Goal: Complete application form

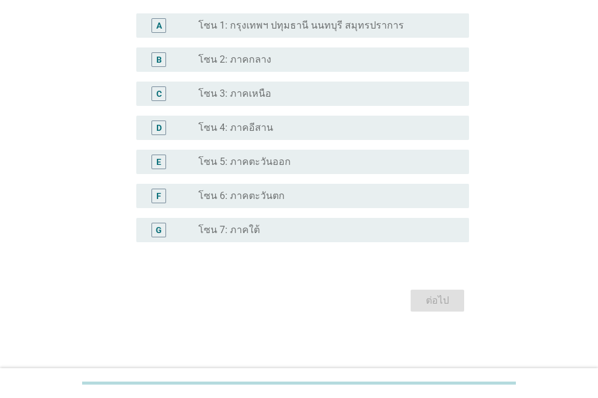
scroll to position [304, 0]
click at [219, 231] on label "โซน 7: ภาคใต้" at bounding box center [228, 229] width 61 height 12
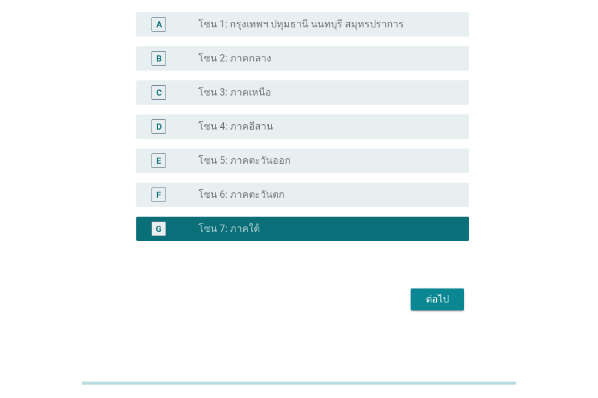
click at [425, 307] on button "ต่อไป" at bounding box center [438, 299] width 54 height 22
click at [425, 307] on div "ต่อไป" at bounding box center [299, 299] width 340 height 29
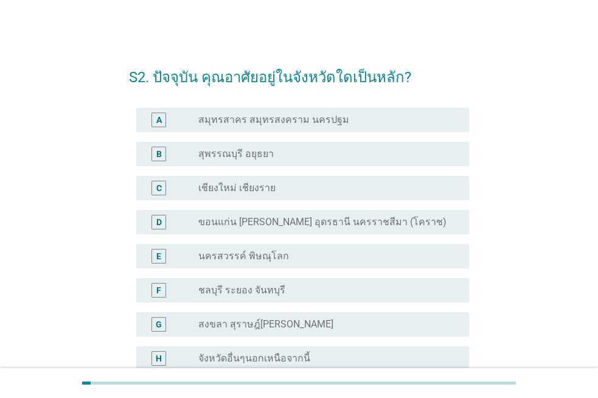
scroll to position [129, 0]
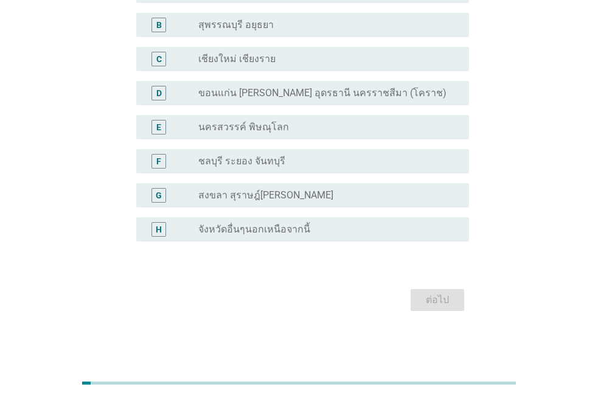
click at [248, 229] on label "จังหวัดอื่นๆนอกเหนือจากนี้" at bounding box center [254, 229] width 112 height 12
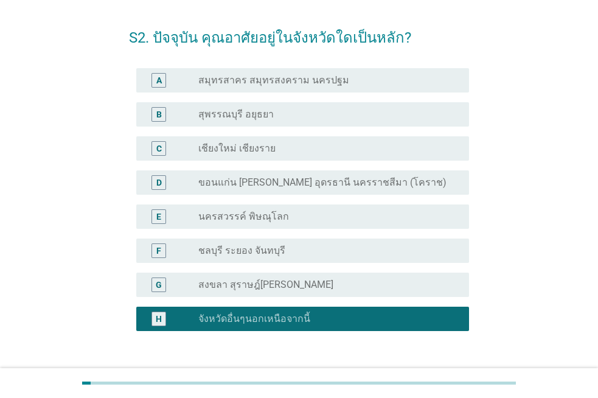
scroll to position [61, 0]
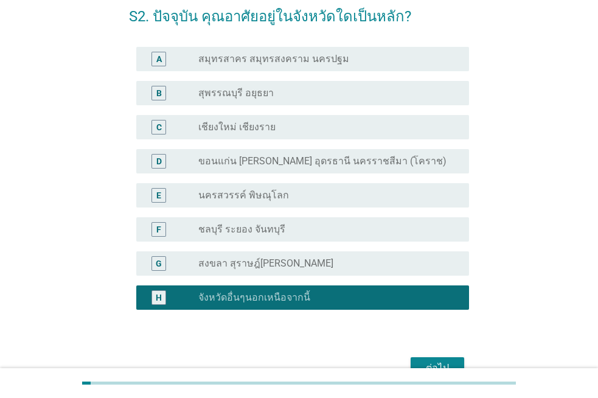
click at [450, 365] on div "ต่อไป" at bounding box center [438, 368] width 34 height 15
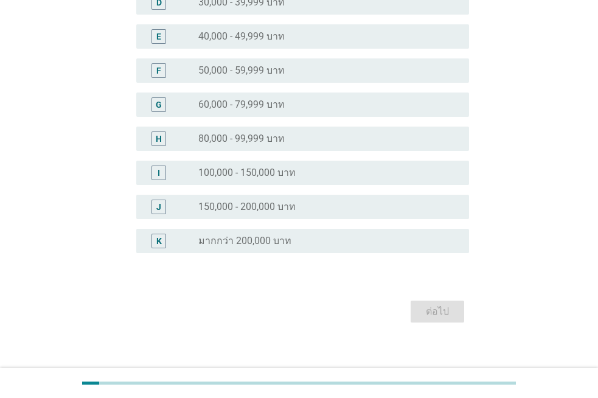
scroll to position [243, 0]
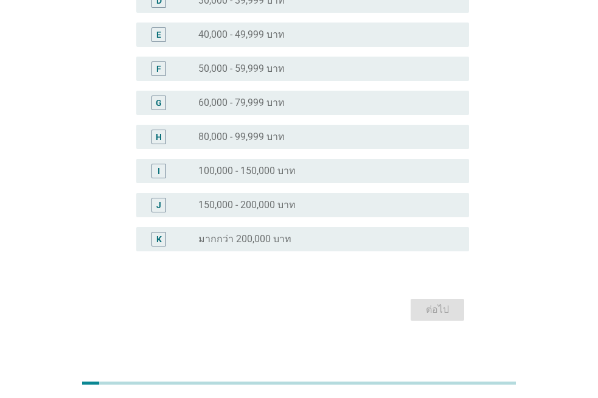
click at [266, 175] on label "100,000 - 150,000 บาท" at bounding box center [246, 171] width 97 height 12
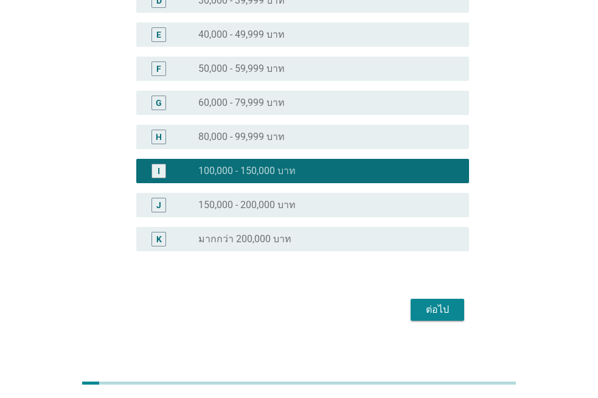
click at [431, 317] on button "ต่อไป" at bounding box center [438, 310] width 54 height 22
click at [431, 317] on div "ต่อไป" at bounding box center [299, 309] width 340 height 29
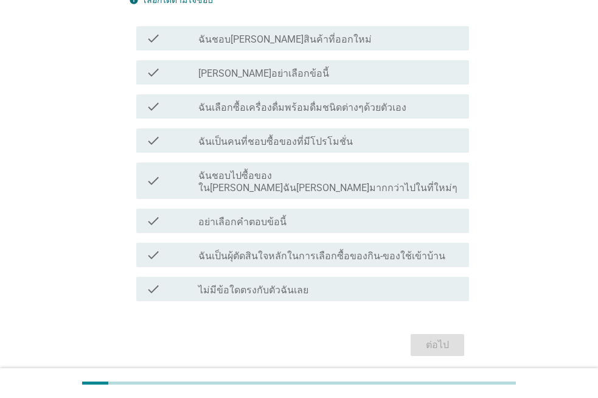
scroll to position [122, 0]
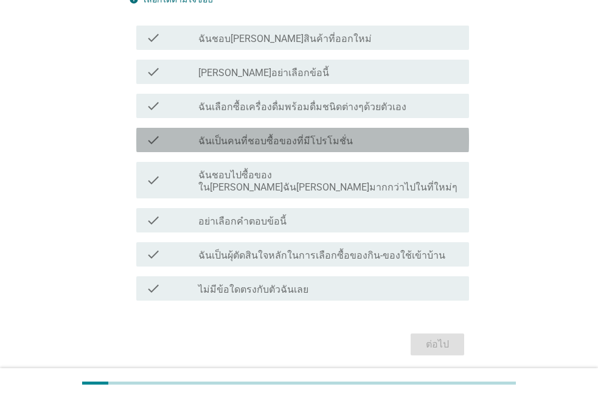
click at [271, 143] on label "ฉันเป็นคนที่ชอบซื้อของที่มีโปรโมชั่น" at bounding box center [275, 141] width 155 height 12
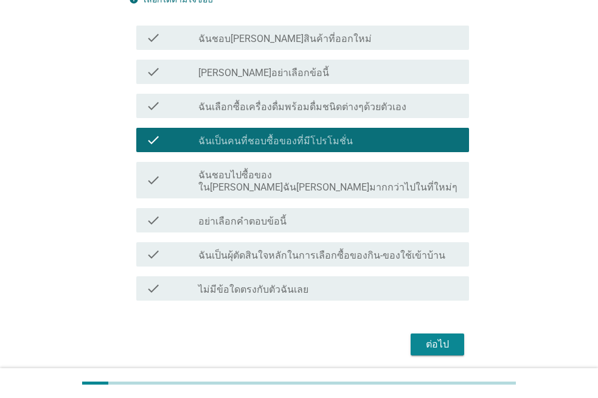
click at [273, 107] on label "ฉันเลือกซื้อเครื่องดื่มพร้อมดื่มชนิดต่างๆด้วยตัวเอง" at bounding box center [302, 107] width 208 height 12
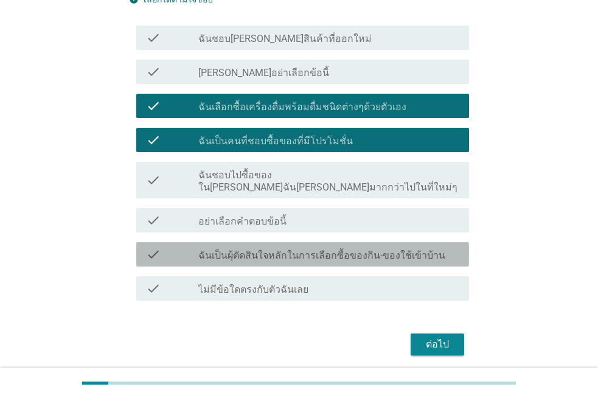
click at [357, 250] on label "ฉันเป็นผุ้ตัดสินใจหลักในการเลือกซื้อของกิน-ของใช้เข้าบ้าน" at bounding box center [321, 256] width 247 height 12
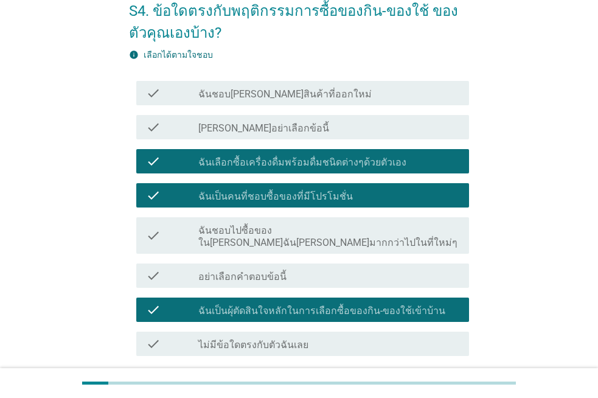
scroll to position [154, 0]
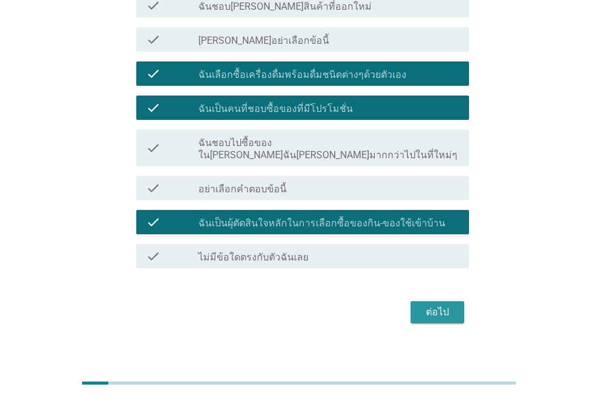
click at [444, 305] on div "ต่อไป" at bounding box center [438, 312] width 34 height 15
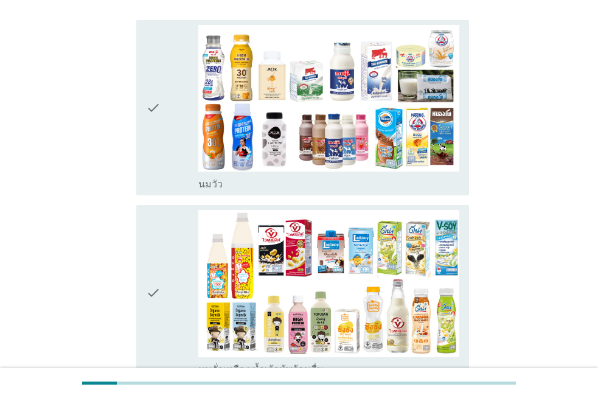
scroll to position [243, 0]
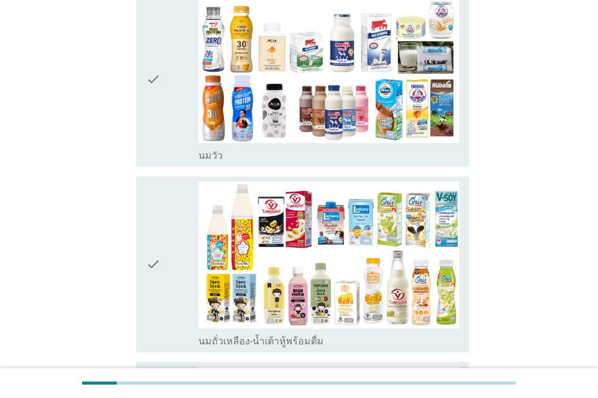
click at [256, 147] on div "check_box_outline_blank [PERSON_NAME]" at bounding box center [328, 154] width 261 height 15
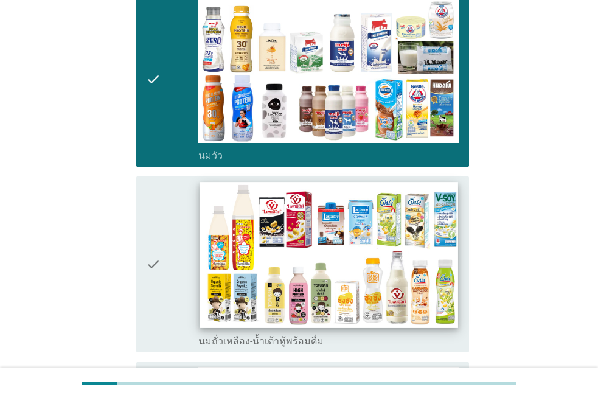
click at [267, 262] on img at bounding box center [329, 254] width 259 height 145
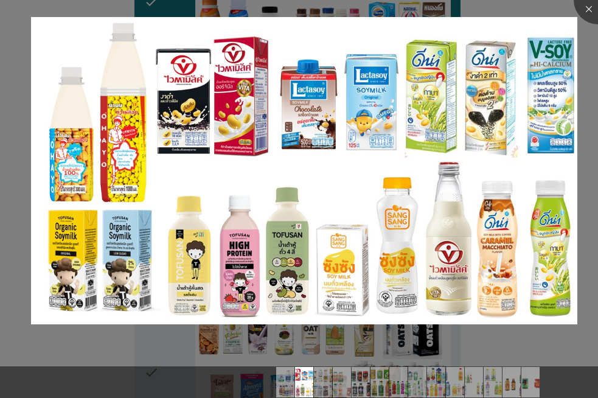
scroll to position [487, 0]
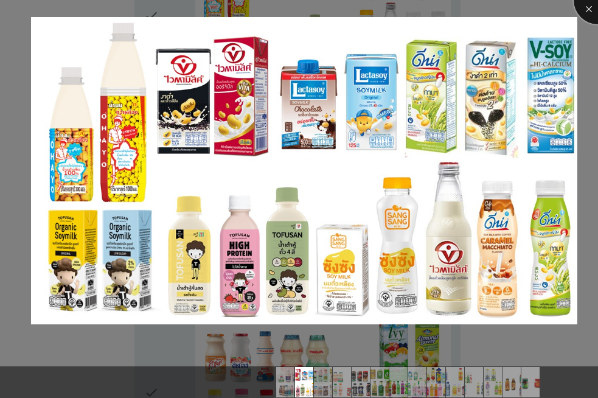
click at [587, 12] on div at bounding box center [598, 0] width 49 height 49
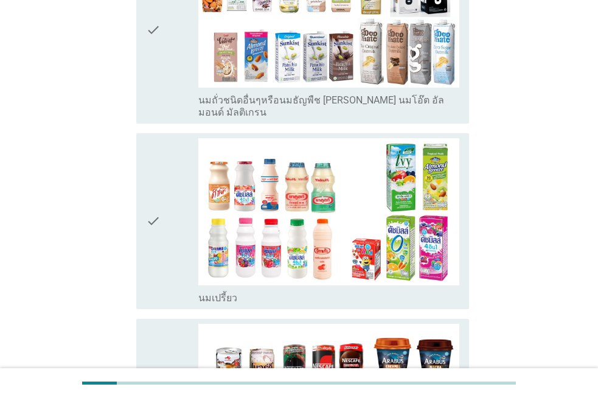
click at [157, 201] on icon "check" at bounding box center [153, 221] width 15 height 166
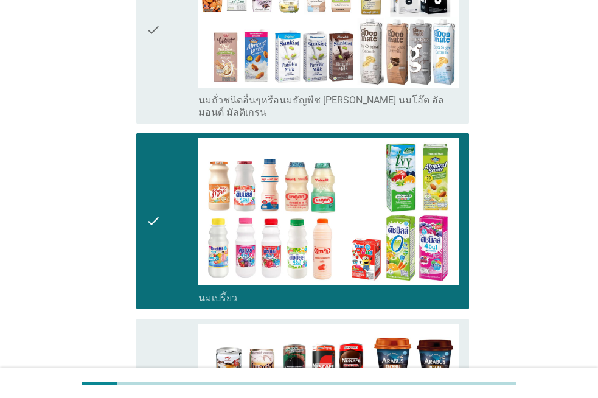
scroll to position [974, 0]
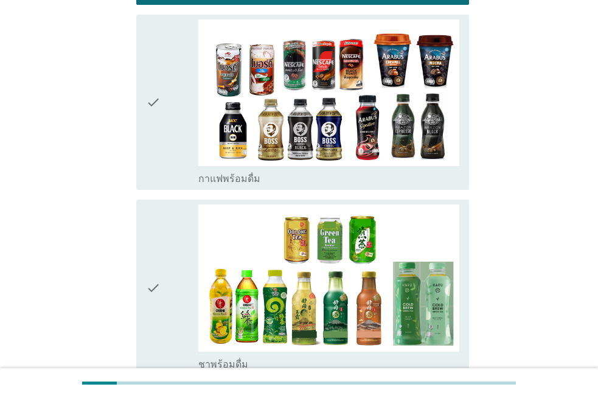
click at [175, 221] on div "check" at bounding box center [172, 287] width 52 height 166
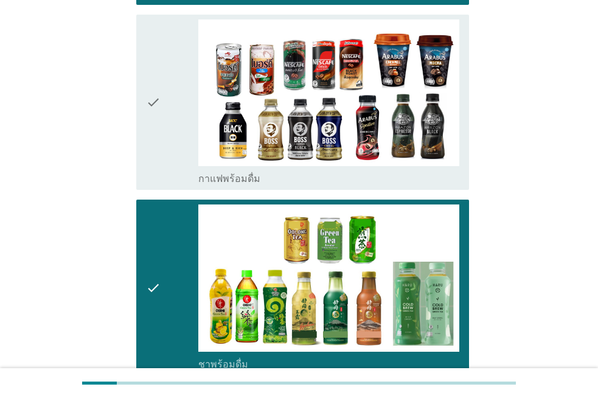
click at [170, 158] on div "check check_box_outline_blank กาแฟพร้อมดื่ม" at bounding box center [299, 103] width 340 height 186
click at [170, 139] on div "check" at bounding box center [172, 102] width 52 height 166
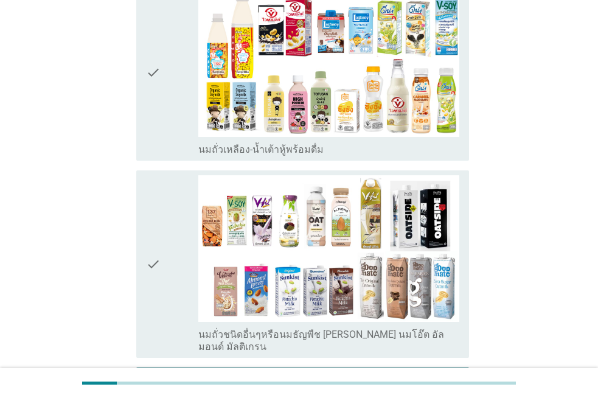
scroll to position [426, 0]
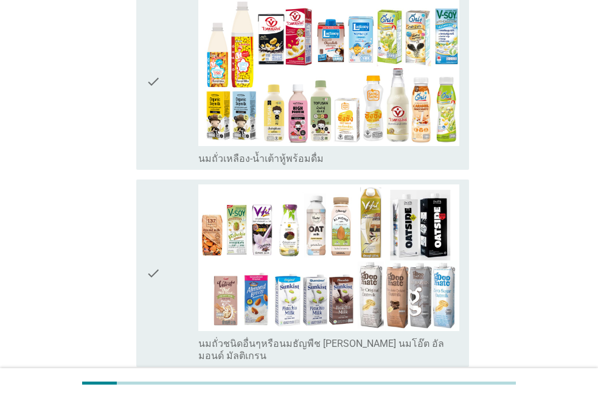
click at [173, 184] on div "check" at bounding box center [172, 273] width 52 height 178
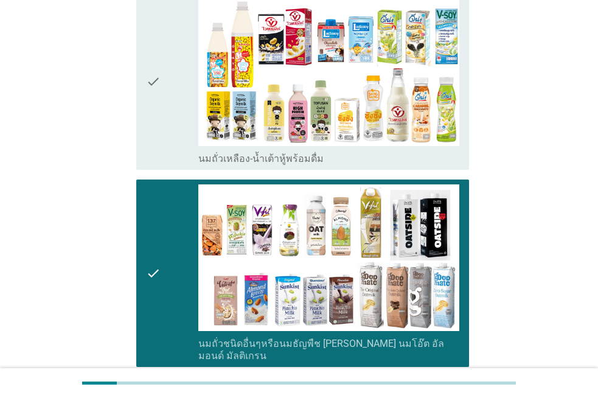
click at [173, 106] on div "check" at bounding box center [172, 82] width 52 height 166
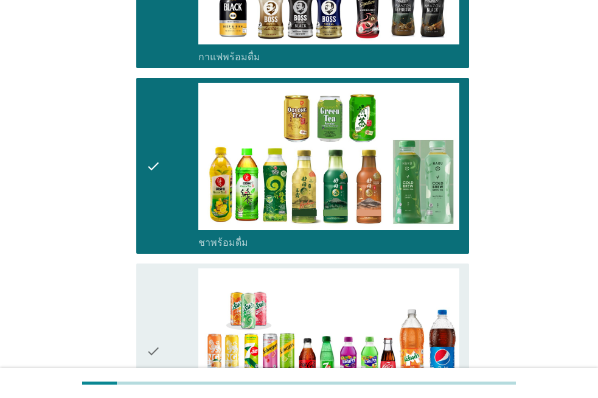
click at [158, 268] on icon "check" at bounding box center [153, 351] width 15 height 166
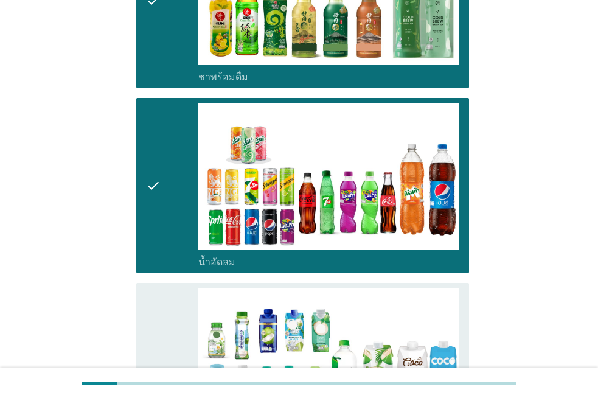
scroll to position [1461, 0]
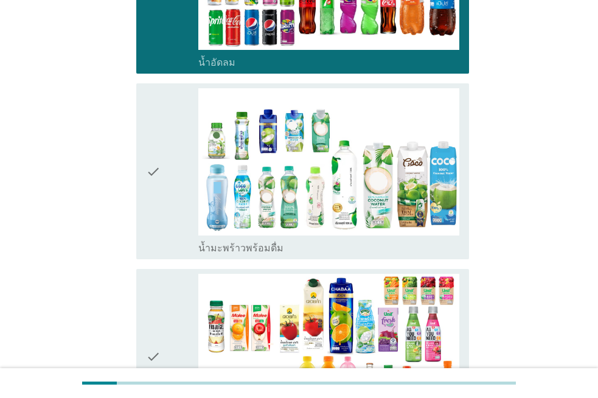
click at [168, 190] on div "check" at bounding box center [172, 171] width 52 height 166
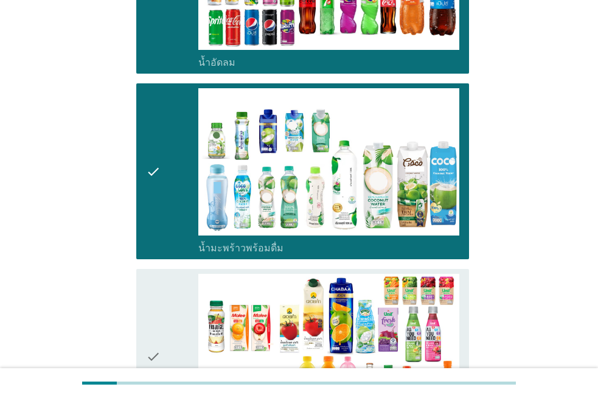
scroll to position [1826, 0]
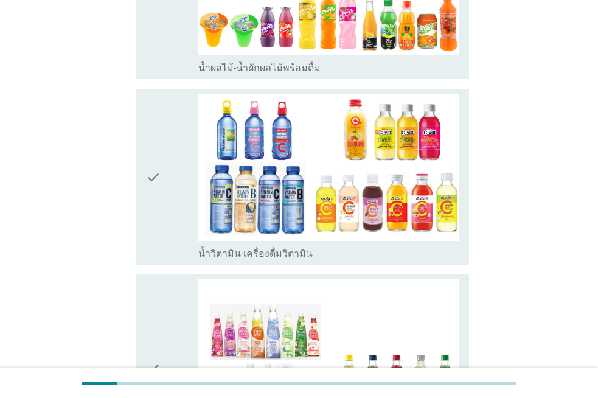
click at [153, 162] on icon "check" at bounding box center [153, 177] width 15 height 166
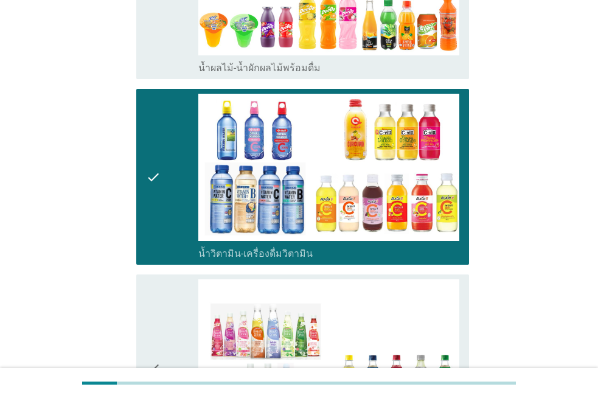
click at [147, 274] on div "check check_box_outline_blank เครื่องดื่มเพื่อสุขภาพและความงาม [PERSON_NAME] เซ…" at bounding box center [302, 368] width 333 height 188
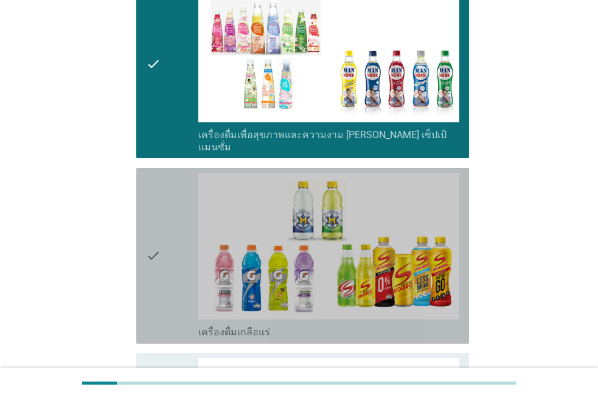
click at [147, 242] on icon "check" at bounding box center [153, 256] width 15 height 166
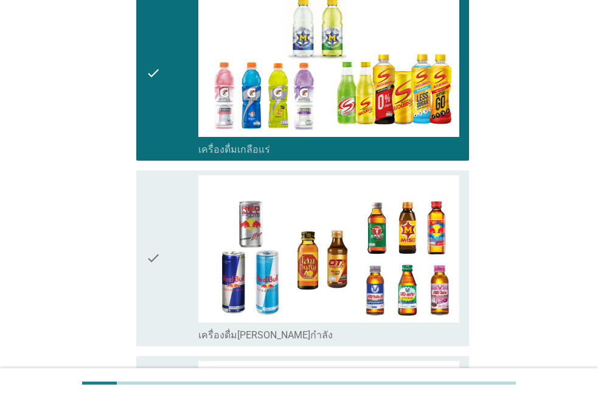
click at [158, 215] on icon "check" at bounding box center [153, 258] width 15 height 166
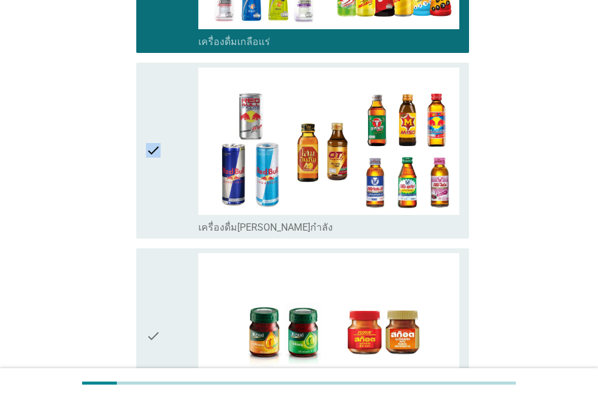
scroll to position [2576, 0]
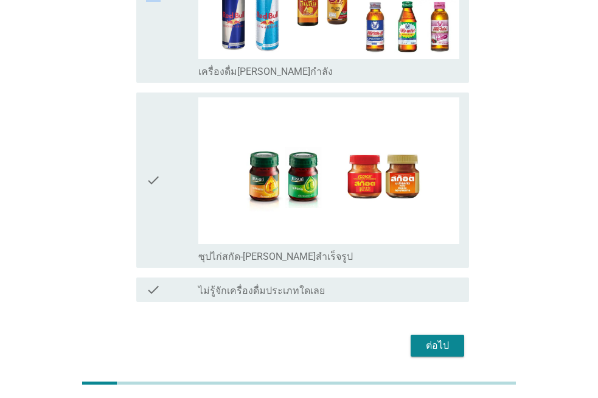
click at [160, 184] on icon "check" at bounding box center [153, 180] width 15 height 166
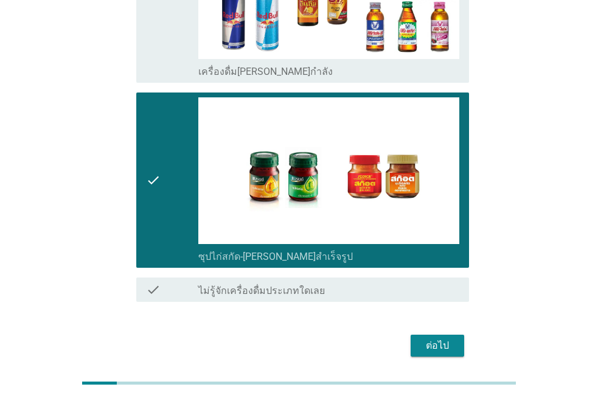
click at [439, 338] on div "ต่อไป" at bounding box center [438, 345] width 34 height 15
click at [439, 331] on div "ต่อไป" at bounding box center [299, 345] width 340 height 29
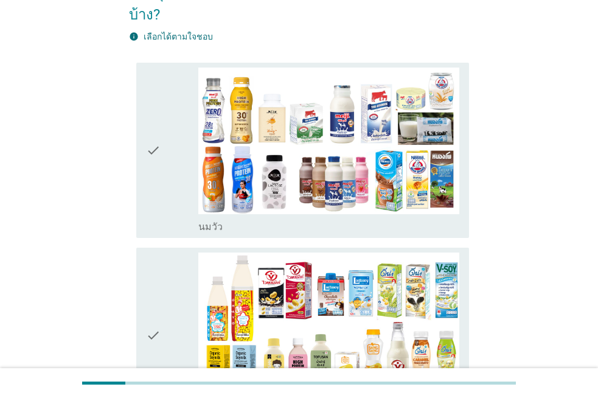
scroll to position [183, 0]
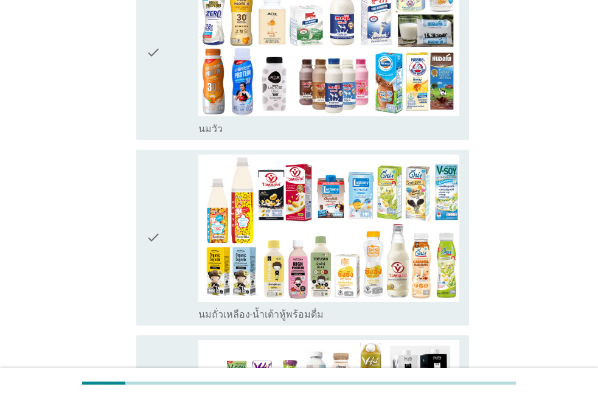
click at [152, 150] on div "check check_box_outline_blank นมถั่วเหลือง-น้ำเต้าหู้พร้อมดื่ม" at bounding box center [302, 238] width 333 height 176
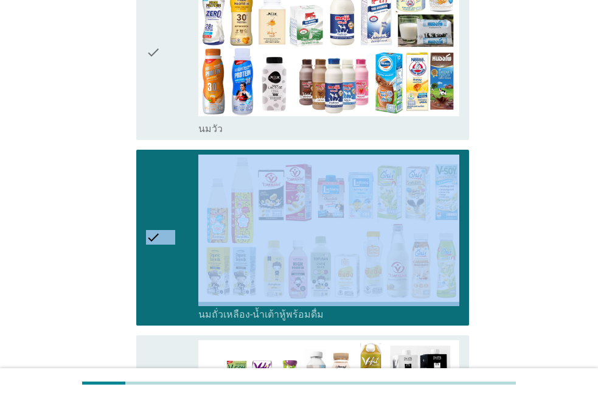
click at [153, 92] on icon "check" at bounding box center [153, 53] width 15 height 166
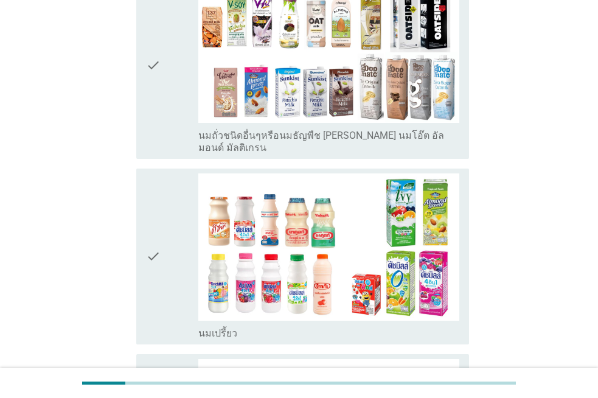
scroll to position [548, 0]
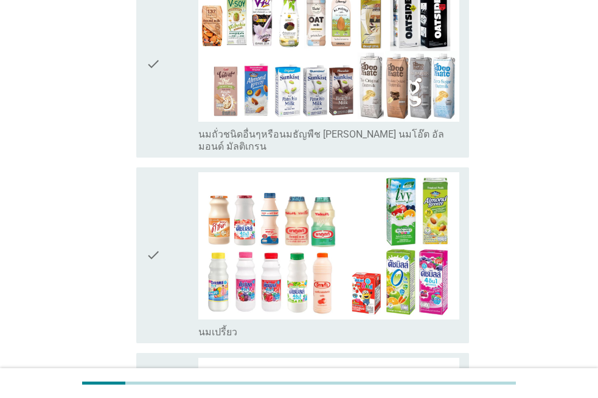
click at [150, 74] on icon "check" at bounding box center [153, 64] width 15 height 178
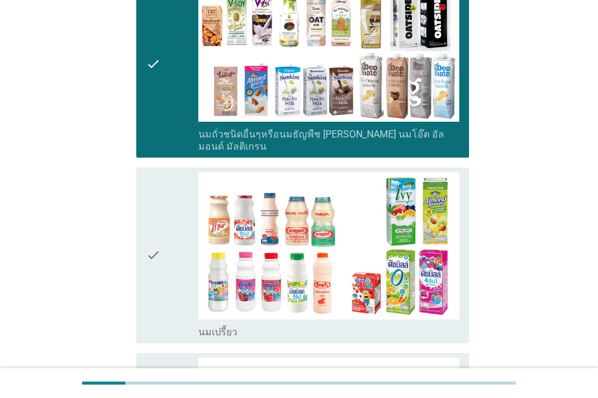
click at [142, 167] on div "check check_box_outline_blank นมเปรี้ยว" at bounding box center [302, 255] width 333 height 176
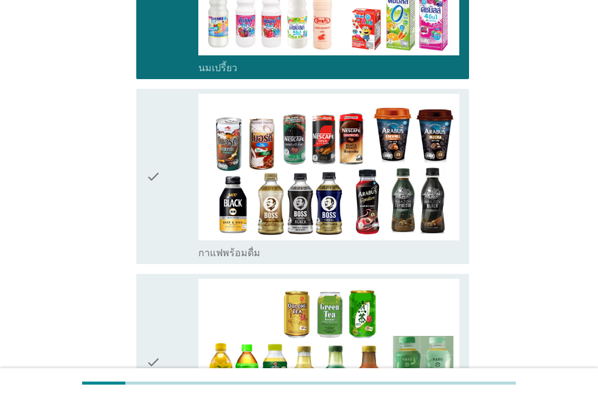
scroll to position [791, 0]
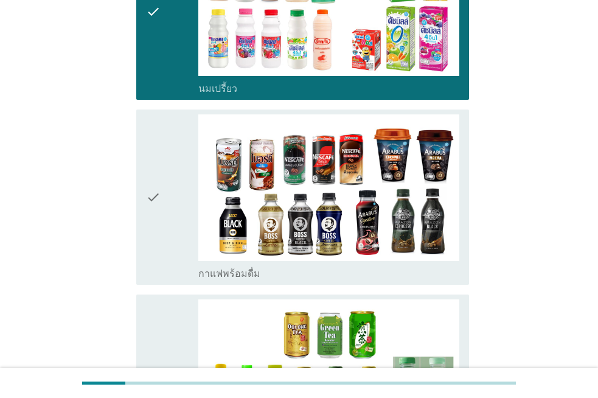
click at [151, 192] on icon "check" at bounding box center [153, 197] width 15 height 166
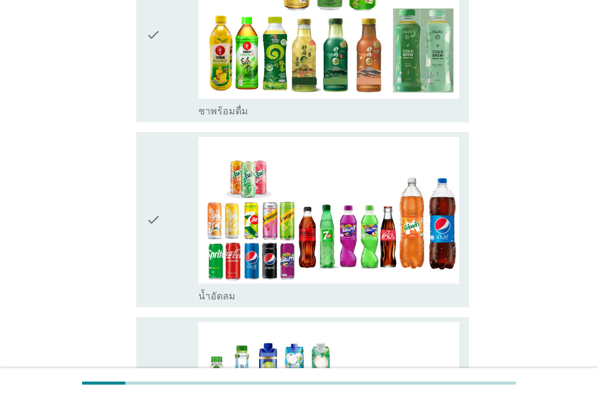
scroll to position [1156, 0]
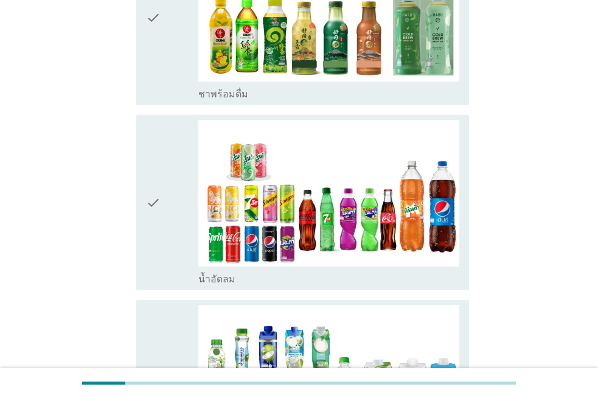
click at [157, 47] on icon "check" at bounding box center [153, 17] width 15 height 166
click at [142, 134] on div "check check_box_outline_blank น้ำอัดลม" at bounding box center [302, 203] width 333 height 176
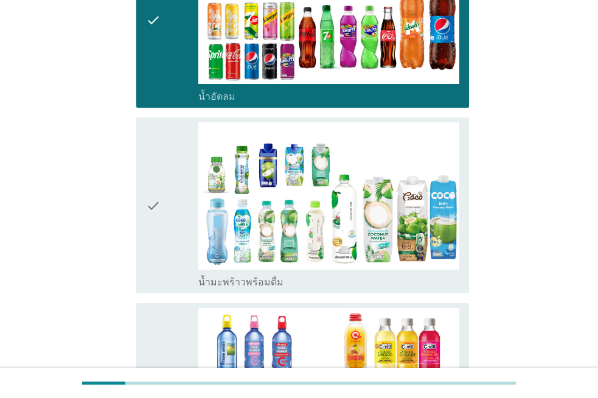
click at [142, 135] on div "check check_box_outline_blank น้ำมะพร้าวพร้อมดื่ม" at bounding box center [302, 205] width 333 height 176
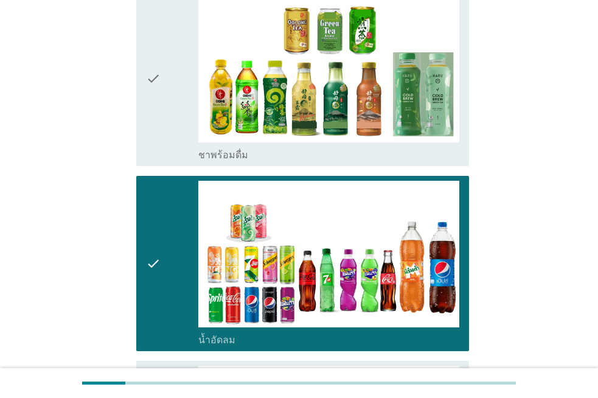
click at [171, 97] on div "check" at bounding box center [172, 78] width 52 height 166
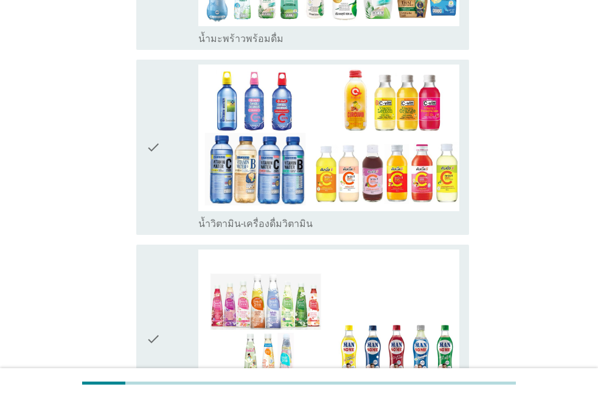
click at [150, 68] on icon "check" at bounding box center [153, 148] width 15 height 166
click at [152, 68] on icon "check" at bounding box center [153, 148] width 15 height 166
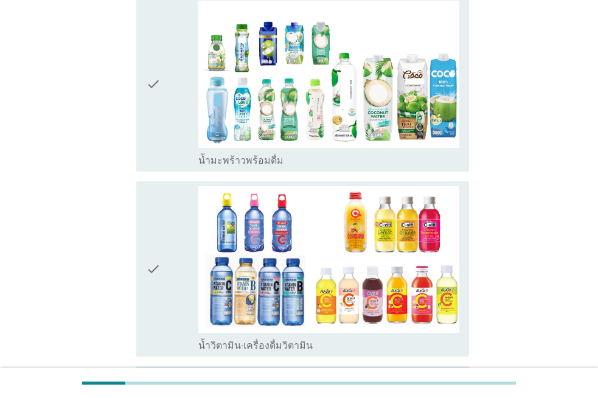
click at [153, 72] on icon "check" at bounding box center [153, 84] width 15 height 166
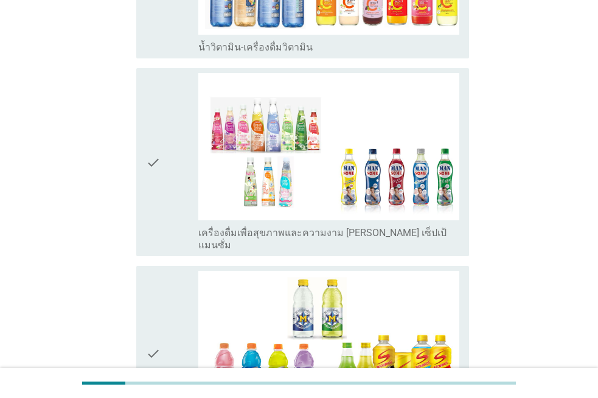
scroll to position [1765, 0]
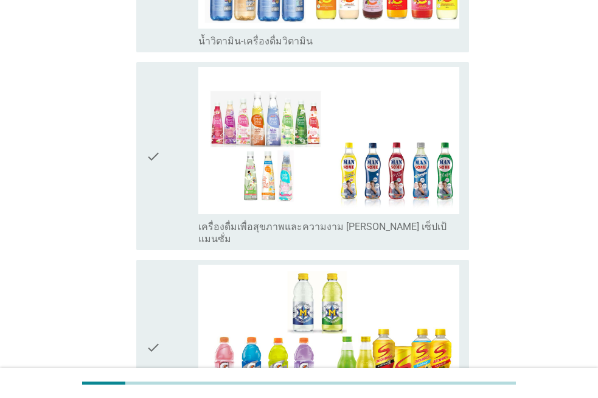
click at [171, 67] on div "check" at bounding box center [172, 156] width 52 height 178
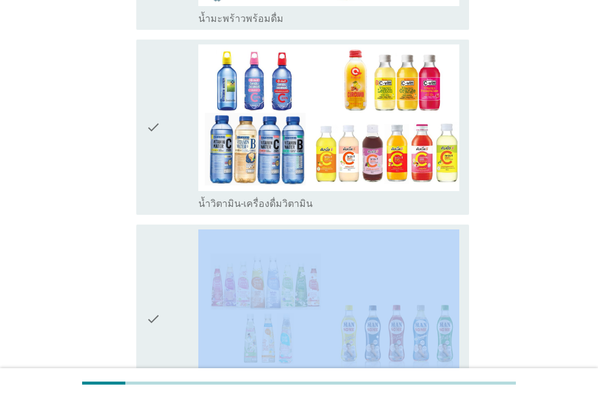
scroll to position [1582, 0]
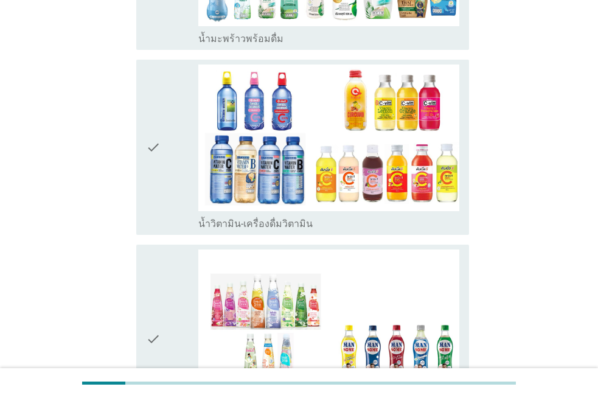
click at [166, 139] on div "check" at bounding box center [172, 148] width 52 height 166
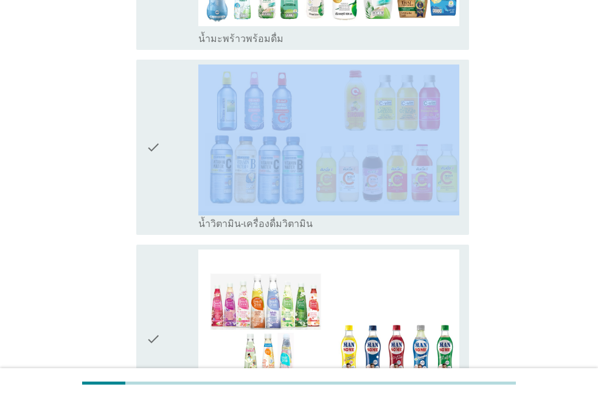
click at [155, 250] on icon "check" at bounding box center [153, 339] width 15 height 178
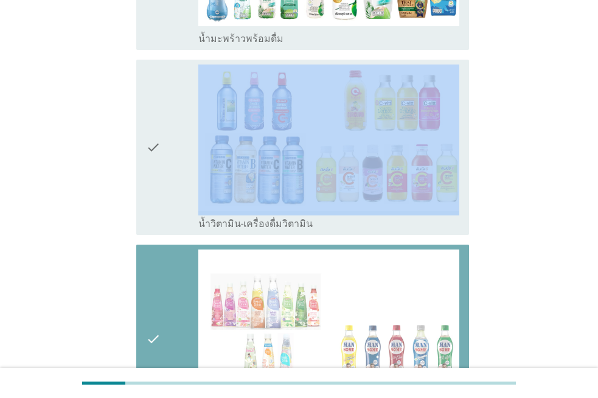
click at [155, 250] on icon "check" at bounding box center [153, 339] width 15 height 178
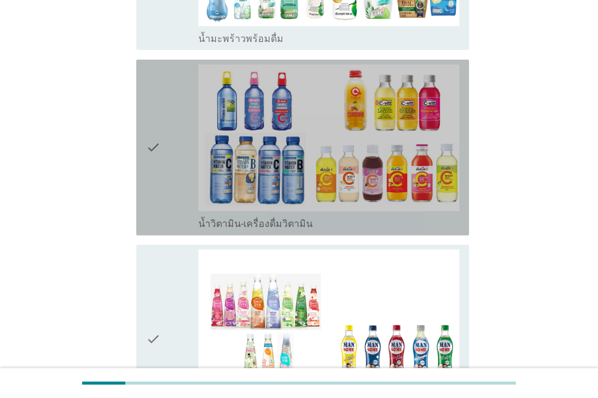
click at [176, 169] on div "check" at bounding box center [172, 148] width 52 height 166
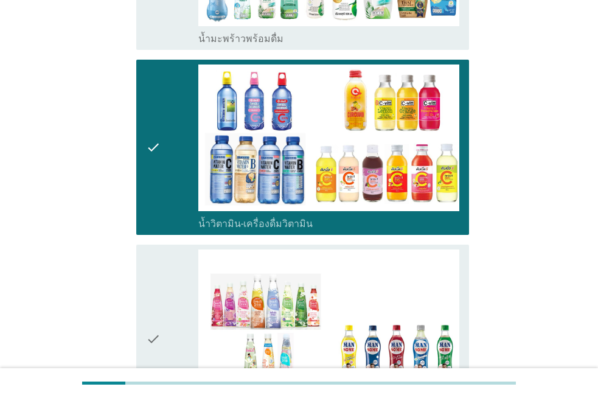
click at [174, 155] on div "check" at bounding box center [172, 148] width 52 height 166
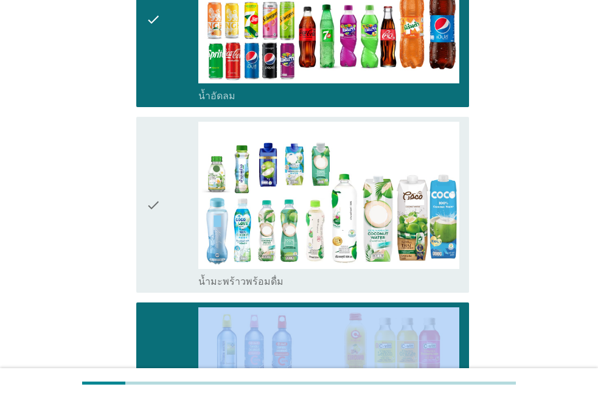
scroll to position [1339, 0]
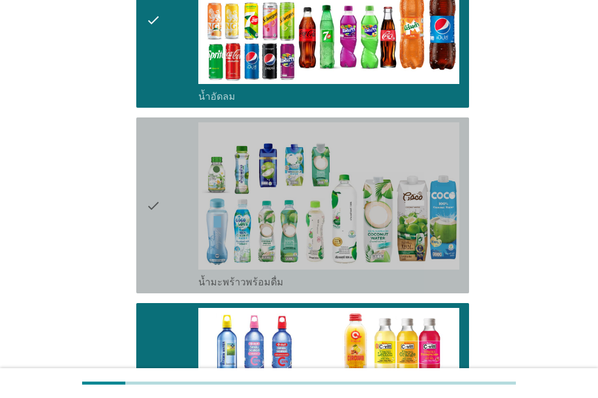
click at [172, 178] on div "check" at bounding box center [172, 205] width 52 height 166
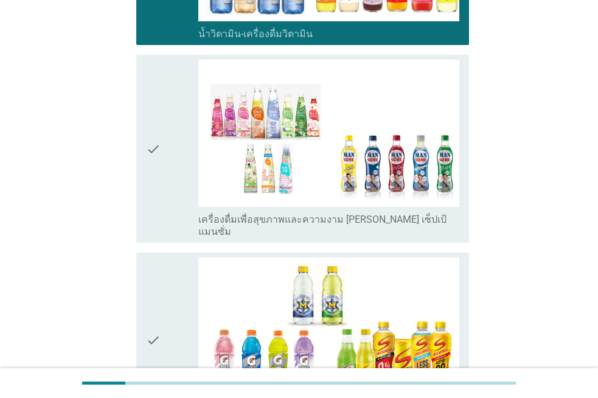
scroll to position [1826, 0]
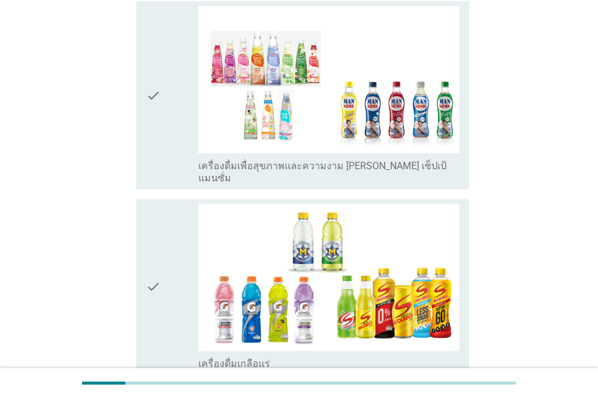
click at [158, 204] on icon "check" at bounding box center [153, 287] width 15 height 166
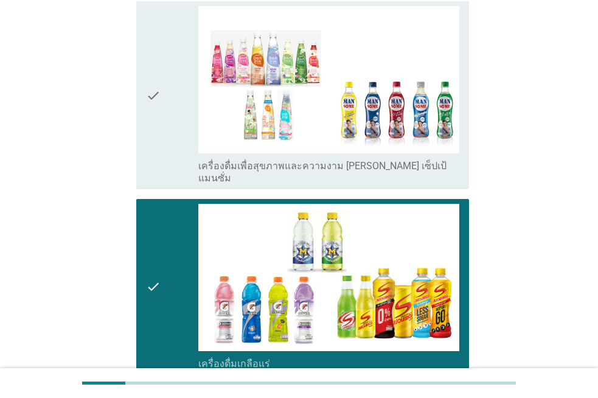
click at [164, 131] on div "check" at bounding box center [172, 95] width 52 height 178
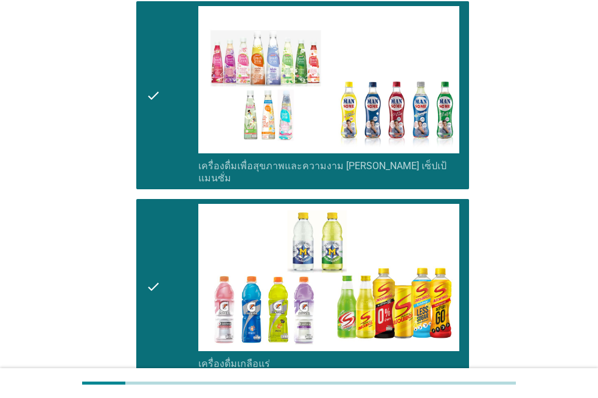
scroll to position [2118, 0]
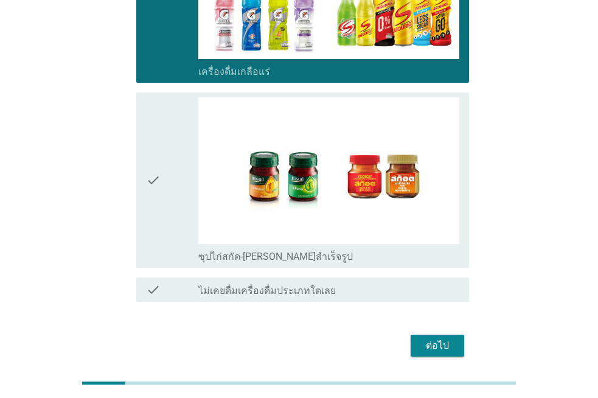
click at [164, 131] on div "check" at bounding box center [172, 180] width 52 height 166
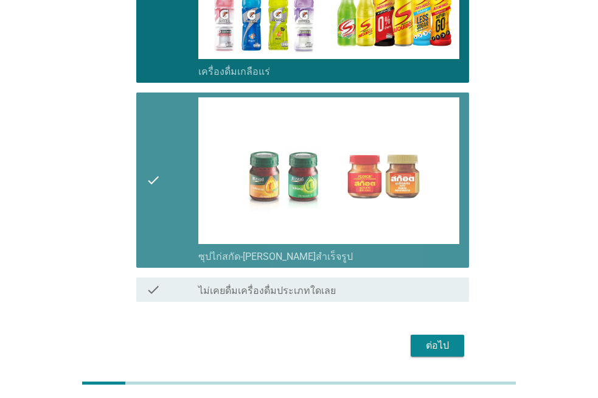
click at [164, 131] on div "check" at bounding box center [172, 180] width 52 height 166
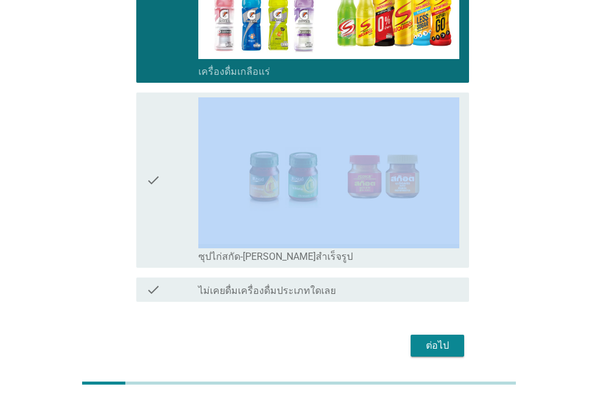
click at [419, 335] on button "ต่อไป" at bounding box center [438, 346] width 54 height 22
click at [419, 331] on div "ต่อไป" at bounding box center [299, 345] width 340 height 29
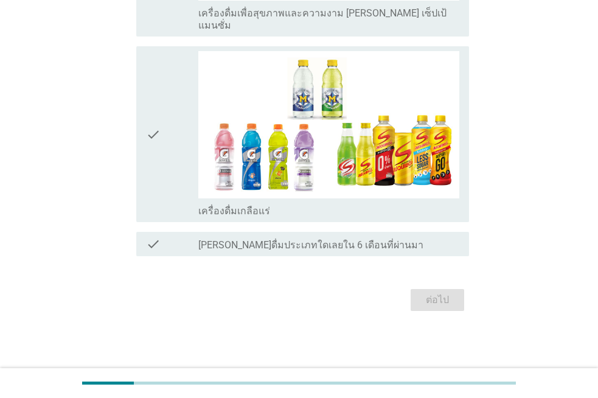
scroll to position [0, 0]
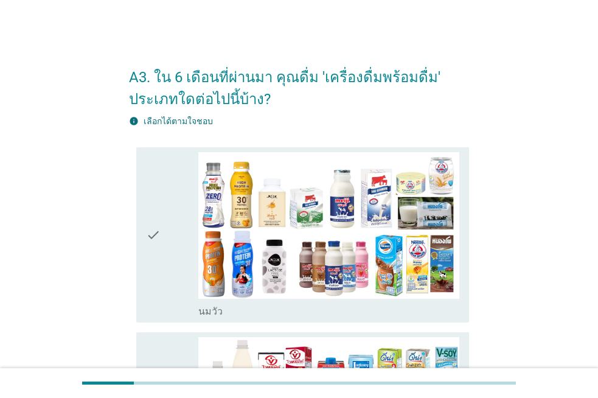
click at [177, 179] on div "check" at bounding box center [172, 235] width 52 height 166
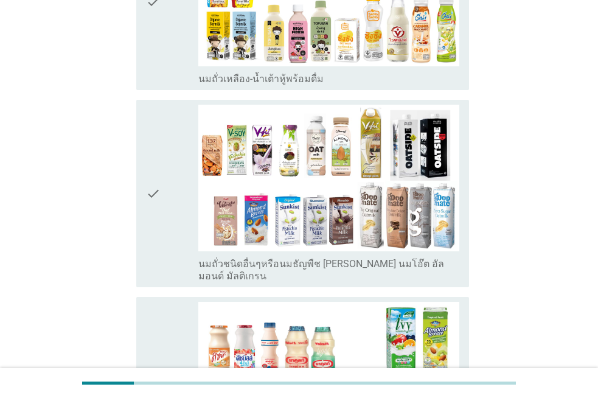
scroll to position [426, 0]
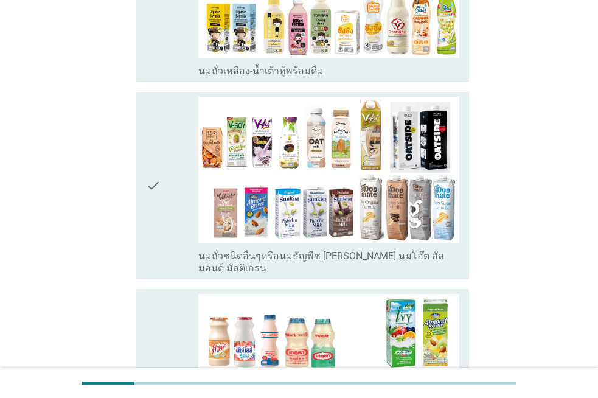
click at [152, 114] on icon "check" at bounding box center [153, 186] width 15 height 178
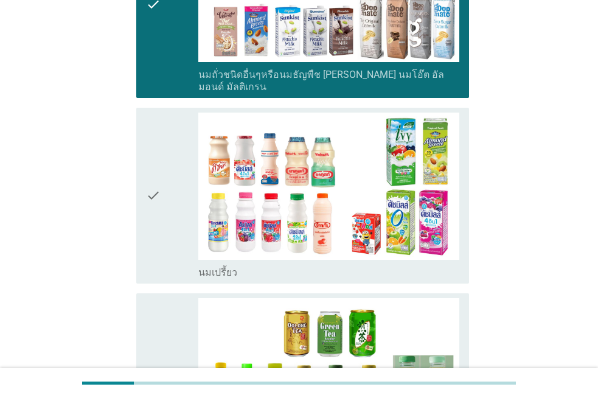
scroll to position [609, 0]
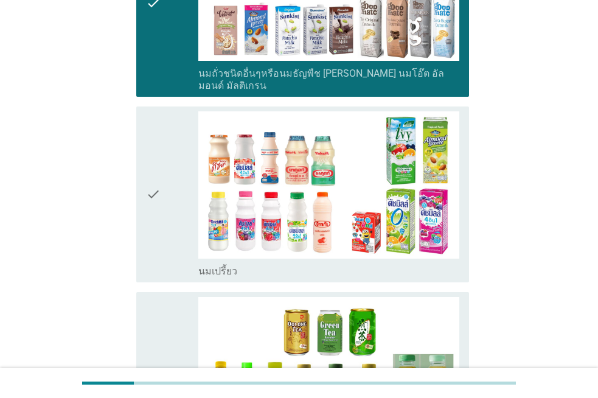
click at [149, 121] on icon "check" at bounding box center [153, 194] width 15 height 166
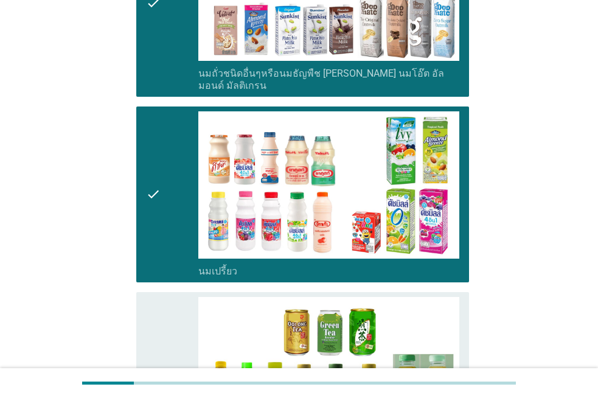
scroll to position [852, 0]
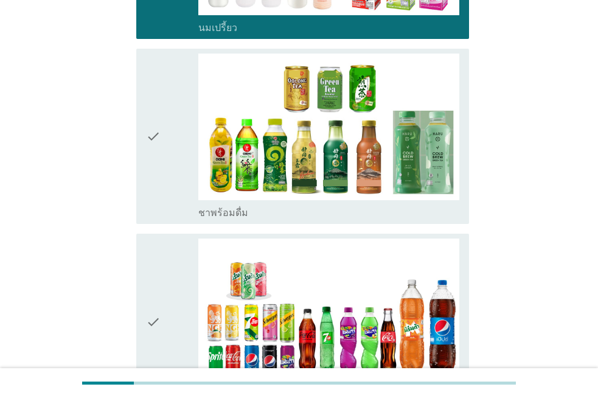
click at [144, 285] on div "check check_box น้ำอัดลม" at bounding box center [302, 322] width 333 height 176
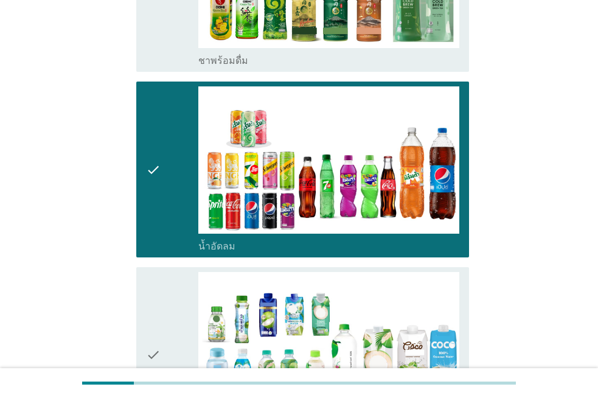
scroll to position [1217, 0]
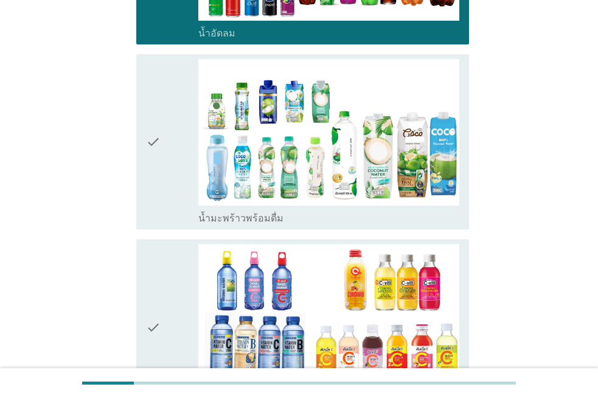
click at [162, 175] on div "check" at bounding box center [172, 142] width 52 height 166
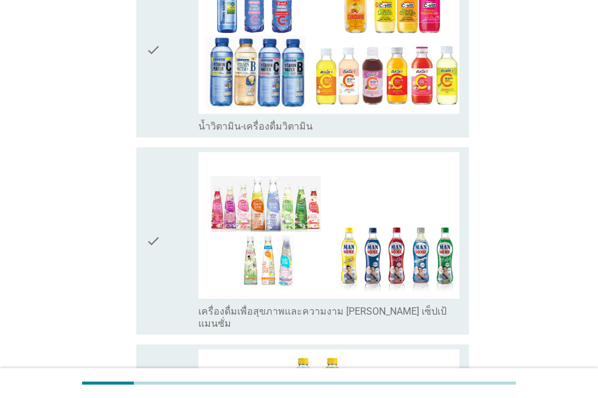
scroll to position [1521, 0]
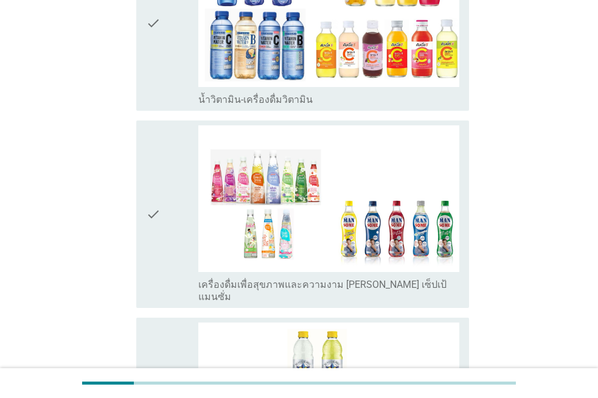
click at [175, 159] on div "check" at bounding box center [172, 214] width 52 height 178
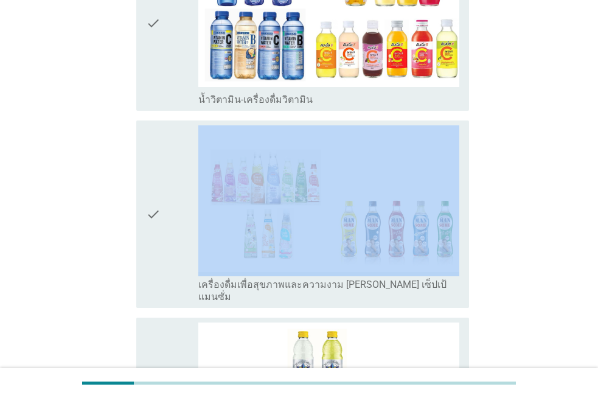
click at [162, 88] on div "check" at bounding box center [172, 23] width 52 height 166
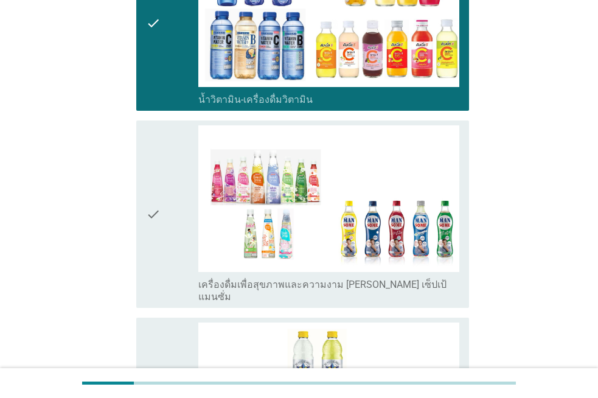
click at [155, 125] on icon "check" at bounding box center [153, 214] width 15 height 178
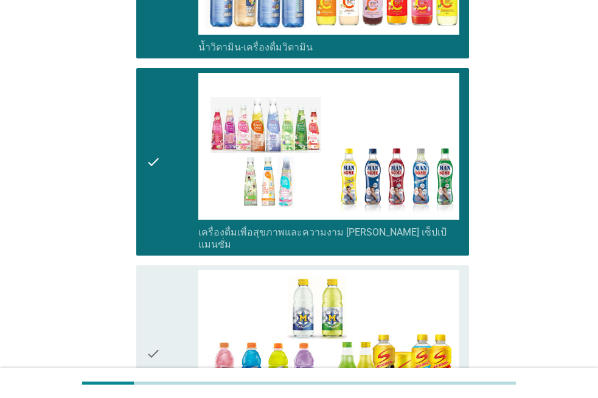
scroll to position [1769, 0]
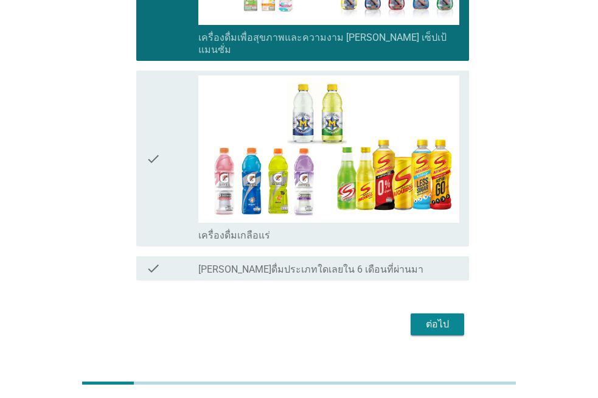
click at [435, 317] on div "ต่อไป" at bounding box center [438, 324] width 34 height 15
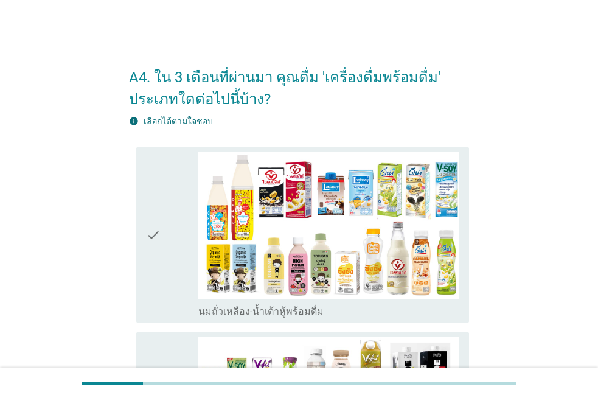
scroll to position [122, 0]
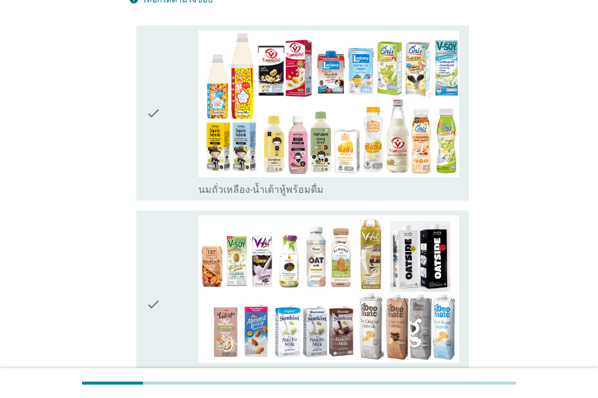
click at [155, 156] on icon "check" at bounding box center [153, 113] width 15 height 166
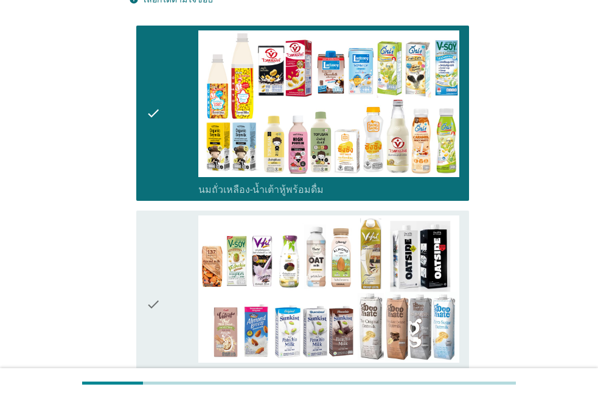
click at [139, 232] on div "check check_box นมถั่วชนิดอื่นๆหรือนมธัญพืช [PERSON_NAME] นมโอ๊ต อัลมอนด์ มัลติ…" at bounding box center [302, 305] width 333 height 188
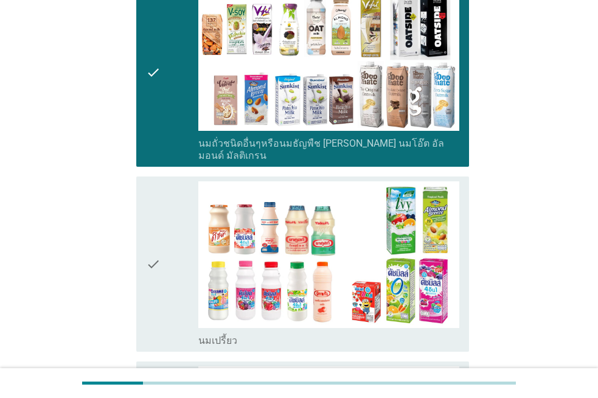
scroll to position [365, 0]
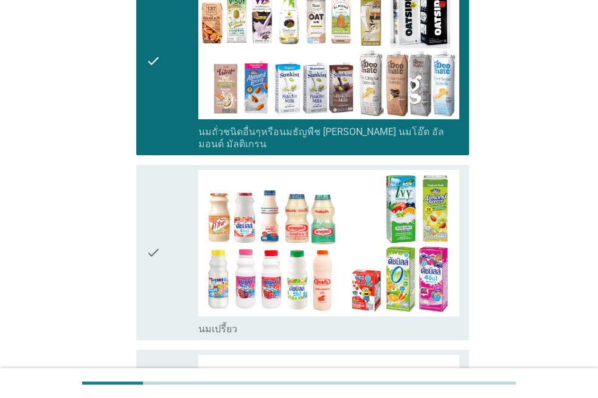
click at [160, 124] on icon "check" at bounding box center [153, 61] width 15 height 178
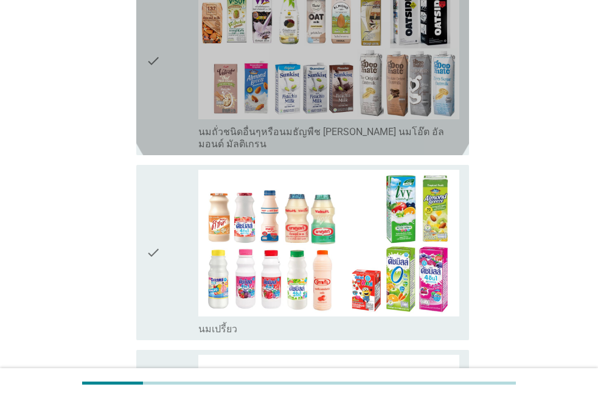
click at [160, 124] on icon "check" at bounding box center [153, 61] width 15 height 178
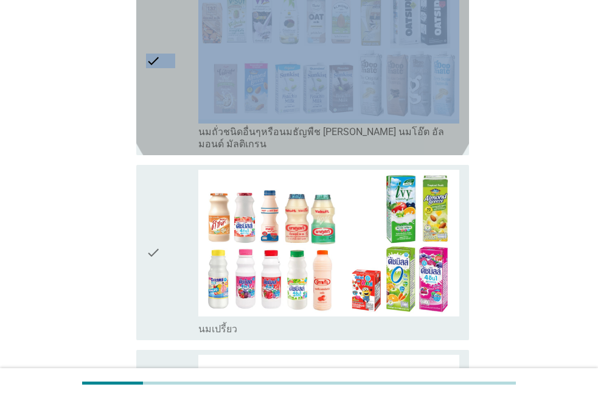
click at [160, 124] on icon "check" at bounding box center [153, 61] width 15 height 178
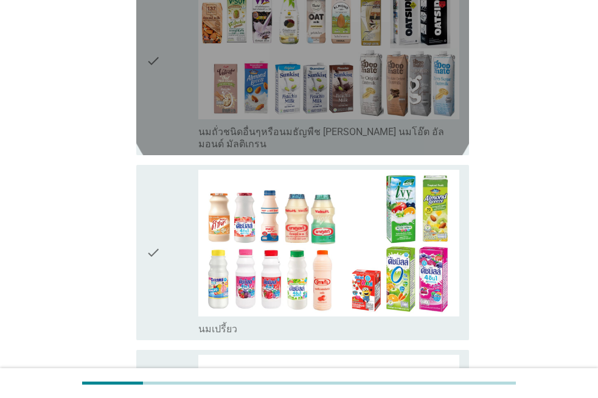
click at [146, 176] on icon "check" at bounding box center [153, 253] width 15 height 166
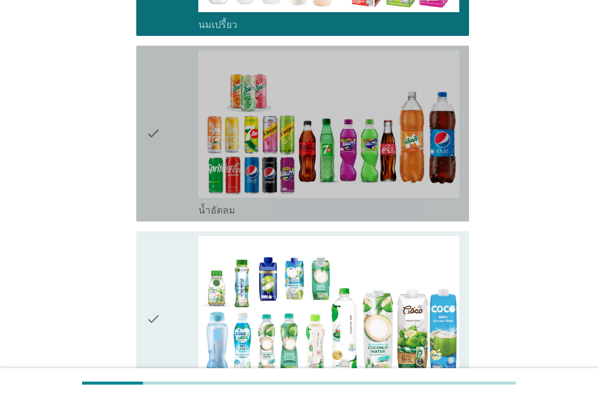
click at [146, 176] on icon "check" at bounding box center [153, 134] width 15 height 166
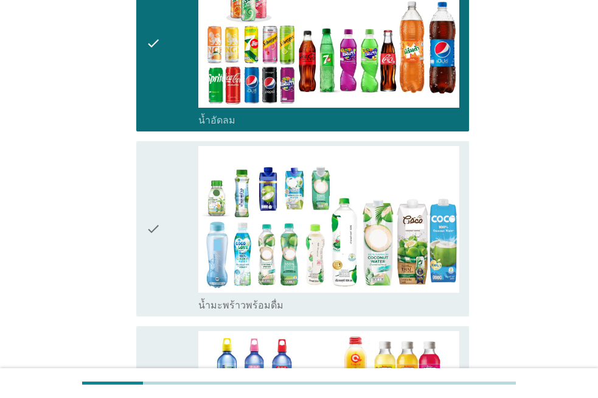
scroll to position [913, 0]
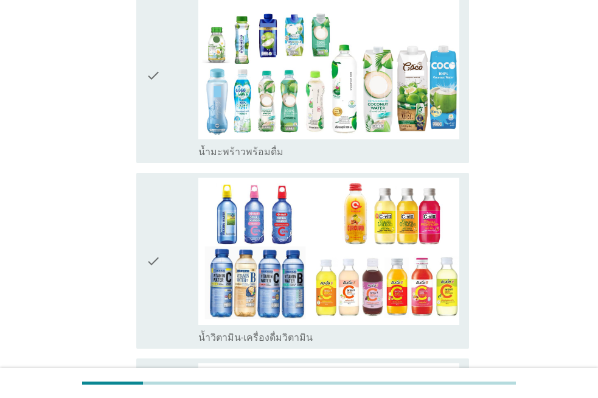
click at [158, 119] on icon "check" at bounding box center [153, 76] width 15 height 166
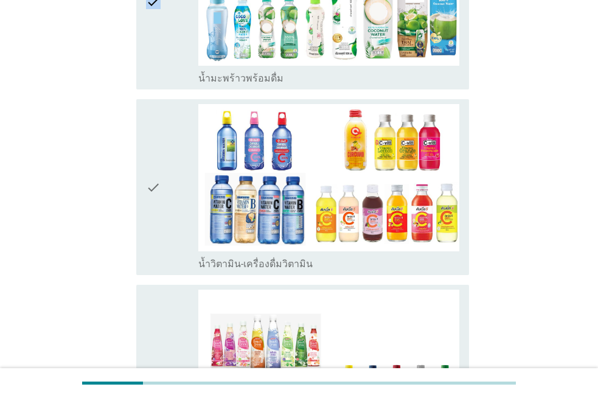
scroll to position [1095, 0]
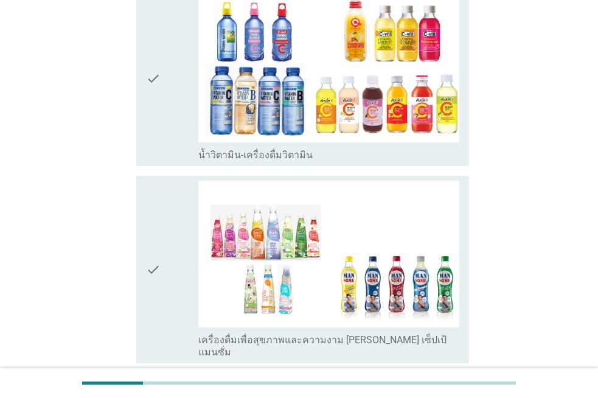
click at [161, 207] on div "check" at bounding box center [172, 270] width 52 height 178
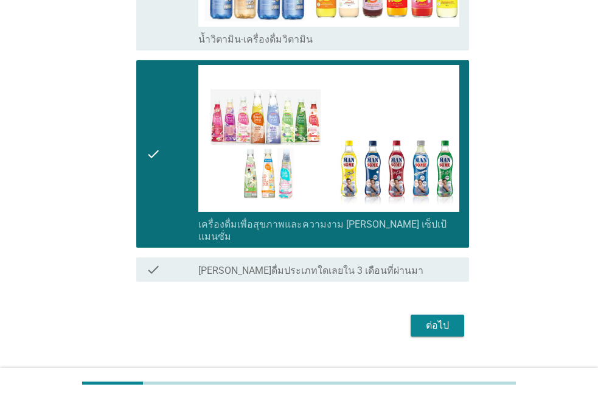
scroll to position [1213, 0]
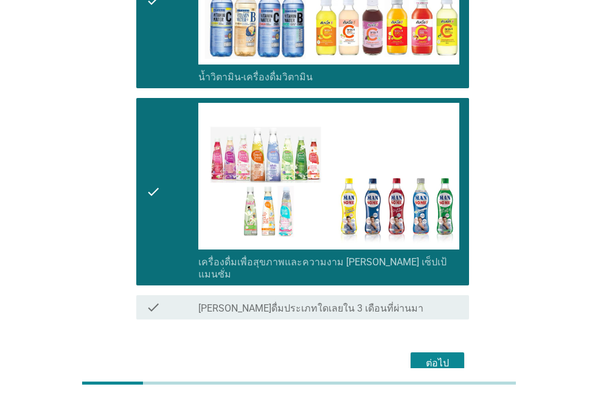
scroll to position [1152, 0]
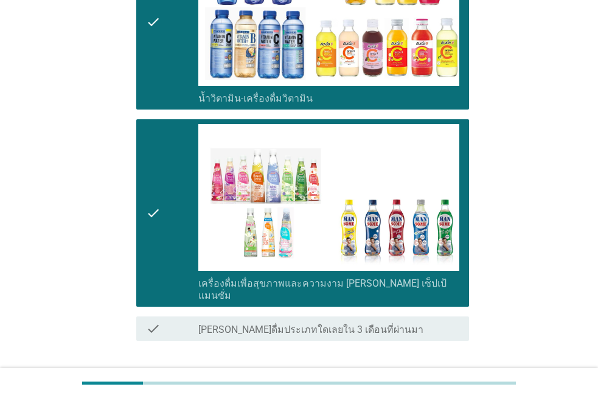
click at [419, 374] on button "ต่อไป" at bounding box center [438, 385] width 54 height 22
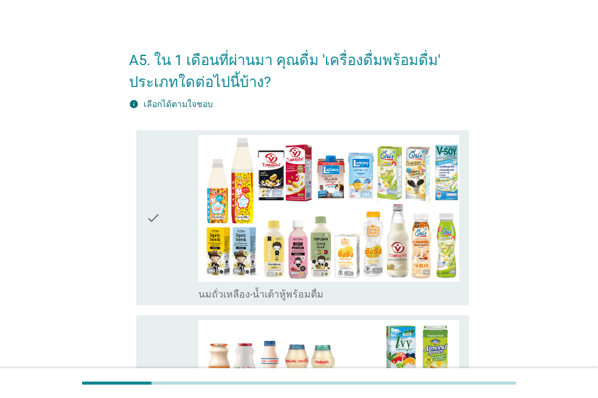
scroll to position [0, 0]
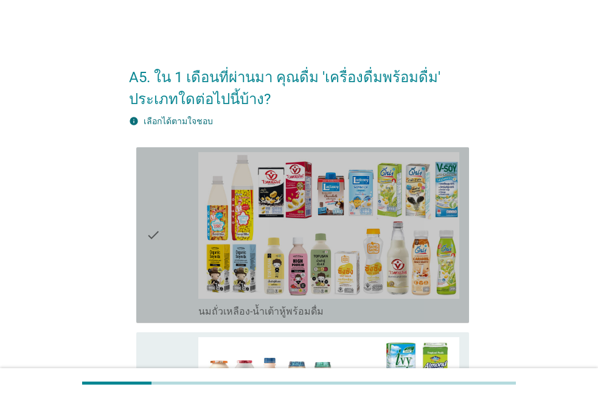
drag, startPoint x: 174, startPoint y: 319, endPoint x: 172, endPoint y: 266, distance: 53.0
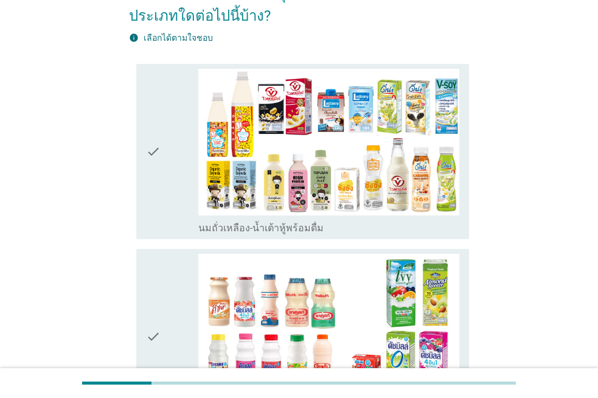
scroll to position [183, 0]
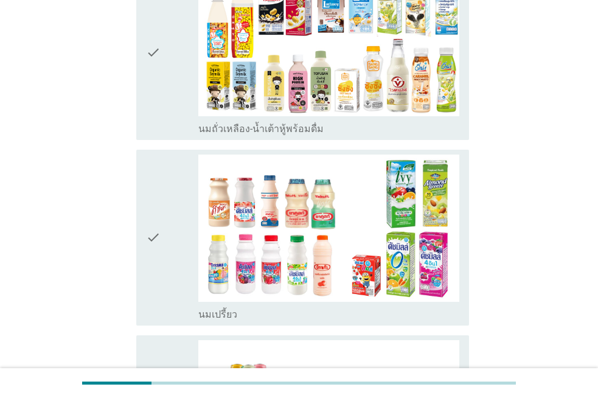
click at [166, 125] on div "check" at bounding box center [172, 53] width 52 height 166
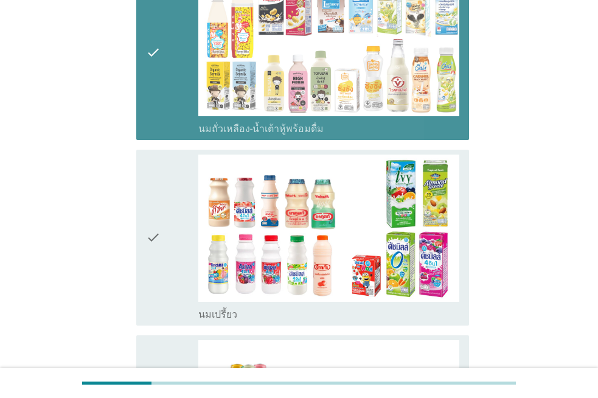
click at [168, 184] on div "check" at bounding box center [172, 238] width 52 height 166
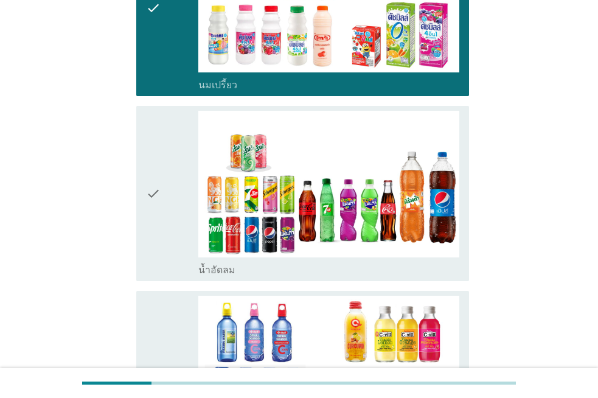
scroll to position [426, 0]
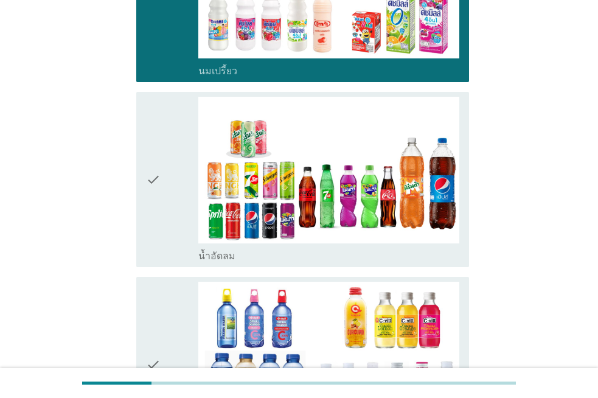
click at [168, 184] on div "check" at bounding box center [172, 180] width 52 height 166
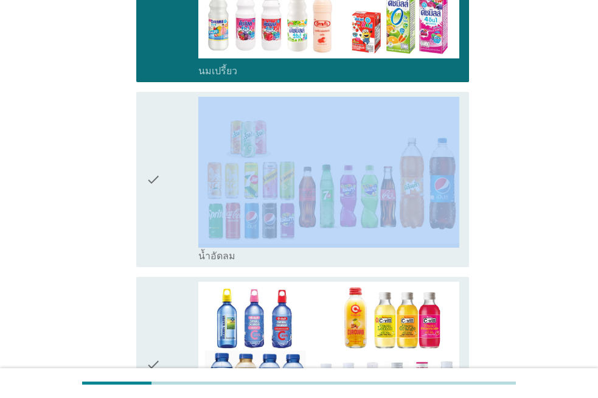
click at [168, 184] on div "check" at bounding box center [172, 180] width 52 height 166
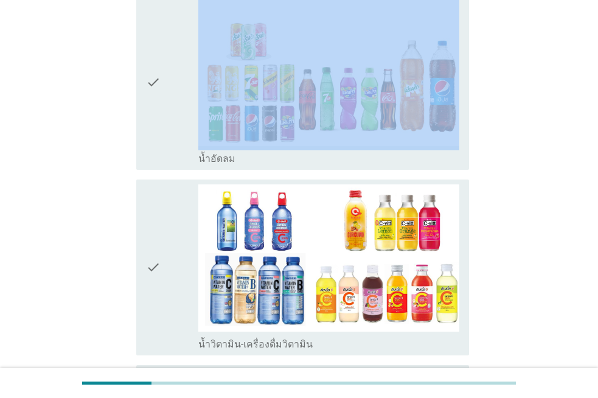
scroll to position [730, 0]
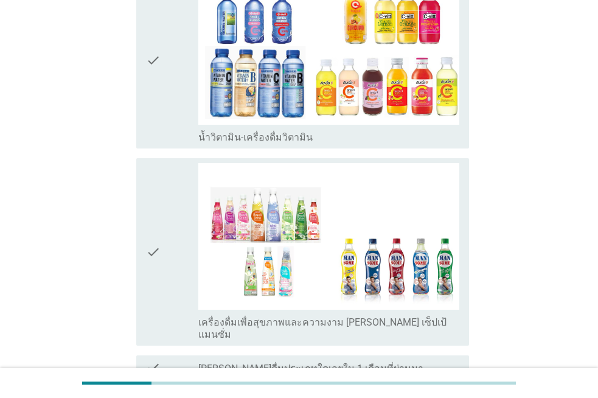
click at [168, 184] on div "check" at bounding box center [172, 252] width 52 height 178
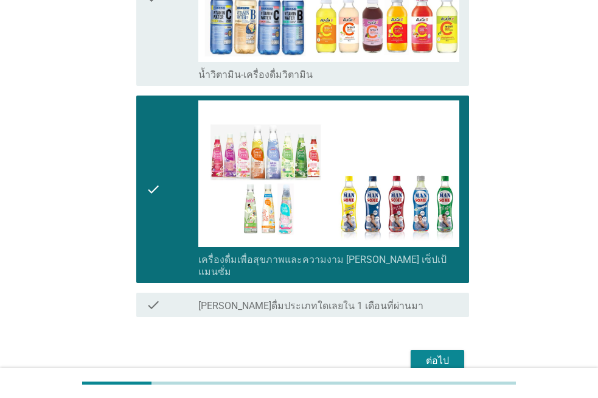
scroll to position [842, 0]
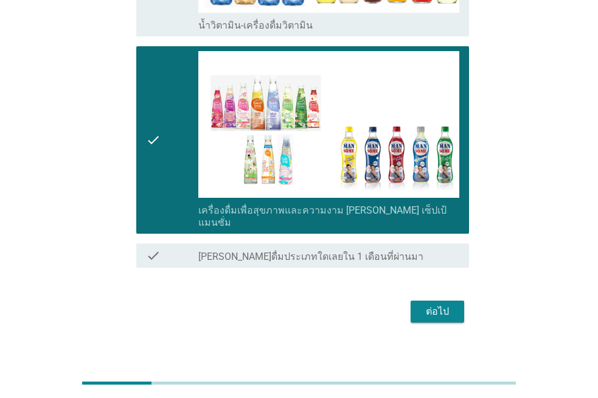
click at [452, 304] on div "ต่อไป" at bounding box center [438, 311] width 34 height 15
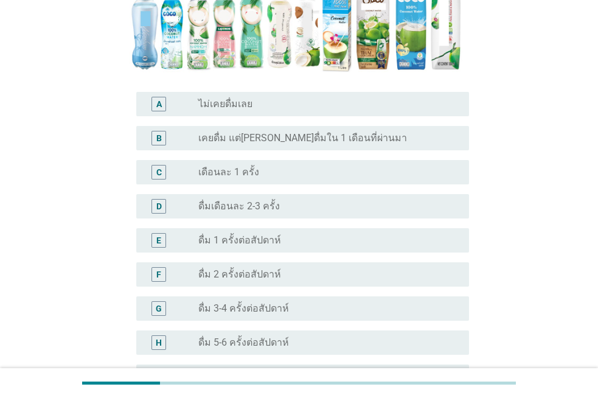
scroll to position [464, 0]
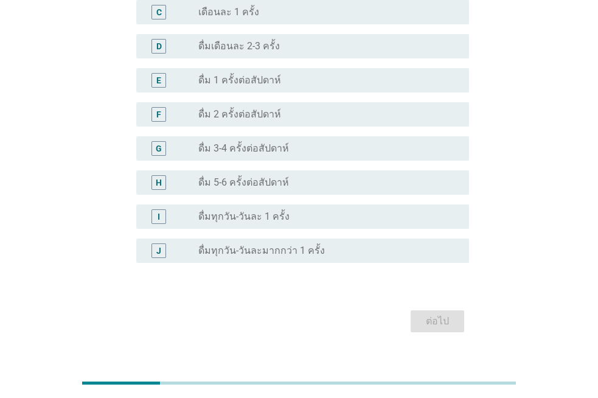
click at [263, 176] on label "ดื่ม 5-6 ครั้งต่อสัปดาห์" at bounding box center [243, 182] width 91 height 12
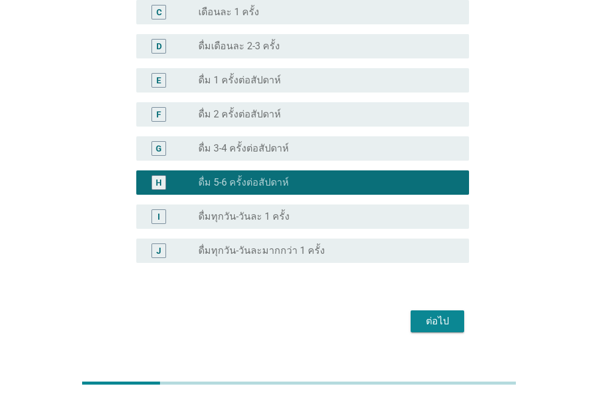
click at [437, 314] on div "ต่อไป" at bounding box center [438, 321] width 34 height 15
click at [437, 307] on div "ต่อไป" at bounding box center [299, 321] width 340 height 29
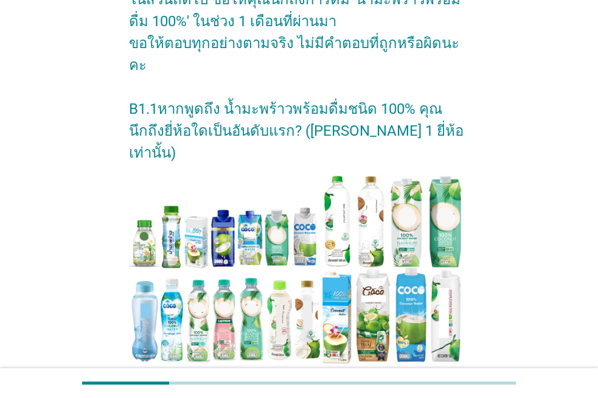
scroll to position [161, 0]
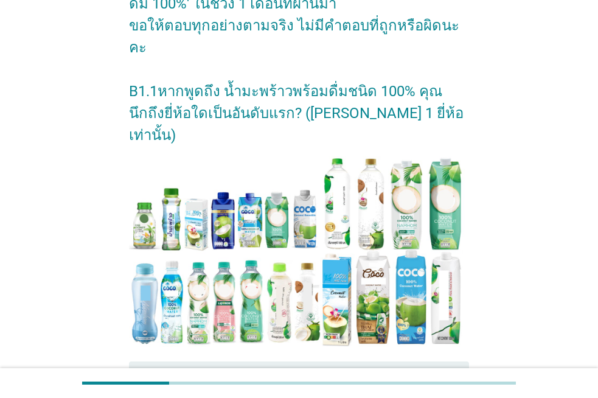
type textarea "="
type textarea "v"
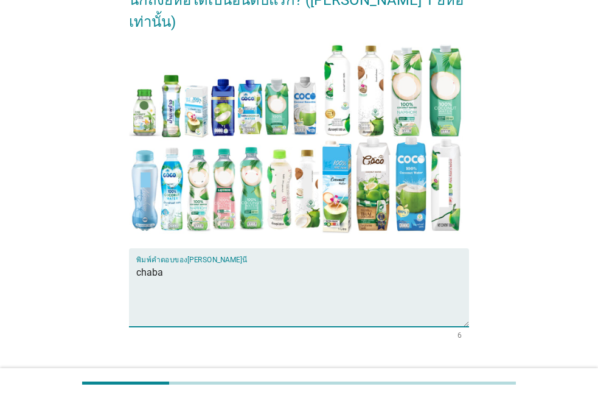
scroll to position [292, 0]
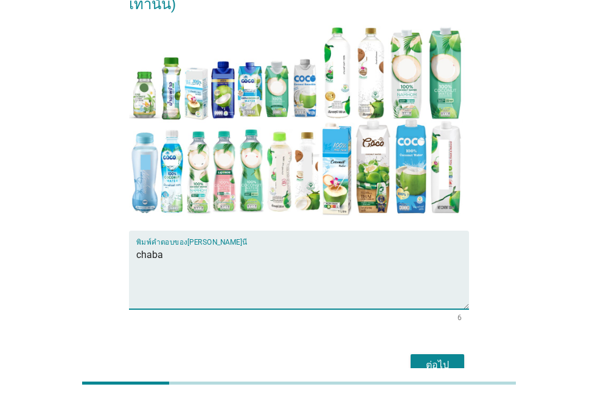
type textarea "chaba"
click at [427, 358] on div "ต่อไป" at bounding box center [438, 365] width 34 height 15
drag, startPoint x: 427, startPoint y: 298, endPoint x: 409, endPoint y: 292, distance: 19.2
click at [427, 351] on div "ต่อไป" at bounding box center [299, 365] width 340 height 29
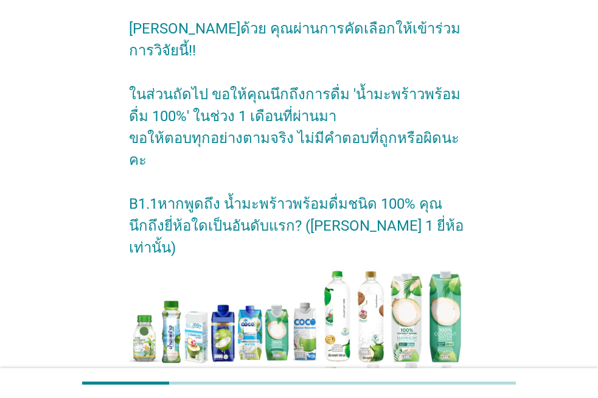
scroll to position [0, 0]
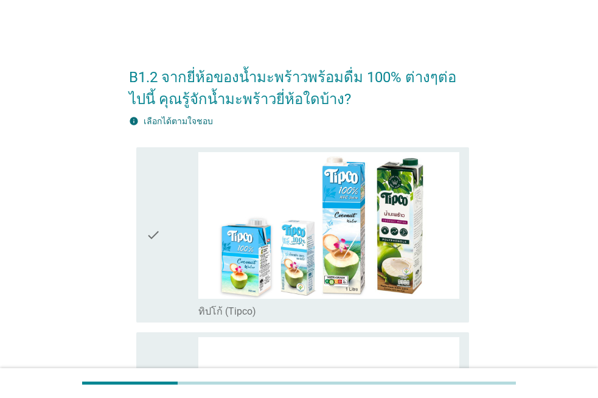
click at [166, 192] on div "check" at bounding box center [172, 235] width 52 height 166
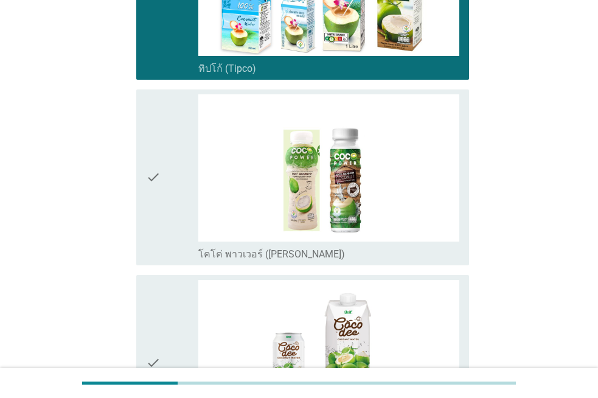
scroll to position [243, 0]
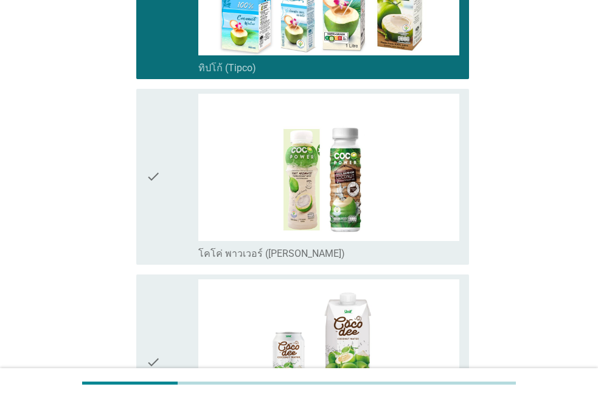
click at [166, 192] on div "check" at bounding box center [172, 177] width 52 height 166
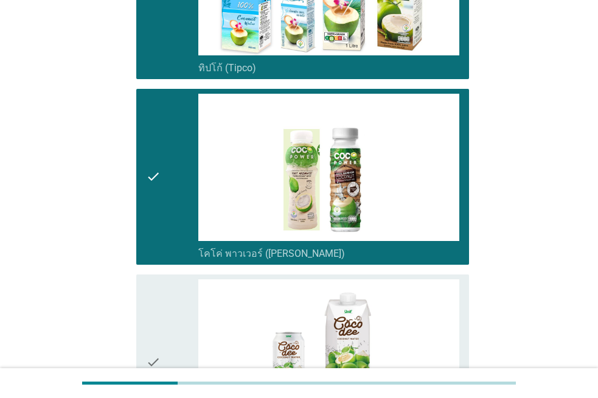
scroll to position [487, 0]
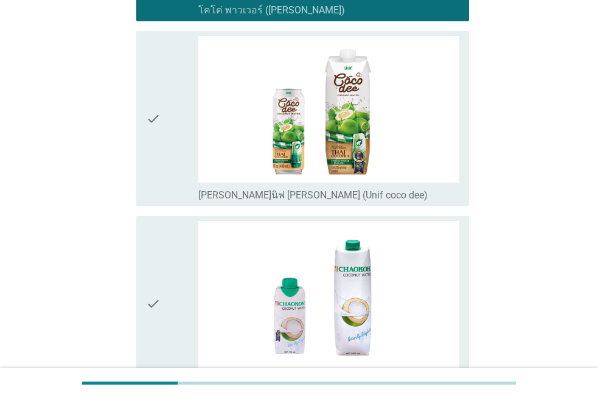
click at [168, 141] on div "check" at bounding box center [172, 119] width 52 height 166
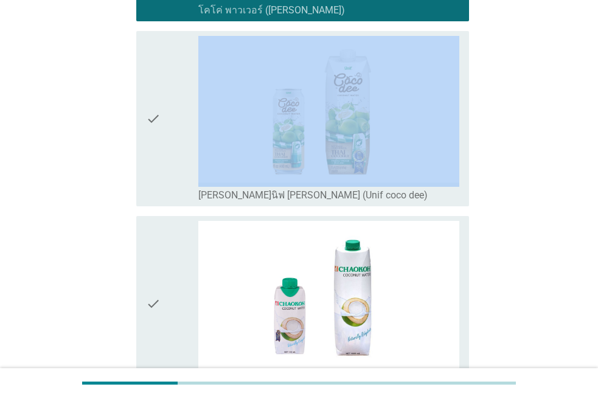
click at [168, 141] on div "check" at bounding box center [172, 119] width 52 height 166
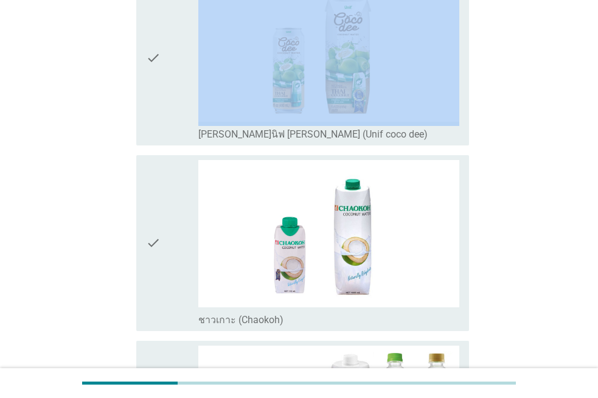
click at [173, 128] on div "check" at bounding box center [172, 58] width 52 height 166
click at [165, 184] on div "check" at bounding box center [172, 243] width 52 height 166
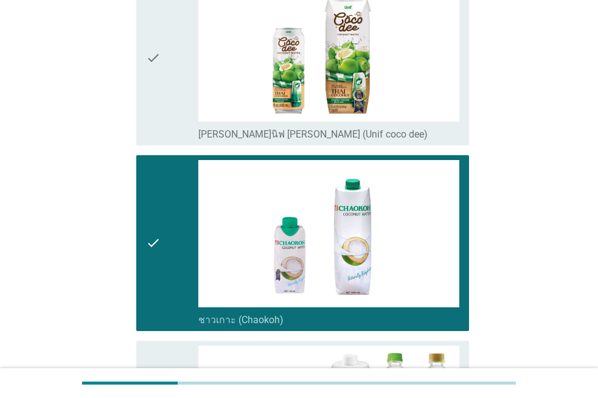
click at [166, 115] on div "check" at bounding box center [172, 58] width 52 height 166
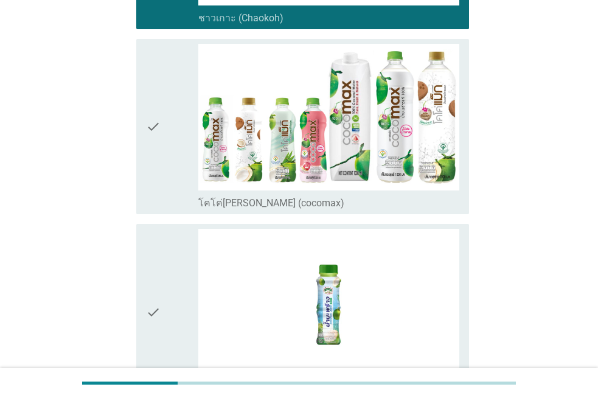
scroll to position [852, 0]
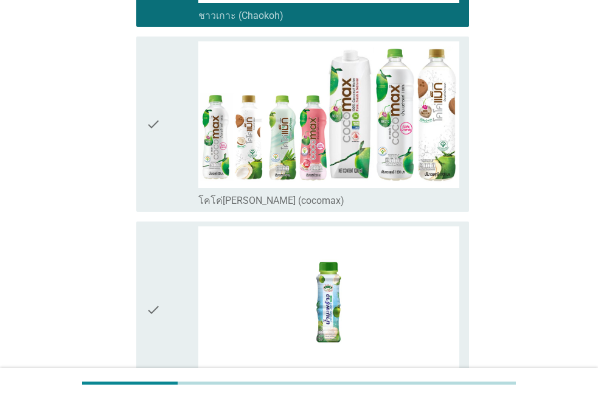
click at [163, 164] on div "check" at bounding box center [172, 124] width 52 height 166
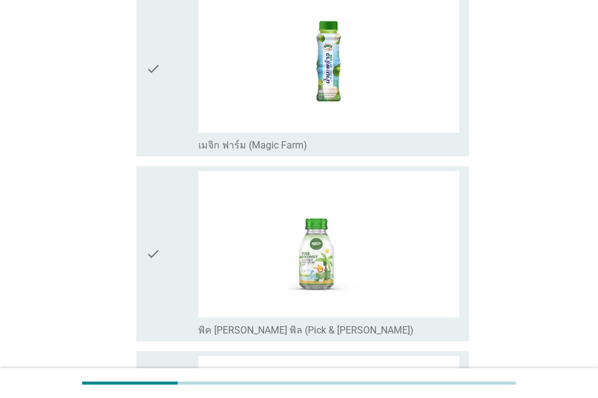
scroll to position [1095, 0]
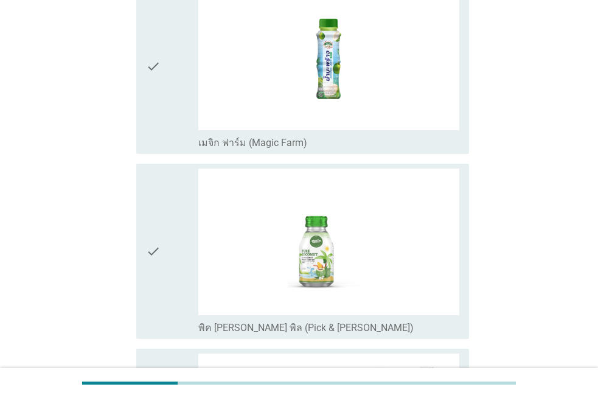
click at [166, 144] on div "check" at bounding box center [172, 66] width 52 height 166
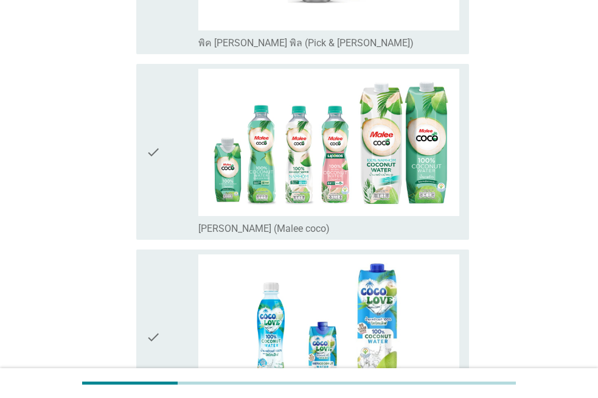
scroll to position [1400, 0]
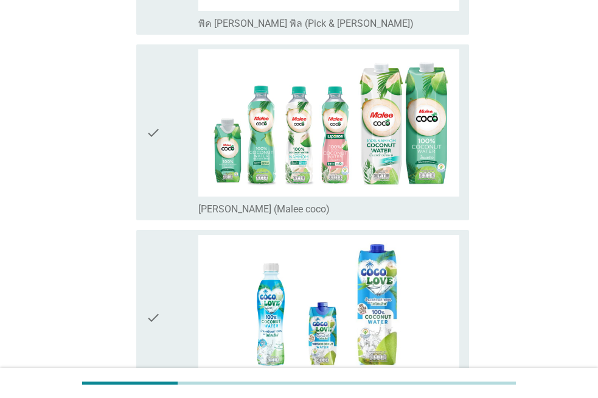
click at [165, 193] on div "check" at bounding box center [172, 132] width 52 height 166
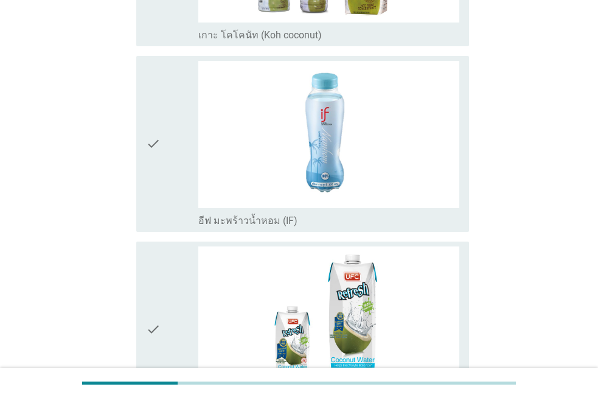
scroll to position [1948, 0]
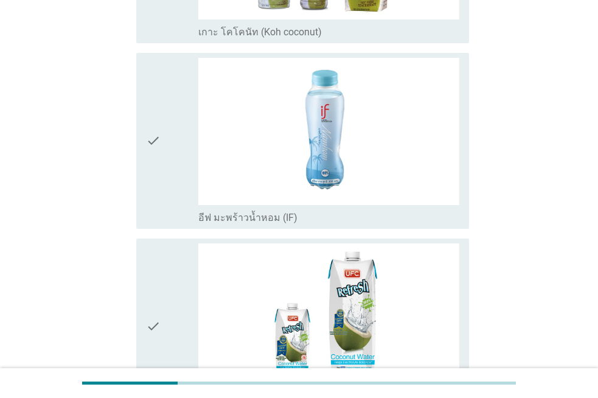
click at [173, 130] on div "check" at bounding box center [172, 141] width 52 height 166
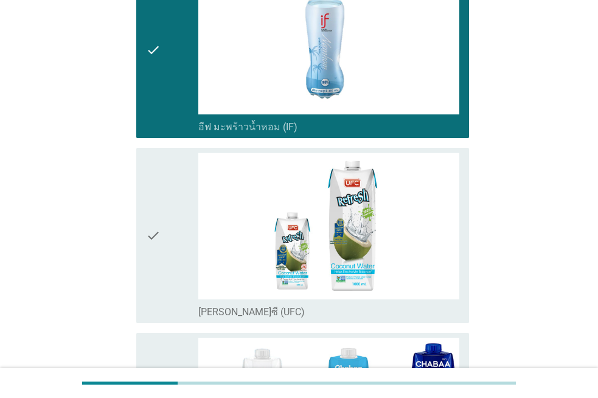
scroll to position [2252, 0]
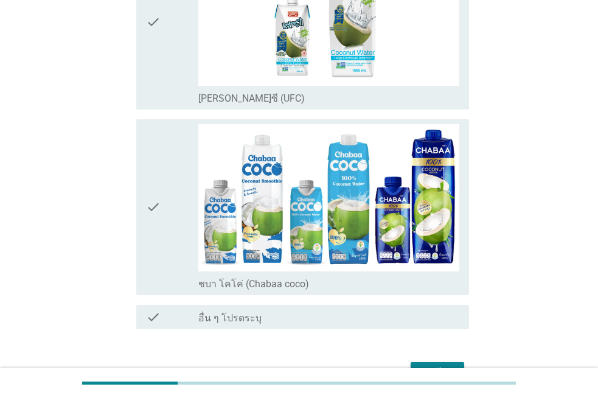
click at [173, 130] on div "check" at bounding box center [172, 207] width 52 height 166
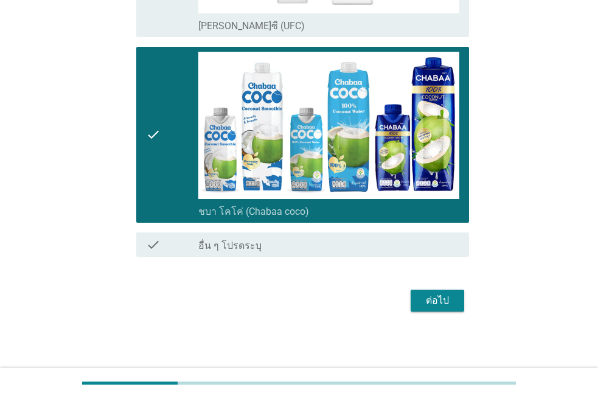
scroll to position [2325, 0]
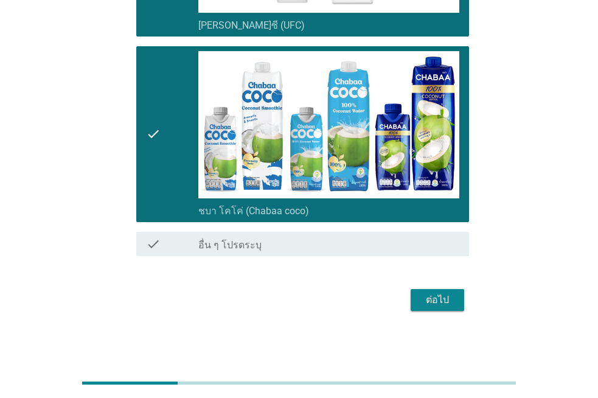
click at [424, 305] on div "ต่อไป" at bounding box center [438, 300] width 34 height 15
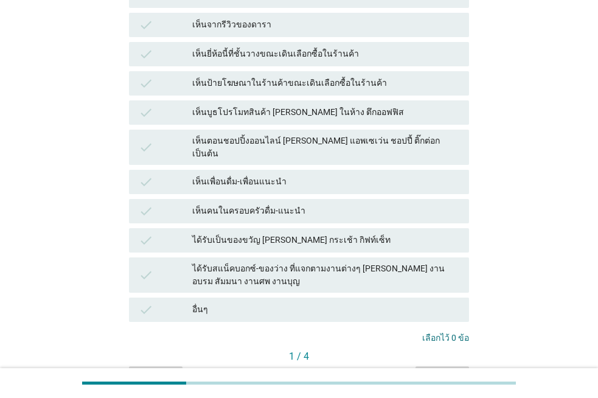
scroll to position [304, 0]
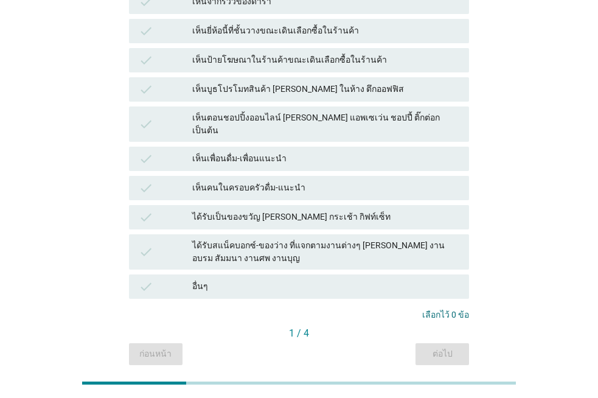
click at [256, 53] on div "เห็นป้ายโฆษณาในร้านค้าขณะเดินเลือกซื้อในร้านค้า" at bounding box center [325, 60] width 267 height 15
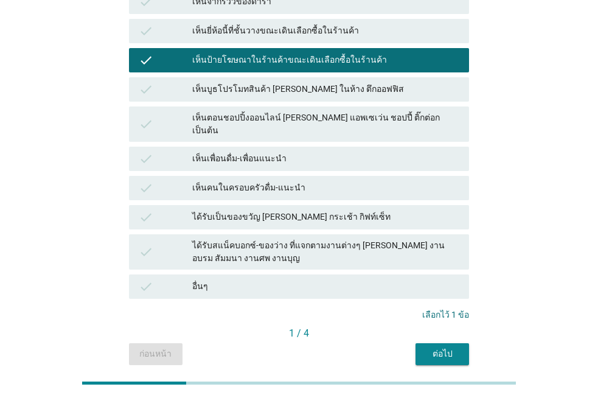
click at [292, 210] on div "ได้รับเป็นของขวัญ [PERSON_NAME] กระเช้า กิฟท์เซ็ท" at bounding box center [325, 217] width 267 height 15
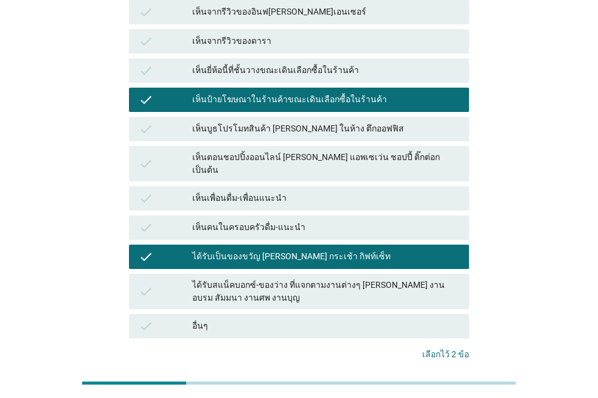
scroll to position [243, 0]
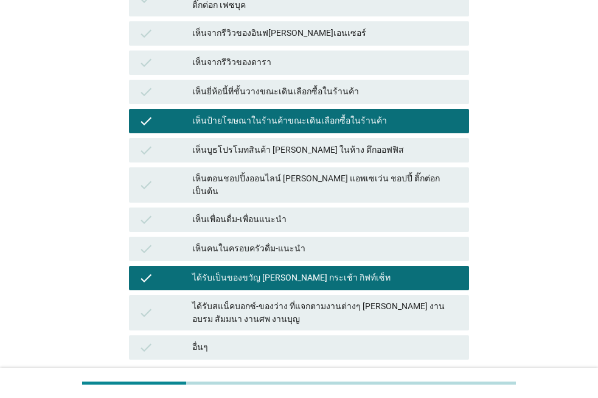
click at [247, 28] on div "เห็นจากรีวิวของอินฟ[PERSON_NAME]เอนเซอร์" at bounding box center [325, 33] width 267 height 15
click at [248, 55] on div "เห็นจากรีวิวของดารา" at bounding box center [325, 62] width 267 height 15
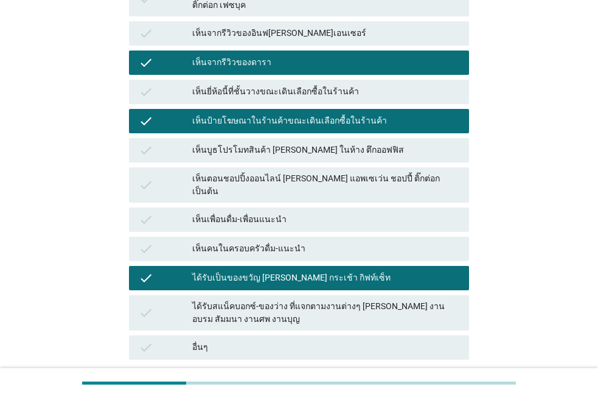
click at [256, 85] on div "เห็นยี่ห้อนี้ที่ชั้นวางขณะเดินเลือกซื้อในร้านค้า" at bounding box center [325, 92] width 267 height 15
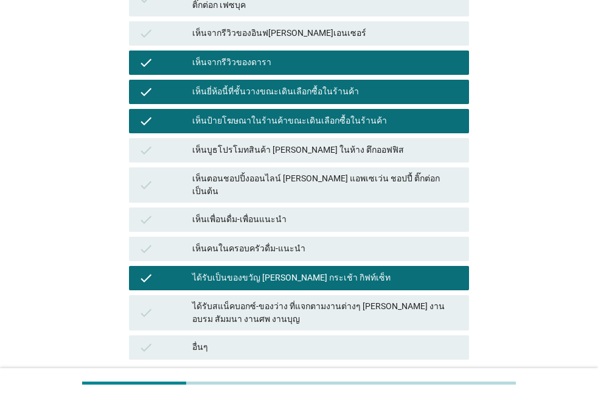
click at [262, 26] on div "เห็นจากรีวิวของอินฟ[PERSON_NAME]เอนเซอร์" at bounding box center [325, 33] width 267 height 15
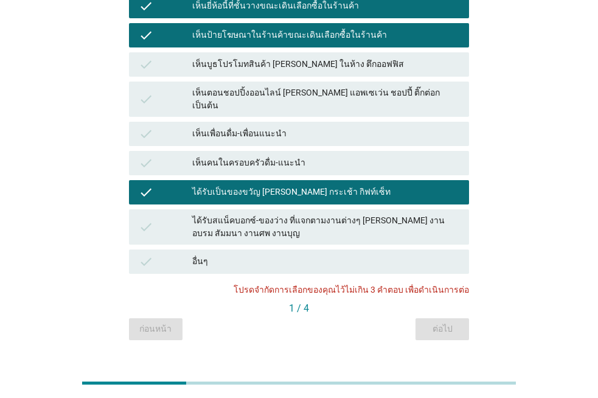
scroll to position [150, 0]
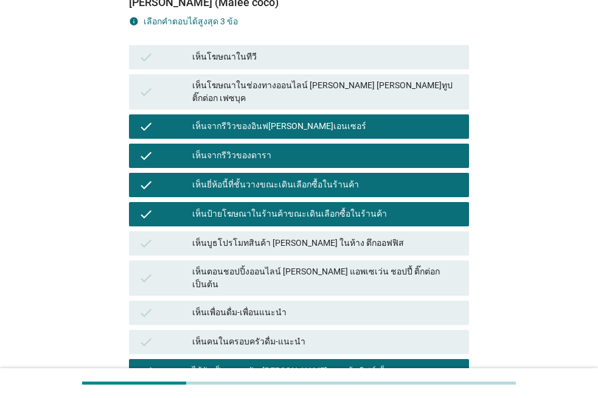
click at [219, 119] on div "เห็นจากรีวิวของอินฟ[PERSON_NAME]เอนเซอร์" at bounding box center [325, 126] width 267 height 15
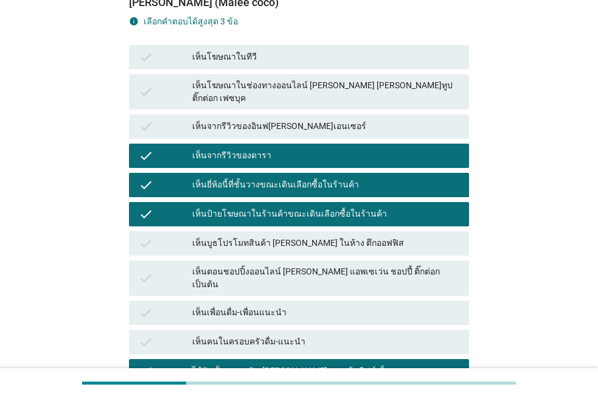
click at [217, 144] on div "check เห็นจากรีวิวของดารา" at bounding box center [299, 156] width 340 height 24
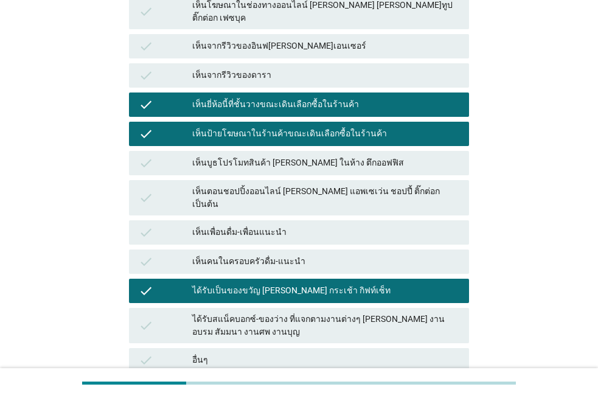
scroll to position [333, 0]
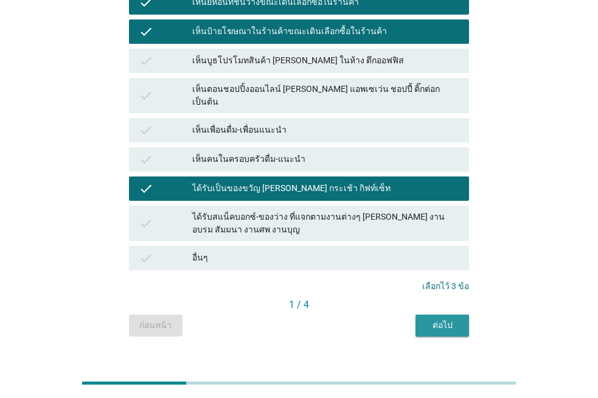
click at [440, 315] on button "ต่อไป" at bounding box center [443, 326] width 54 height 22
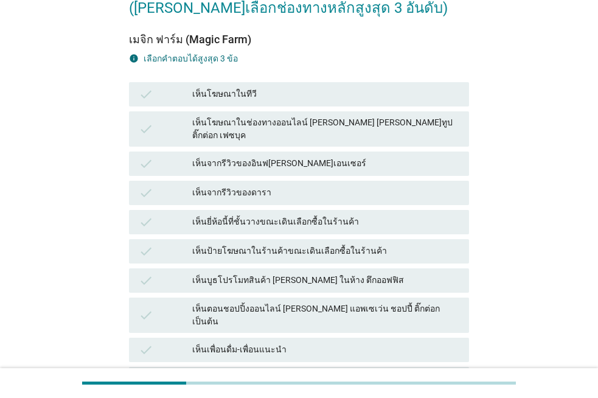
scroll to position [122, 0]
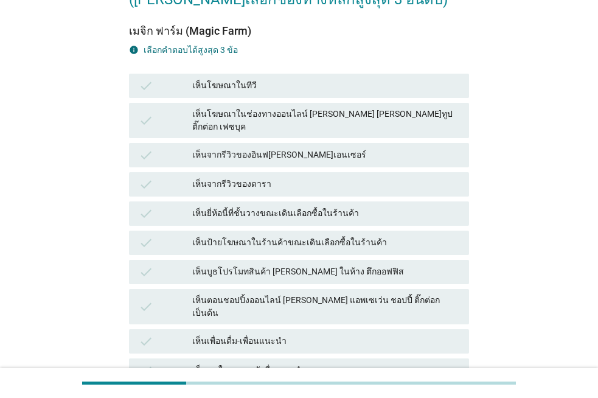
click at [286, 265] on div "เห็นบูธโปรโมทสินค้า [PERSON_NAME] ในห้าง ตึกออฟฟิส" at bounding box center [325, 272] width 267 height 15
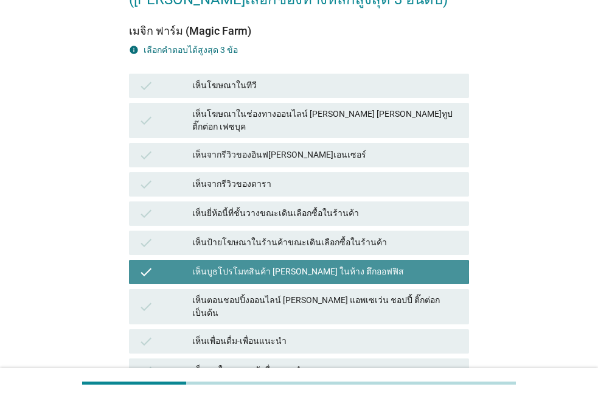
click at [279, 215] on div "check เห็นยี่ห้อนี้ที่ชั้นวางขณะเดินเลือกซื้อในร้านค้า" at bounding box center [299, 213] width 345 height 29
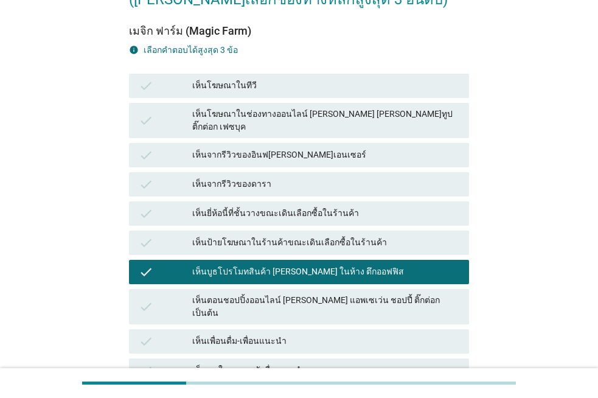
click at [273, 172] on div "check เห็นจากรีวิวของดารา" at bounding box center [299, 184] width 340 height 24
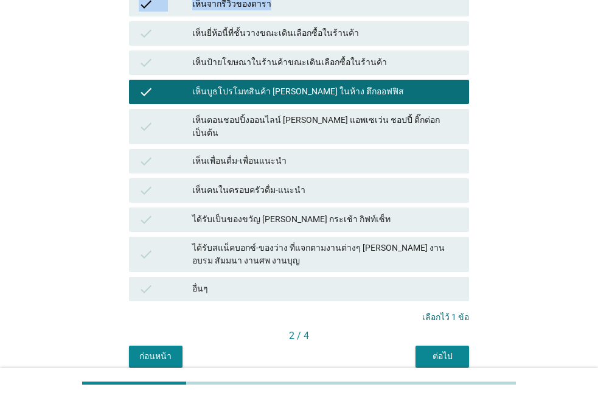
scroll to position [304, 0]
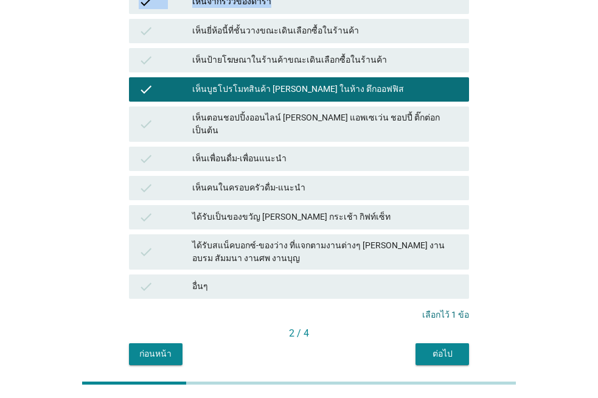
click at [272, 210] on div "ได้รับเป็นของขวัญ [PERSON_NAME] กระเช้า กิฟท์เซ็ท" at bounding box center [325, 217] width 267 height 15
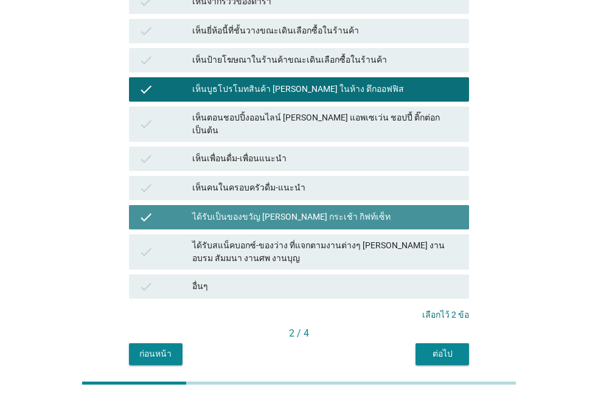
click at [294, 147] on div "check เห็นเพื่อนดื่ม-เพื่อนแนะนำ" at bounding box center [299, 159] width 340 height 24
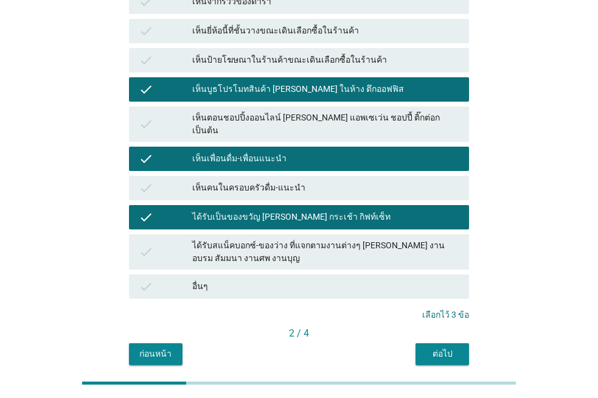
click at [433, 348] on div "ต่อไป" at bounding box center [442, 354] width 34 height 13
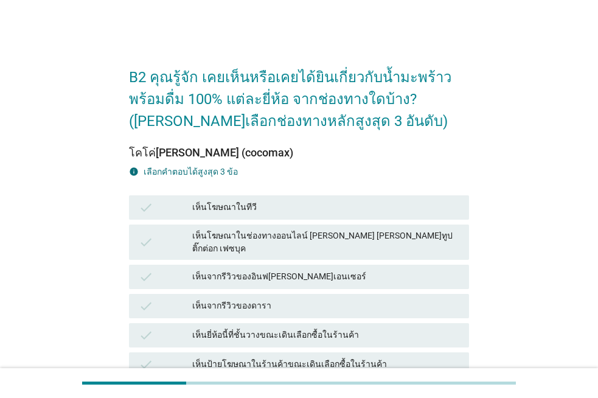
click at [355, 278] on div "check เห็นจากรีวิวของอินฟ[PERSON_NAME]เอนเซอร์" at bounding box center [299, 277] width 340 height 24
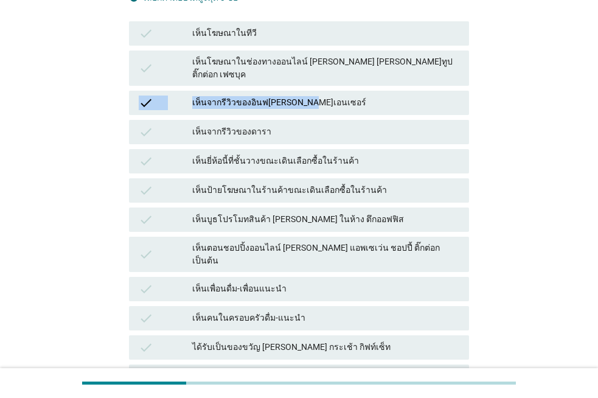
scroll to position [183, 0]
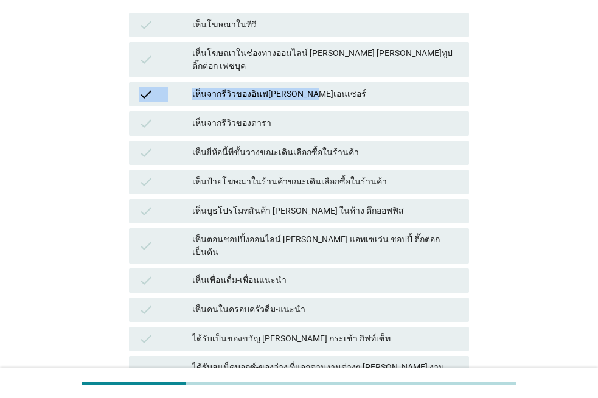
click at [352, 295] on div "check เห็นคนในครอบครัวดื่ม-แนะนำ" at bounding box center [299, 309] width 345 height 29
click at [351, 206] on div "เห็นบูธโปรโมทสินค้า [PERSON_NAME] ในห้าง ตึกออฟฟิส" at bounding box center [325, 211] width 267 height 15
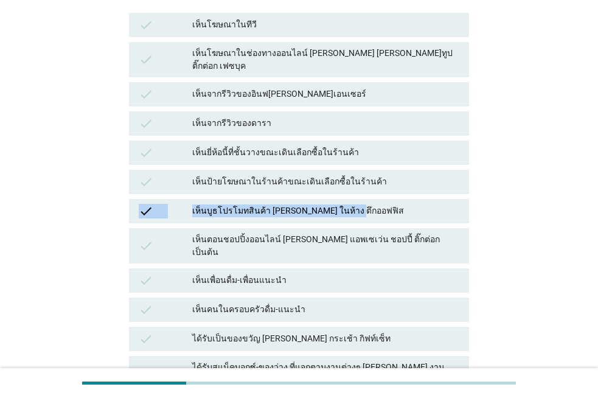
click at [346, 170] on div "check เห็นป้ายโฆษณาในร้านค้าขณะเดินเลือกซื้อในร้านค้า" at bounding box center [299, 182] width 340 height 24
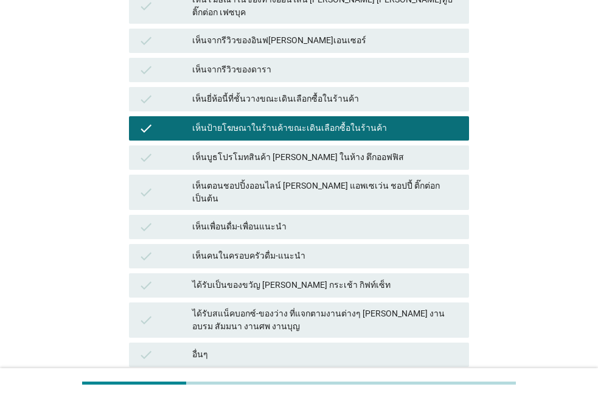
scroll to position [333, 0]
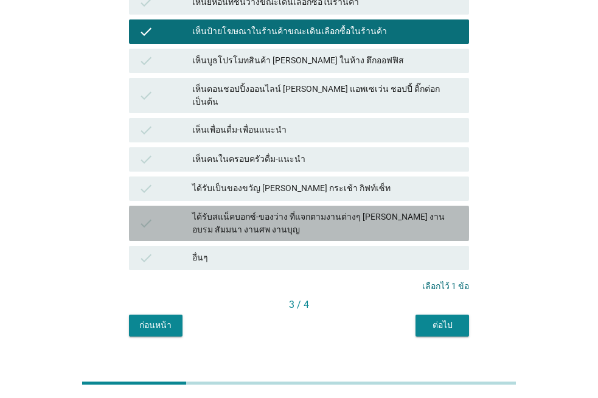
click at [344, 211] on div "ได้รับสแน็คบอกซ์-ของว่าง ที่แจกตามงานต่างๆ [PERSON_NAME] งานอบรม สัมมนา งานศพ ง…" at bounding box center [325, 224] width 267 height 26
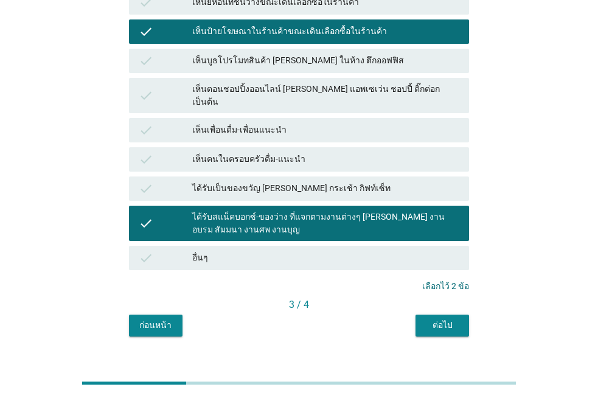
click at [433, 319] on div "ต่อไป" at bounding box center [442, 325] width 34 height 13
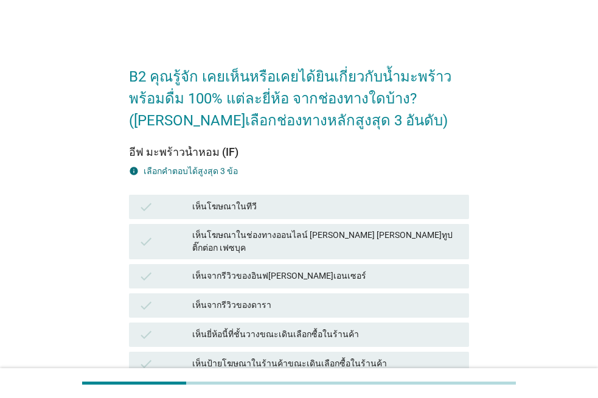
scroll to position [243, 0]
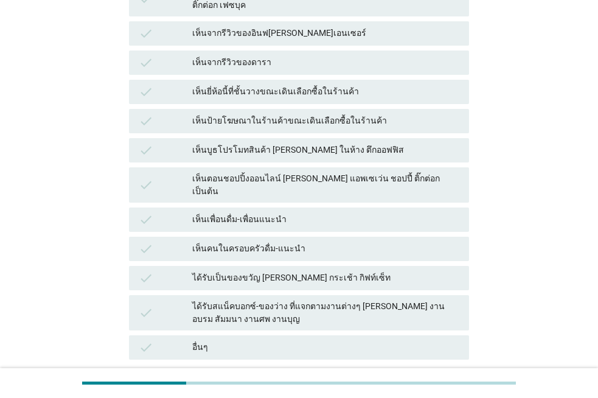
click at [263, 172] on div "เห็นตอนชอปปิ้งออนไลน์ [PERSON_NAME] แอพเซเว่น ชอปปี้ ติ๊กต่อก เป็นต้น" at bounding box center [325, 185] width 267 height 26
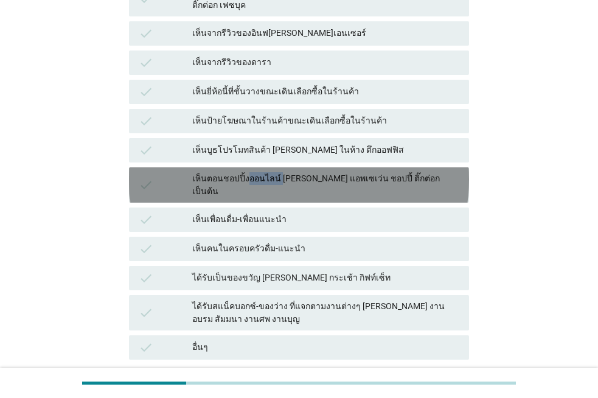
click at [272, 143] on div "เห็นบูธโปรโมทสินค้า [PERSON_NAME] ในห้าง ตึกออฟฟิส" at bounding box center [325, 150] width 267 height 15
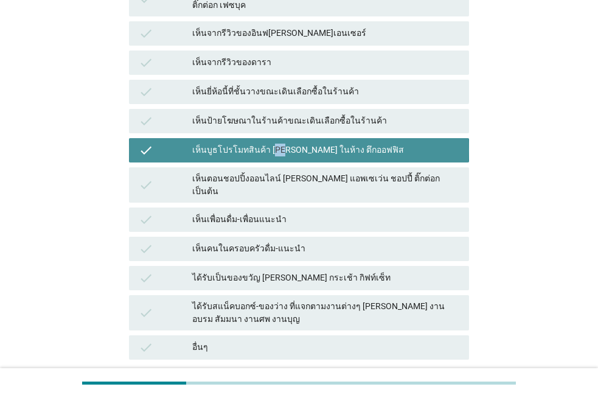
click at [292, 85] on div "เห็นยี่ห้อนี้ที่ชั้นวางขณะเดินเลือกซื้อในร้านค้า" at bounding box center [325, 92] width 267 height 15
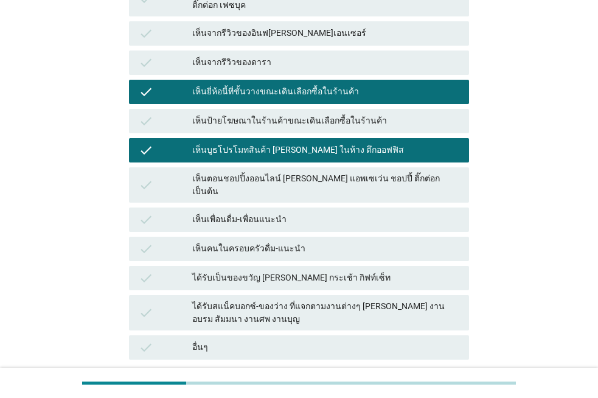
click at [359, 267] on div "check ได้รับเป็นของขวัญ [PERSON_NAME] กระเช้า กิฟท์เซ็ท" at bounding box center [299, 278] width 340 height 24
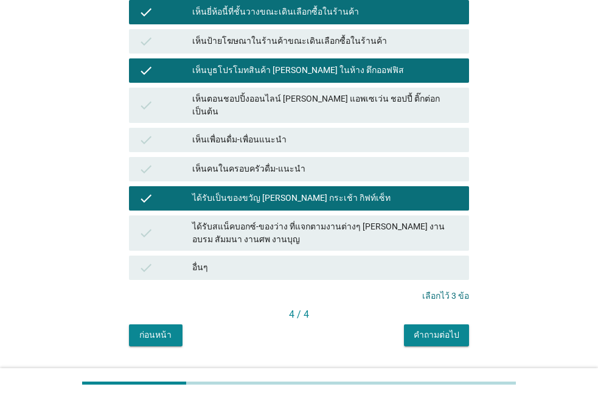
scroll to position [333, 0]
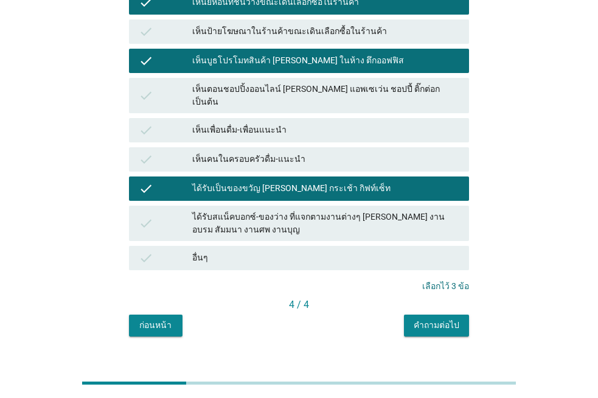
click at [417, 319] on div "คำถามต่อไป" at bounding box center [437, 325] width 46 height 13
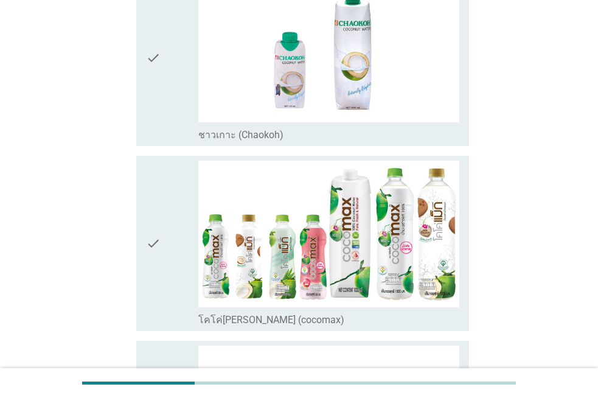
scroll to position [730, 0]
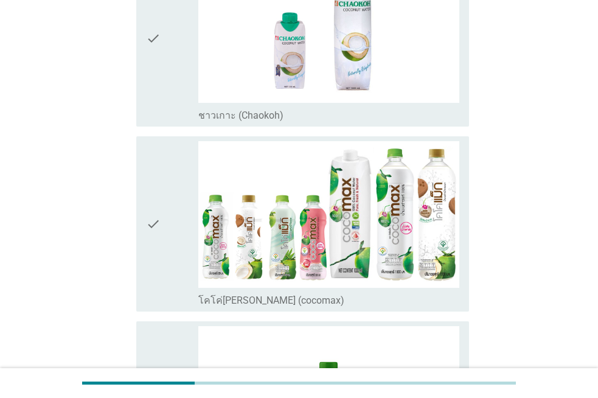
click at [173, 276] on div "check" at bounding box center [172, 224] width 52 height 166
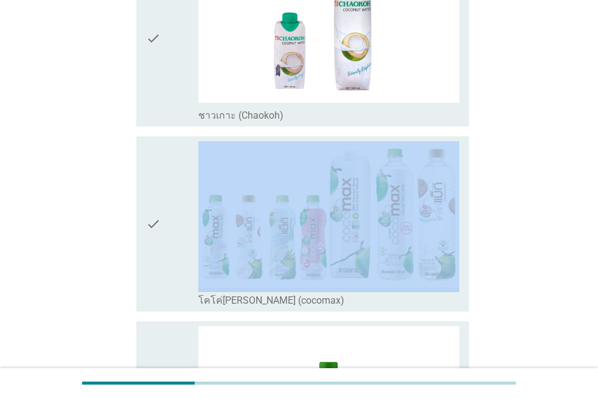
click at [173, 276] on div "check" at bounding box center [172, 224] width 52 height 166
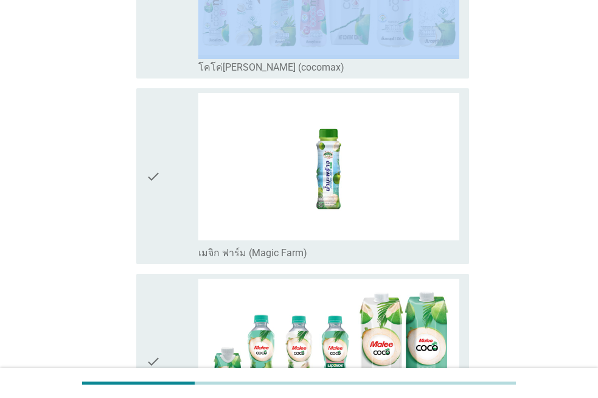
scroll to position [974, 0]
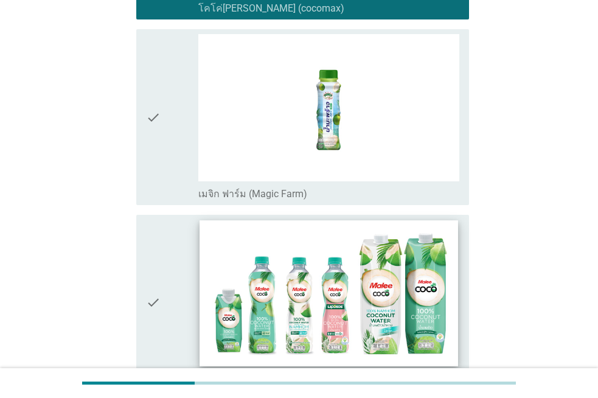
scroll to position [1095, 0]
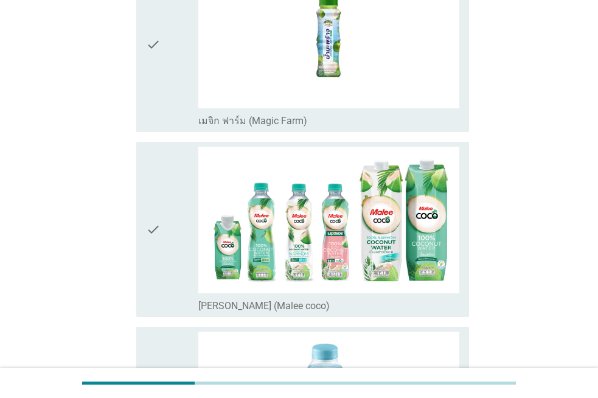
click at [172, 180] on div "check" at bounding box center [172, 230] width 52 height 166
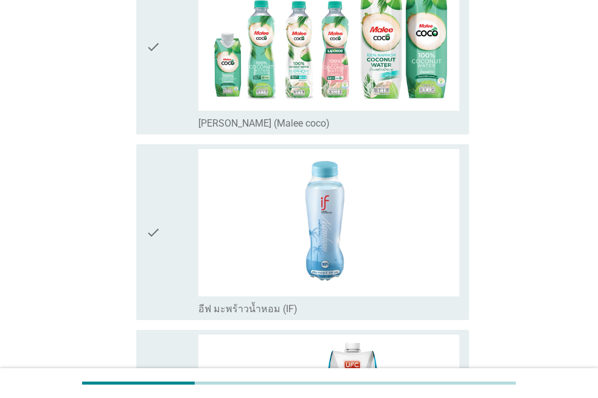
click at [158, 96] on icon "check" at bounding box center [153, 47] width 15 height 166
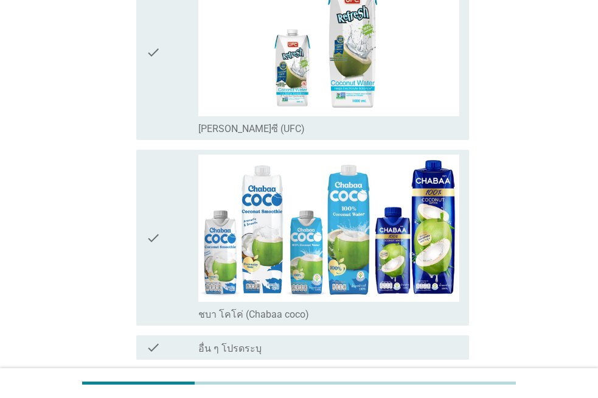
scroll to position [1704, 0]
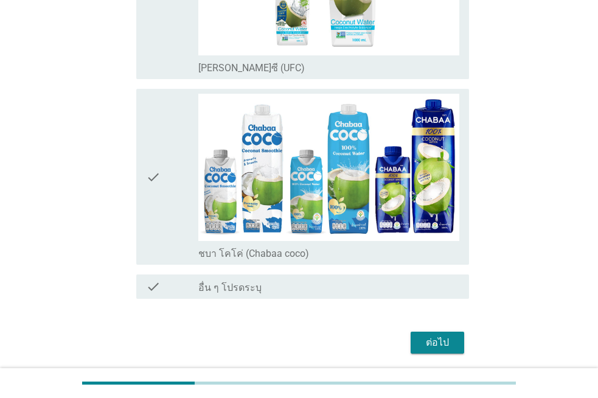
click at [156, 116] on icon "check" at bounding box center [153, 177] width 15 height 166
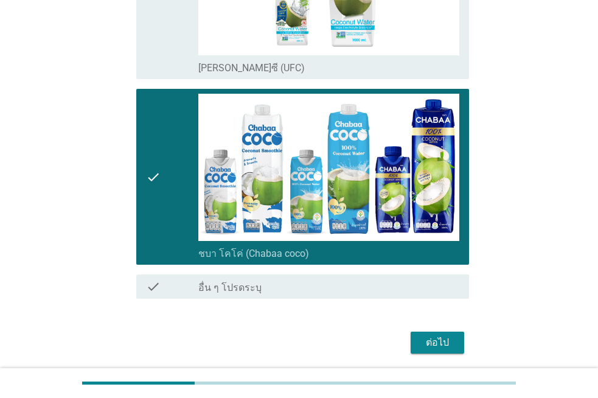
click at [452, 339] on div "ต่อไป" at bounding box center [438, 342] width 34 height 15
drag, startPoint x: 452, startPoint y: 339, endPoint x: 436, endPoint y: 341, distance: 15.3
click at [452, 339] on div "ต่อไป" at bounding box center [299, 342] width 340 height 29
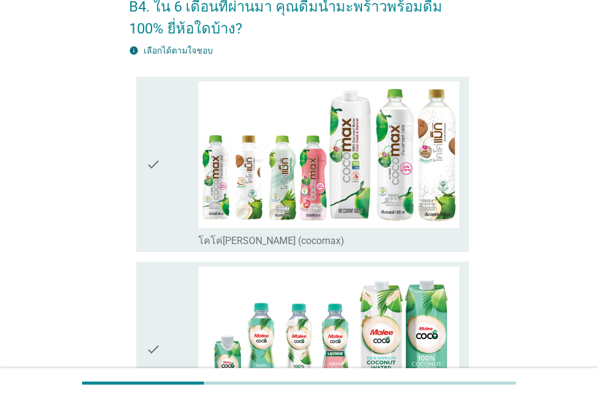
scroll to position [0, 0]
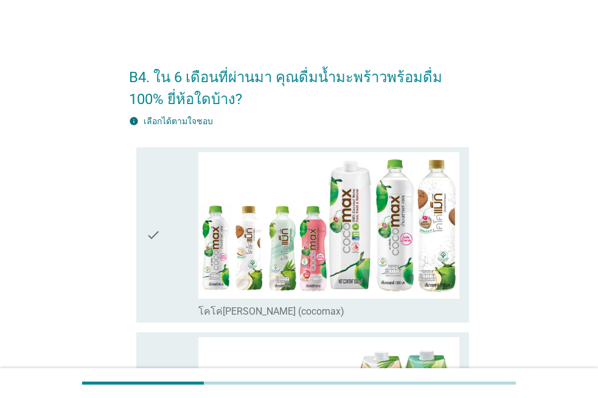
click at [162, 254] on div "check" at bounding box center [172, 235] width 52 height 166
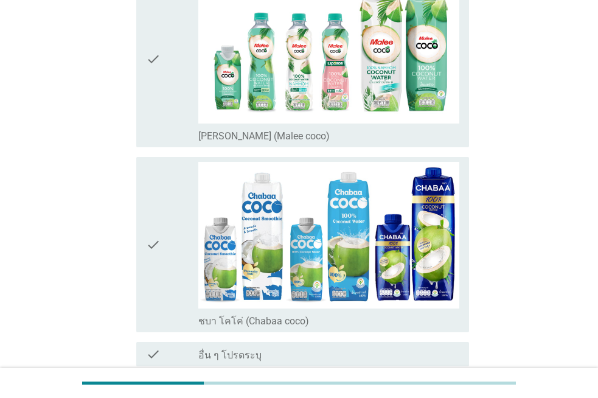
scroll to position [365, 0]
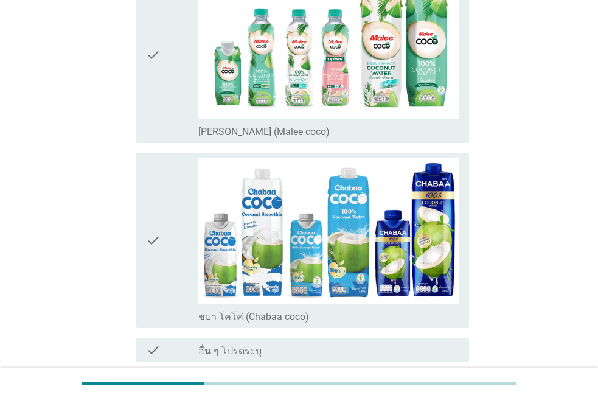
click at [162, 254] on div "check" at bounding box center [172, 241] width 52 height 166
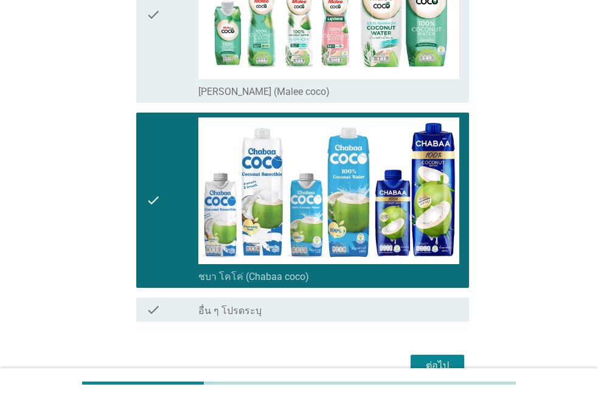
scroll to position [426, 0]
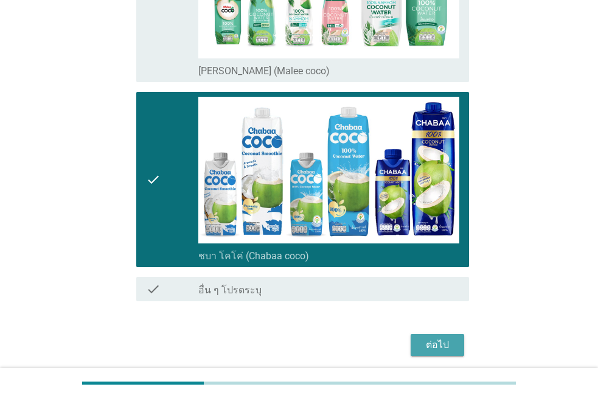
click at [417, 341] on button "ต่อไป" at bounding box center [438, 345] width 54 height 22
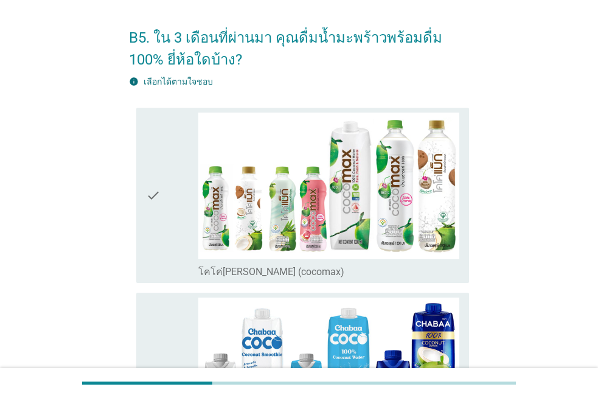
scroll to position [61, 0]
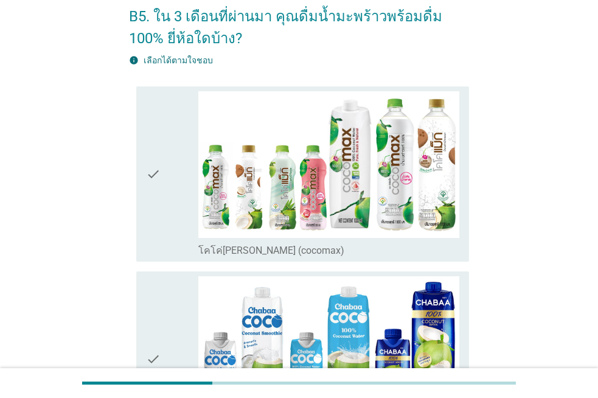
click at [141, 231] on div "check check_box โคโค่[PERSON_NAME] (cocomax)" at bounding box center [302, 174] width 333 height 176
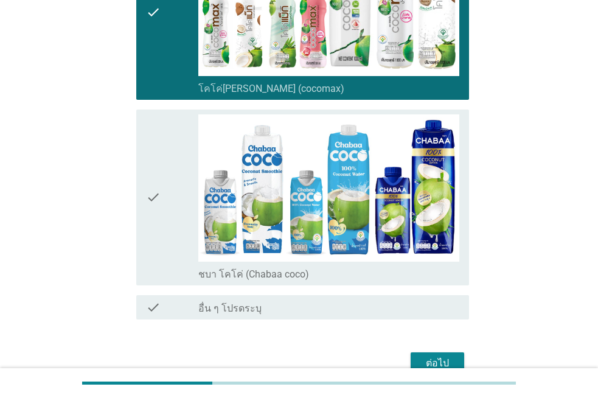
scroll to position [243, 0]
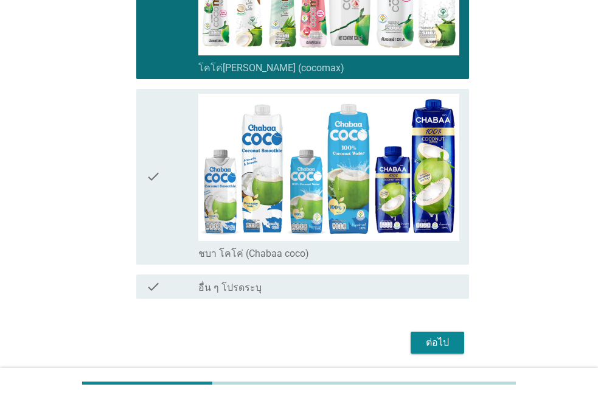
click at [164, 218] on div "check" at bounding box center [172, 177] width 52 height 166
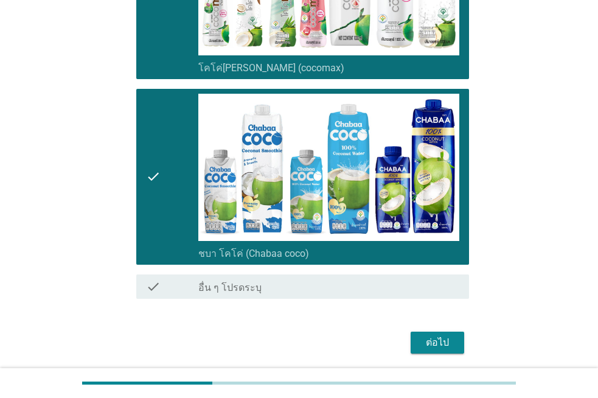
click at [423, 345] on div "ต่อไป" at bounding box center [438, 342] width 34 height 15
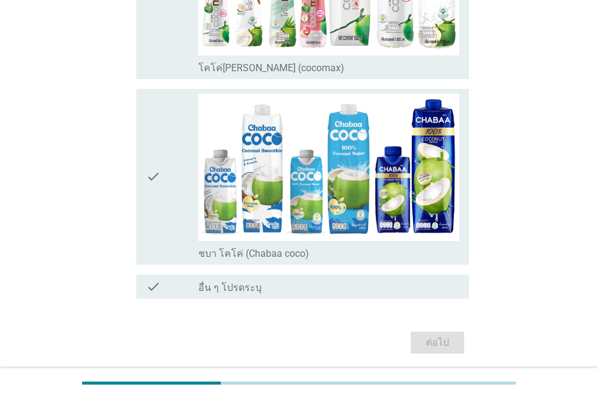
click at [164, 209] on div "check" at bounding box center [172, 177] width 52 height 166
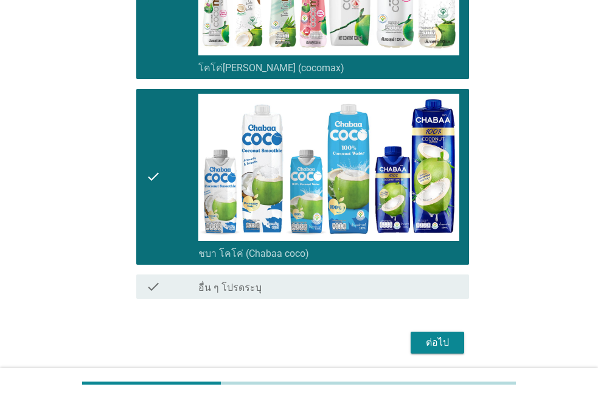
click at [424, 350] on button "ต่อไป" at bounding box center [438, 343] width 54 height 22
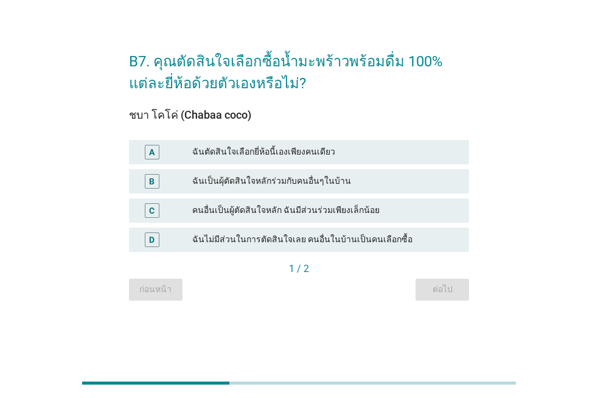
scroll to position [0, 0]
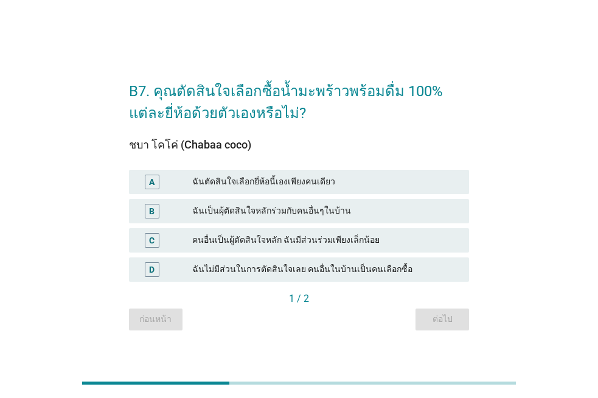
click at [242, 180] on div "ฉันตัดสินใจเลือกยี่ห้อนี้เองเพียงคนเดียว" at bounding box center [325, 182] width 267 height 15
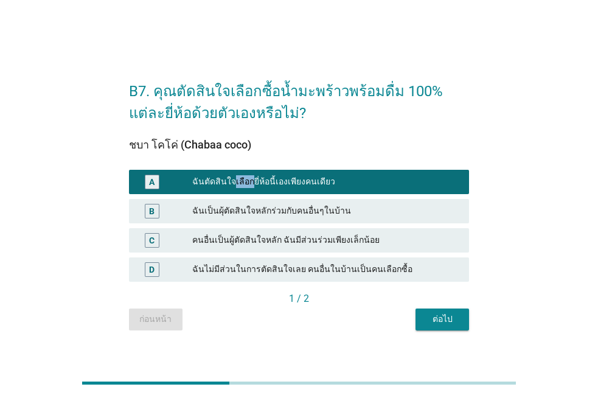
click at [447, 325] on div "ต่อไป" at bounding box center [442, 319] width 34 height 13
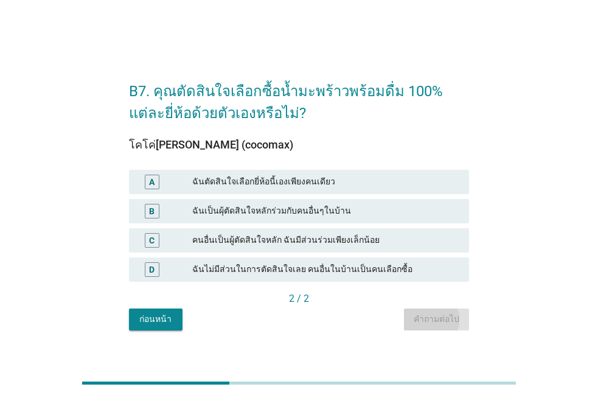
click at [447, 325] on div "ก่อนหน้า คำถามต่อไป" at bounding box center [299, 320] width 340 height 22
click at [346, 181] on div "ฉันตัดสินใจเลือกยี่ห้อนี้เองเพียงคนเดียว" at bounding box center [325, 182] width 267 height 15
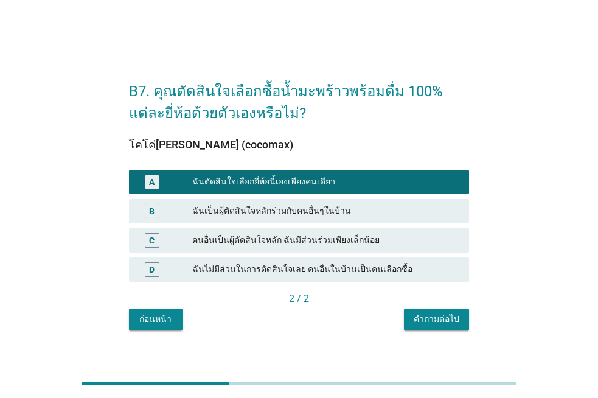
click at [438, 317] on div "คำถามต่อไป" at bounding box center [437, 319] width 46 height 13
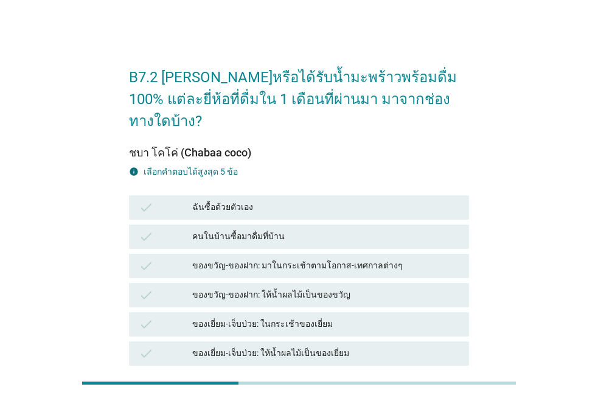
click at [307, 198] on div "check ฉันซื้อด้วยตัวเอง" at bounding box center [299, 207] width 345 height 29
click at [310, 200] on div "ฉันซื้อด้วยตัวเอง" at bounding box center [325, 207] width 267 height 15
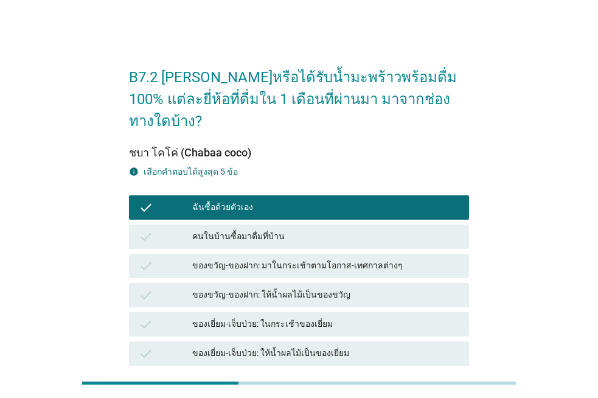
click at [301, 259] on div "ของขวัญ-ของฝาก: มาในกระเช้าตามโอกาส-เทศกาลต่างๆ" at bounding box center [325, 266] width 267 height 15
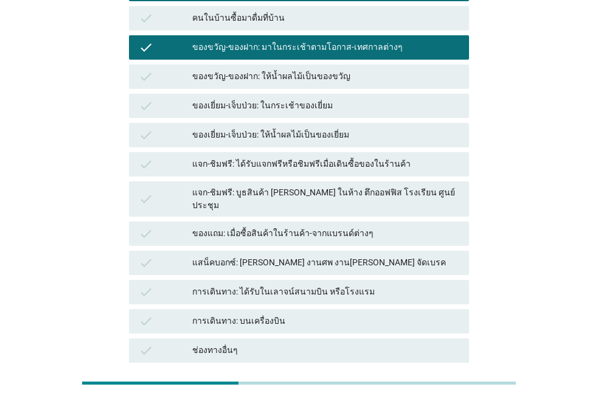
scroll to position [243, 0]
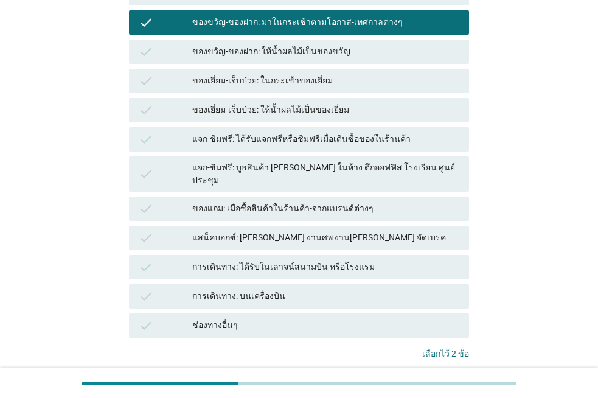
drag, startPoint x: 274, startPoint y: 218, endPoint x: 257, endPoint y: 142, distance: 77.2
click at [273, 223] on div "check แสน็คบอกซ์: [PERSON_NAME] งานศพ งาน[PERSON_NAME] จัดเบรค" at bounding box center [299, 237] width 345 height 29
click at [256, 156] on div "check แจก-ชิมฟรี: บูธสินค้า [PERSON_NAME] ในห้าง ตึกออฟฟิส โรงเรียน ศูนย์ประชุม" at bounding box center [299, 173] width 340 height 35
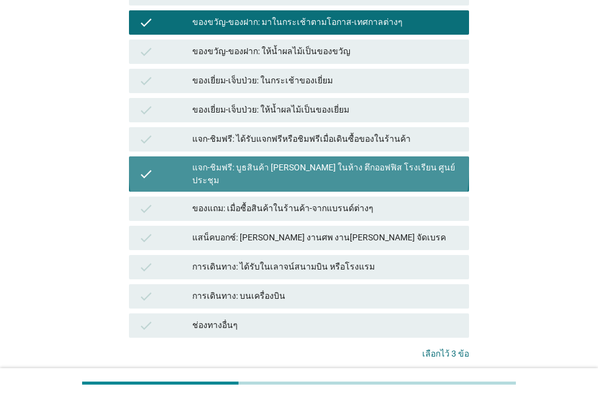
click at [242, 103] on div "ของเยี่ยม-เจ็บป่วย: ให้น้ำผลไม้เป็นของเยี่ยม" at bounding box center [325, 110] width 267 height 15
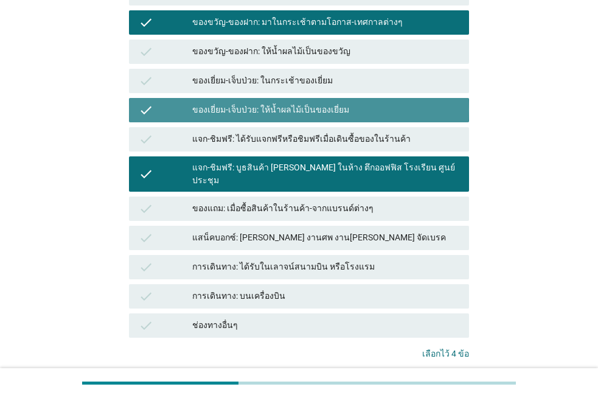
click at [242, 103] on div "ของเยี่ยม-เจ็บป่วย: ให้น้ำผลไม้เป็นของเยี่ยม" at bounding box center [325, 110] width 267 height 15
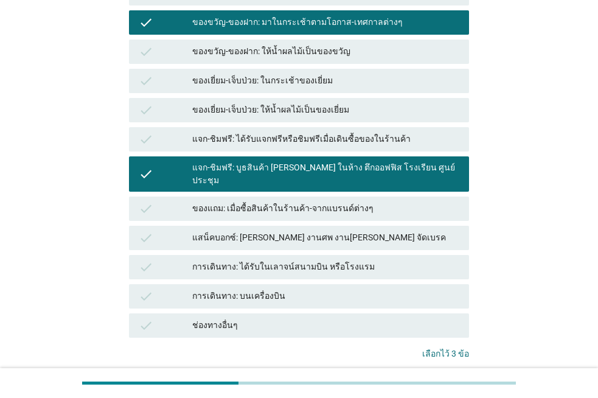
click at [284, 231] on div "แสน็คบอกซ์: [PERSON_NAME] งานศพ งาน[PERSON_NAME] จัดเบรค" at bounding box center [325, 238] width 267 height 15
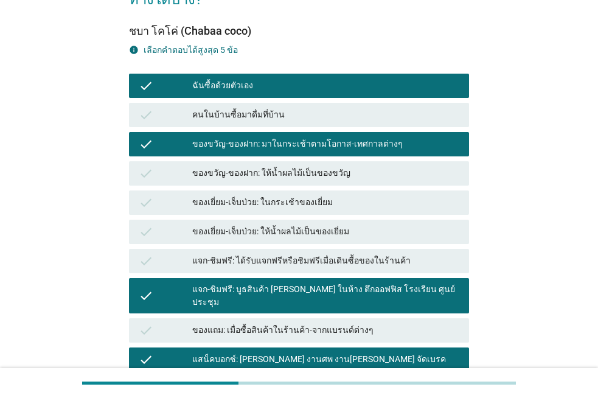
click at [284, 225] on div "ของเยี่ยม-เจ็บป่วย: ให้น้ำผลไม้เป็นของเยี่ยม" at bounding box center [325, 232] width 267 height 15
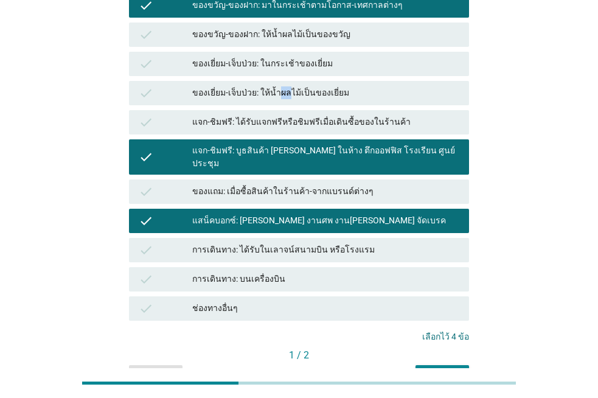
scroll to position [239, 0]
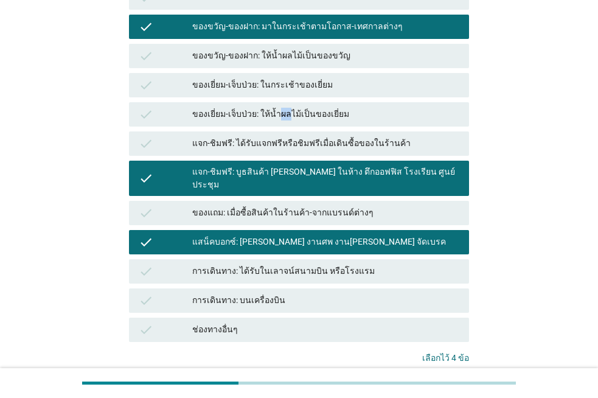
click at [366, 293] on div "การเดินทาง: บนเครื่องบิน" at bounding box center [325, 300] width 267 height 15
click at [256, 206] on div "ของแถม: เมื่อซื้อสินค้าในร้านค้า-จากแบรนด์ต่างๆ" at bounding box center [325, 213] width 267 height 15
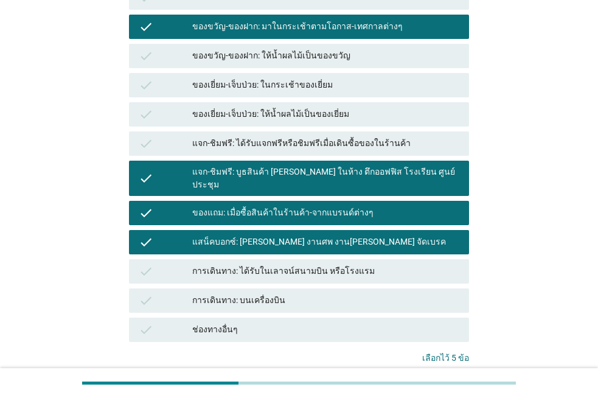
click at [444, 391] on div "ต่อไป" at bounding box center [442, 397] width 34 height 13
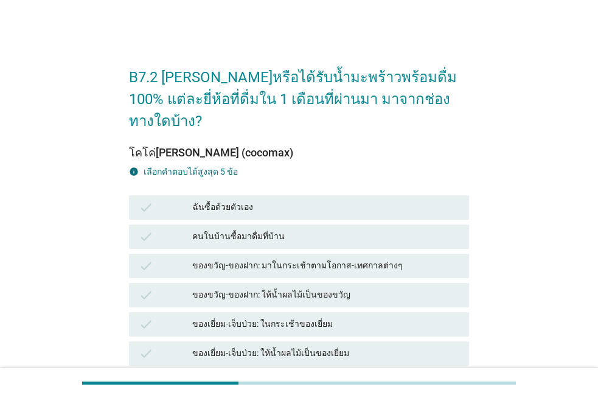
drag, startPoint x: 285, startPoint y: 231, endPoint x: 268, endPoint y: 209, distance: 27.8
click at [284, 254] on div "check ของขวัญ-ของฝาก: มาในกระเช้าตามโอกาส-เทศกาลต่างๆ" at bounding box center [299, 266] width 340 height 24
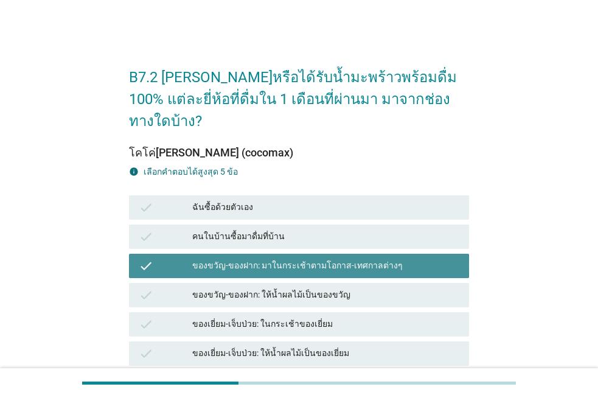
click at [257, 196] on div "check ฉันซื้อด้วยตัวเอง" at bounding box center [299, 207] width 340 height 24
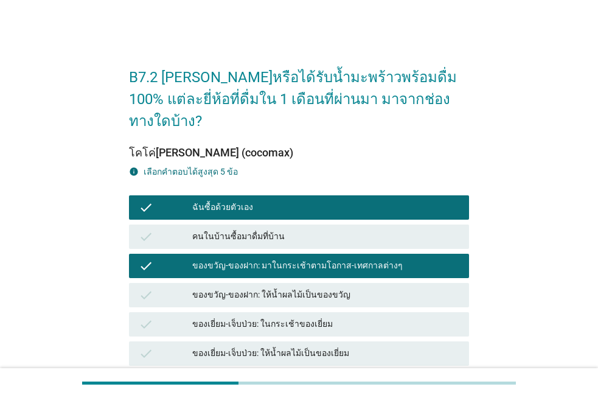
click at [260, 312] on div "check ของเยี่ยม-เจ็บป่วย: ในกระเช้าของเยี่ยม" at bounding box center [299, 324] width 340 height 24
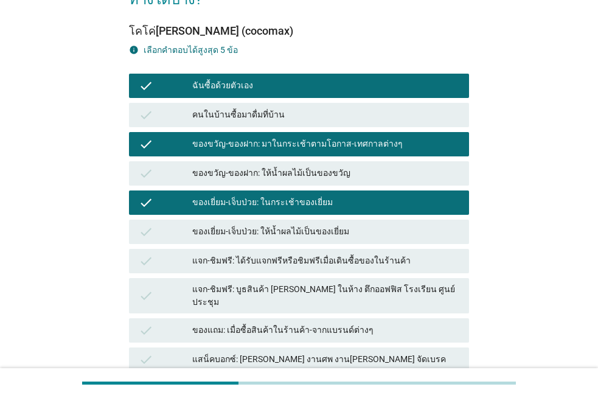
click at [264, 323] on div "ของแถม: เมื่อซื้อสินค้าในร้านค้า-จากแบรนด์ต่างๆ" at bounding box center [325, 330] width 267 height 15
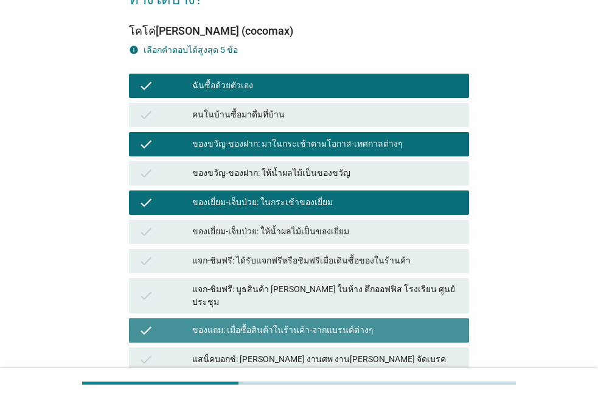
click at [269, 278] on div "check แจก-ชิมฟรี: บูธสินค้า [PERSON_NAME] ในห้าง ตึกออฟฟิส โรงเรียน ศูนย์ประชุม" at bounding box center [299, 295] width 340 height 35
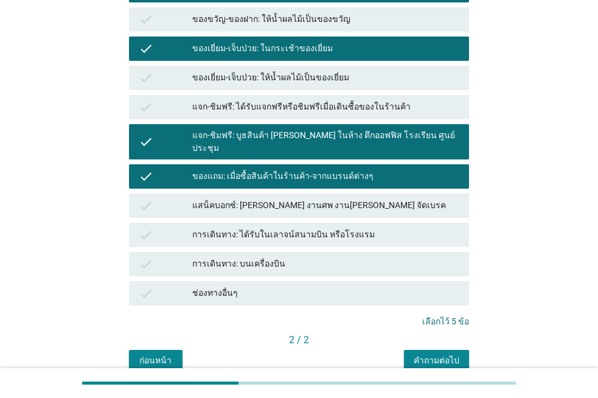
scroll to position [300, 0]
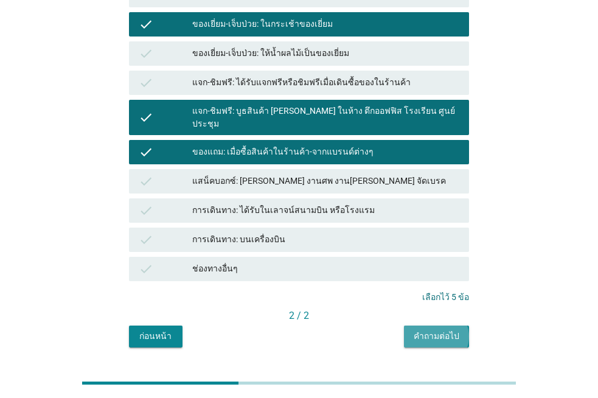
click at [417, 330] on div "คำถามต่อไป" at bounding box center [437, 336] width 46 height 13
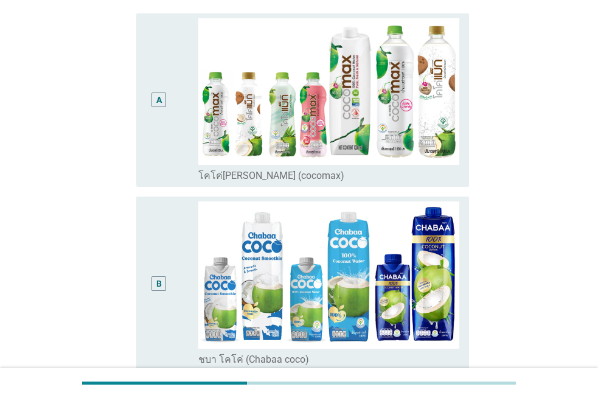
scroll to position [122, 0]
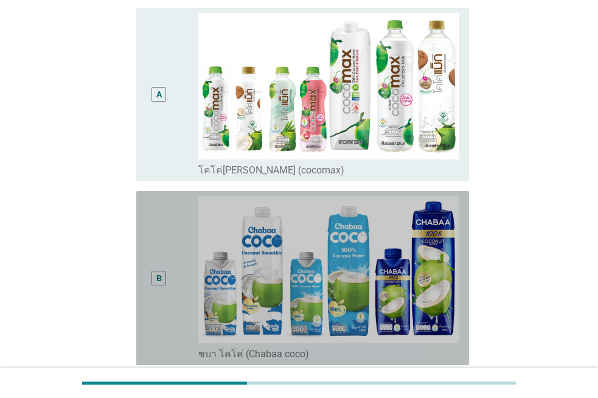
click at [151, 260] on div "B" at bounding box center [159, 278] width 26 height 164
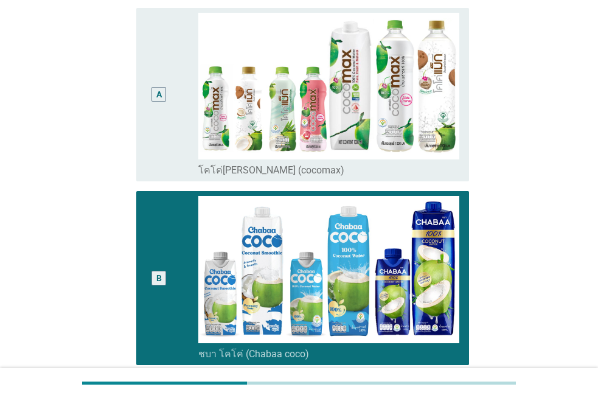
click at [166, 162] on div "A" at bounding box center [159, 95] width 26 height 164
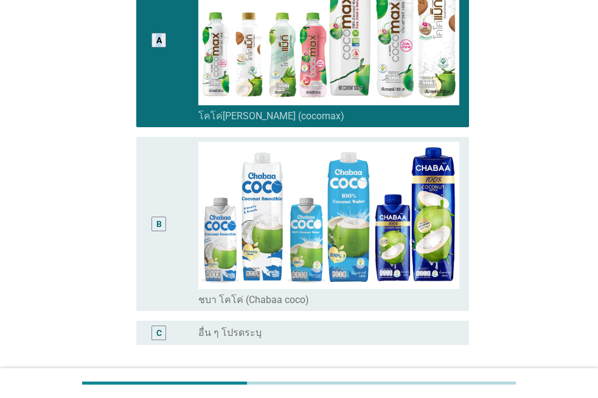
scroll to position [243, 0]
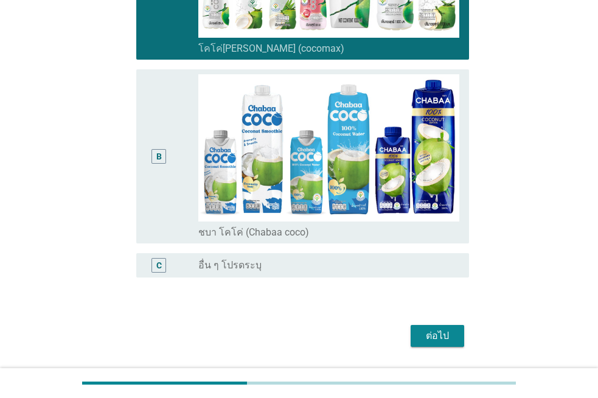
click at [166, 162] on div "B" at bounding box center [159, 156] width 15 height 15
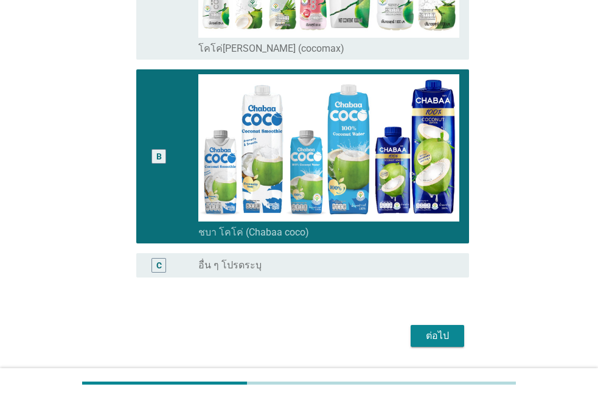
click at [425, 338] on div "ต่อไป" at bounding box center [438, 336] width 34 height 15
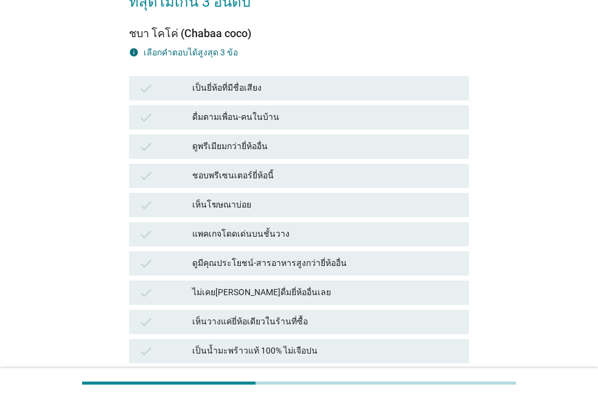
scroll to position [122, 0]
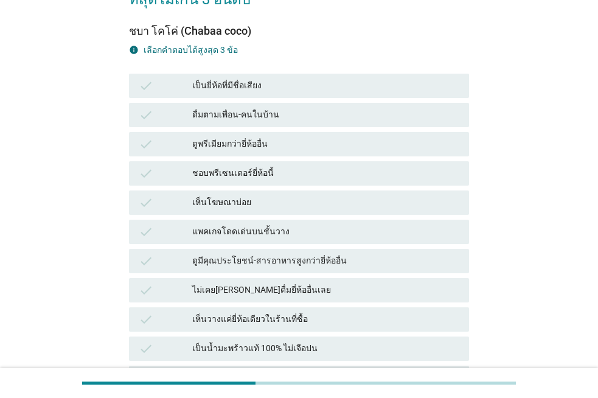
click at [215, 225] on div "แพคเกจโดดเด่นบนชั้นวาง" at bounding box center [325, 232] width 267 height 15
drag, startPoint x: 215, startPoint y: 209, endPoint x: 215, endPoint y: 158, distance: 50.5
click at [215, 225] on div "แพคเกจโดดเด่นบนชั้นวาง" at bounding box center [325, 232] width 267 height 15
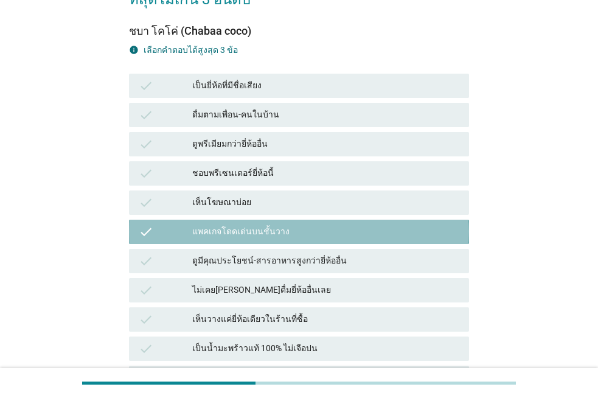
click at [217, 161] on div "check ชอบพรีเซนเตอร์ยี่ห้อนี้" at bounding box center [299, 173] width 340 height 24
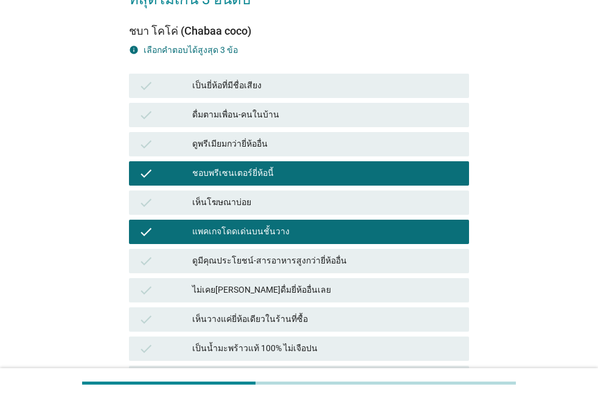
click at [240, 283] on div "ไม่เคย[PERSON_NAME]ดื่มยี่ห้ออื่นเลย" at bounding box center [325, 290] width 267 height 15
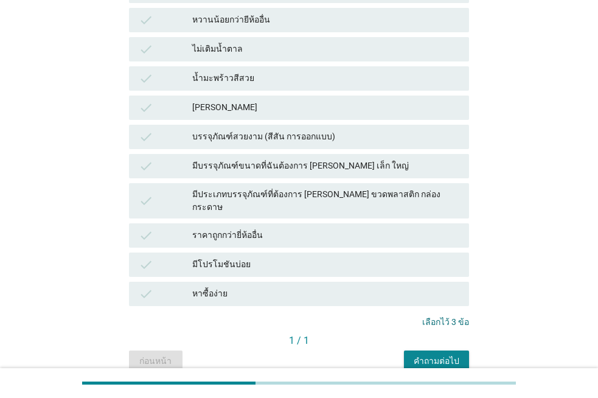
scroll to position [621, 0]
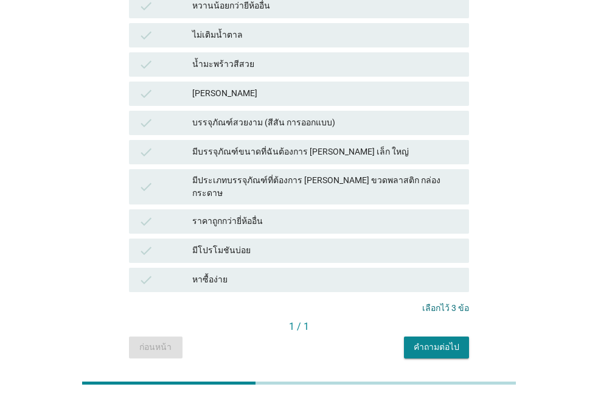
click at [433, 341] on div "คำถามต่อไป" at bounding box center [437, 347] width 46 height 13
click at [433, 337] on div "ก่อนหน้า คำถามต่อไป" at bounding box center [299, 348] width 340 height 22
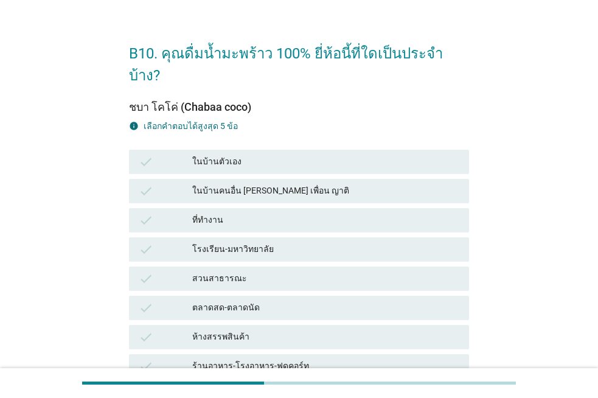
scroll to position [0, 0]
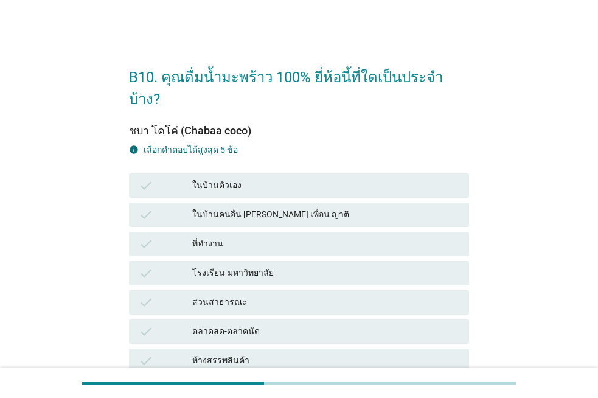
click at [319, 206] on div "check ในบ้านคนอื่น [PERSON_NAME] เพื่อน ญาติ" at bounding box center [299, 214] width 345 height 29
click at [315, 291] on div "check สวนสาธารณะ" at bounding box center [299, 302] width 340 height 24
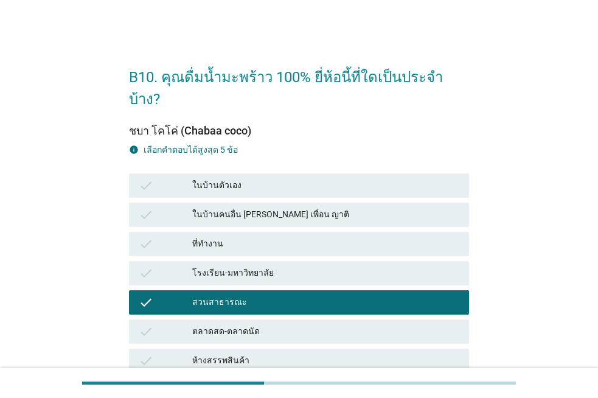
click at [313, 320] on div "check ตลาดสด-ตลาดนัด" at bounding box center [299, 332] width 340 height 24
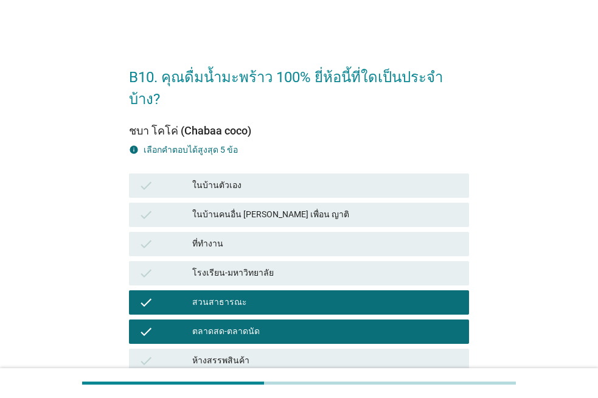
click at [288, 266] on div "โรงเรียน-มหาวิทยาลัย" at bounding box center [325, 273] width 267 height 15
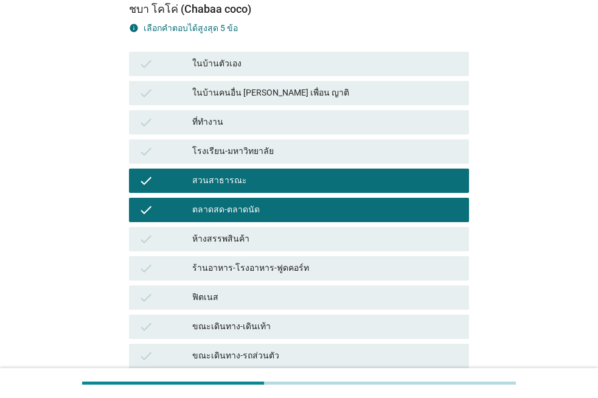
click at [288, 261] on div "ร้านอาหาร-โรงอาหาร-ฟูดคอร์ท" at bounding box center [325, 268] width 267 height 15
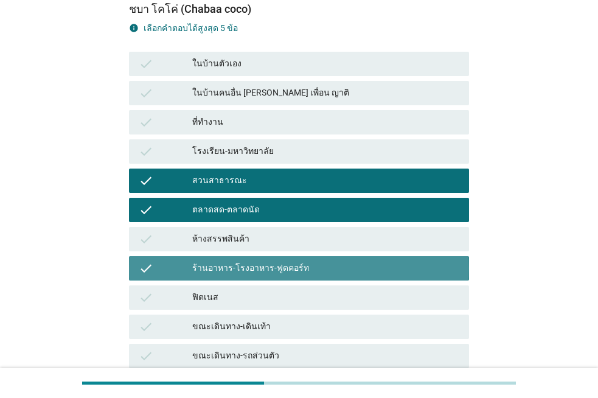
click at [259, 290] on div "ฟิตเนส" at bounding box center [325, 297] width 267 height 15
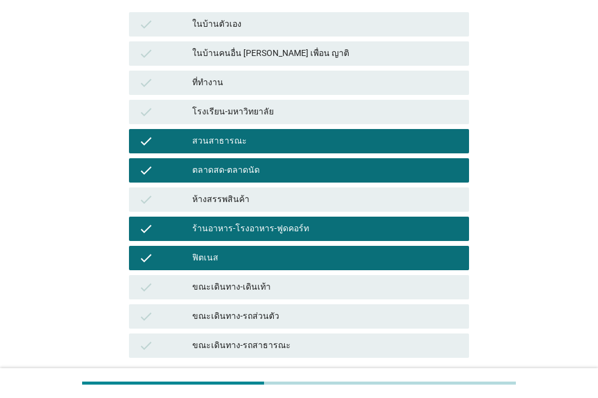
scroll to position [183, 0]
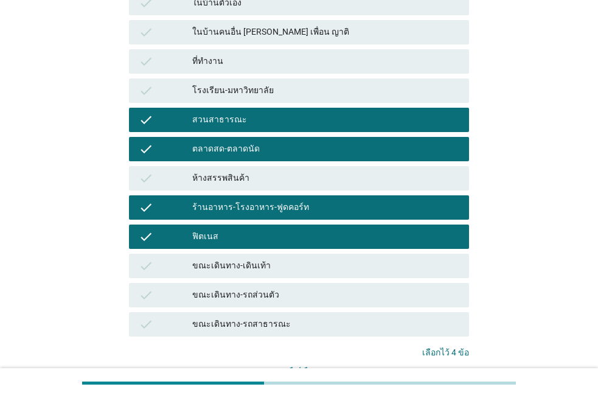
click at [382, 283] on div "check ขณะเดินทาง-รถส่วนตัว" at bounding box center [299, 295] width 340 height 24
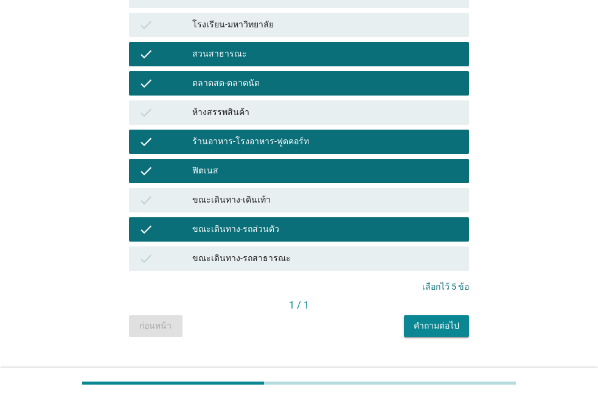
scroll to position [249, 0]
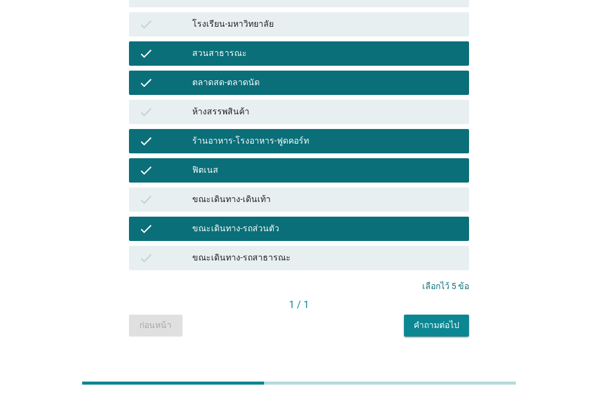
click at [456, 319] on div "คำถามต่อไป" at bounding box center [437, 325] width 46 height 13
click at [456, 315] on div "ก่อนหน้า คำถามต่อไป" at bounding box center [299, 326] width 340 height 22
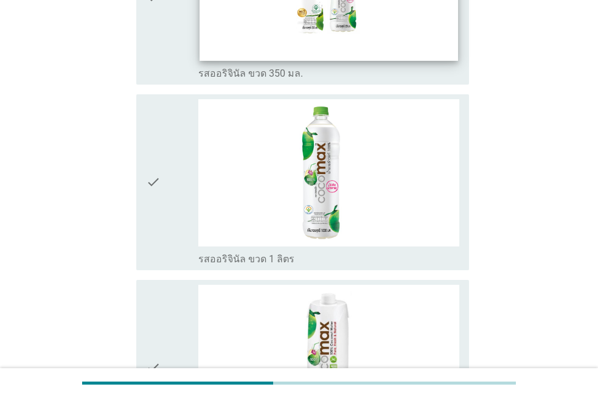
scroll to position [243, 0]
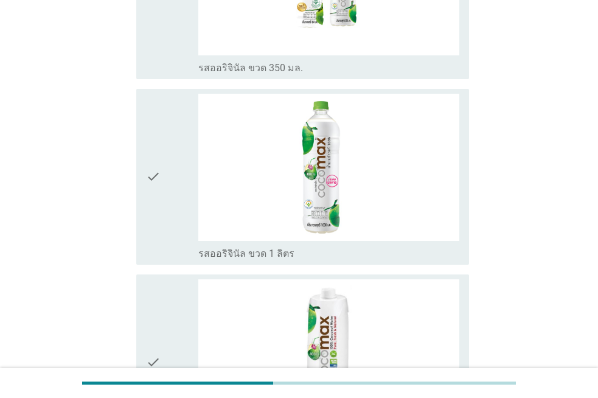
click at [161, 217] on div "check" at bounding box center [172, 177] width 52 height 166
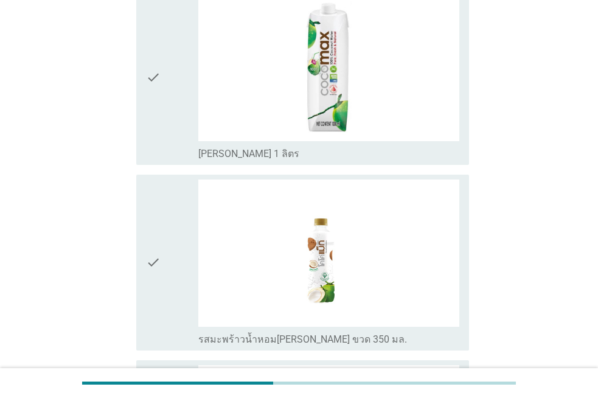
scroll to position [548, 0]
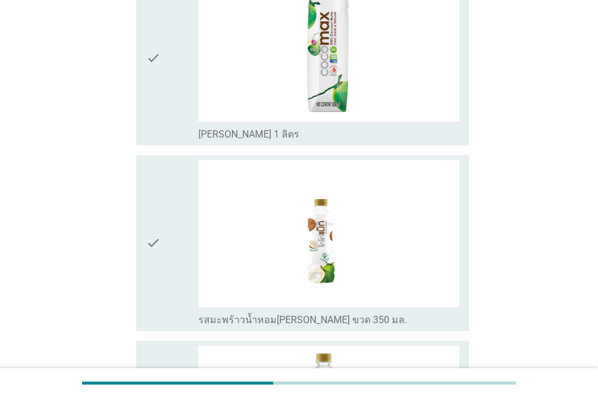
click at [161, 214] on div "check" at bounding box center [172, 243] width 52 height 166
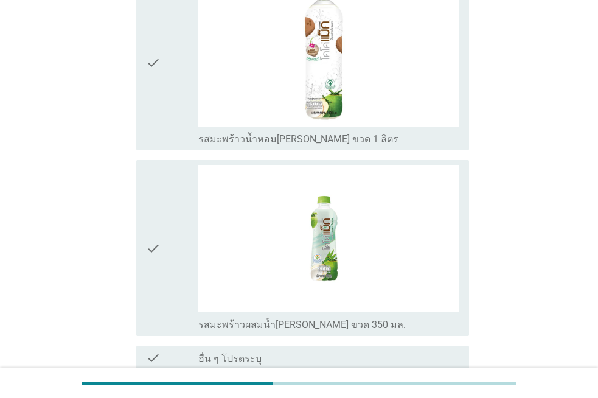
scroll to position [1027, 0]
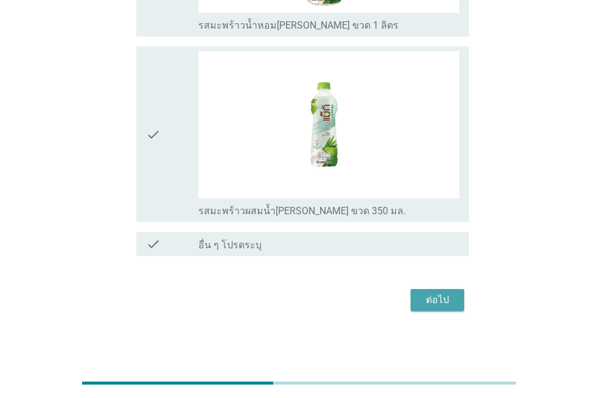
click at [433, 289] on button "ต่อไป" at bounding box center [438, 300] width 54 height 22
click at [433, 288] on div "ต่อไป" at bounding box center [299, 299] width 340 height 29
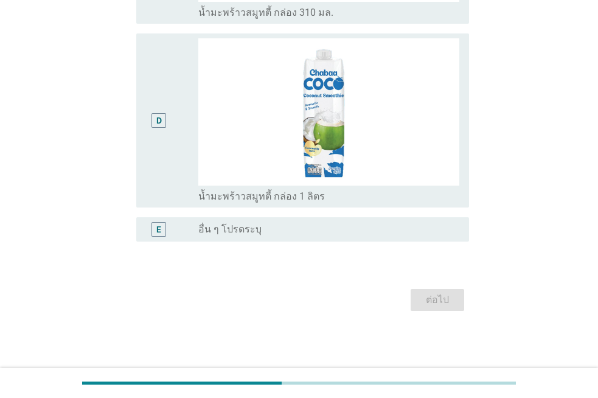
scroll to position [0, 0]
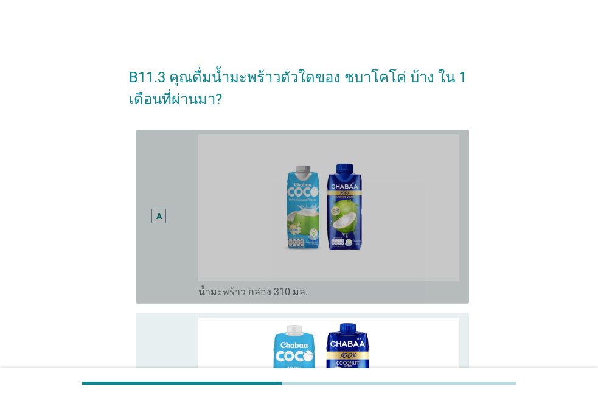
click at [166, 246] on div "A" at bounding box center [159, 216] width 26 height 164
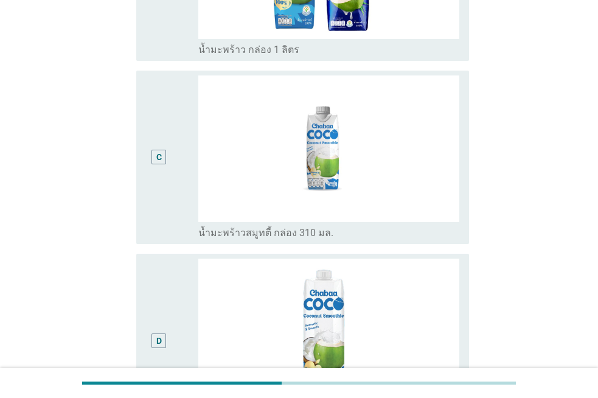
click at [157, 217] on div "C" at bounding box center [159, 157] width 26 height 164
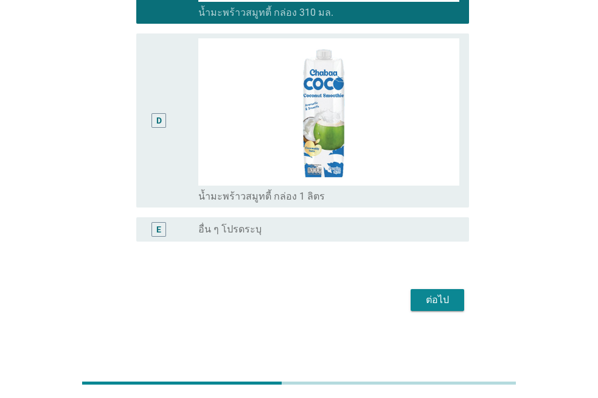
click at [420, 296] on button "ต่อไป" at bounding box center [438, 300] width 54 height 22
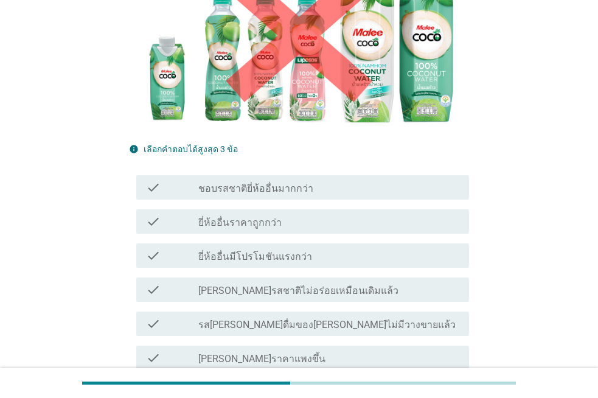
scroll to position [243, 0]
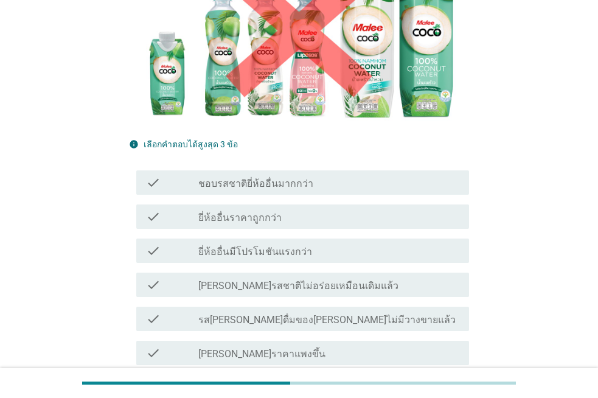
click at [270, 346] on div "check_box_outline_blank [PERSON_NAME]ราคาแพงขึ้น" at bounding box center [328, 353] width 261 height 15
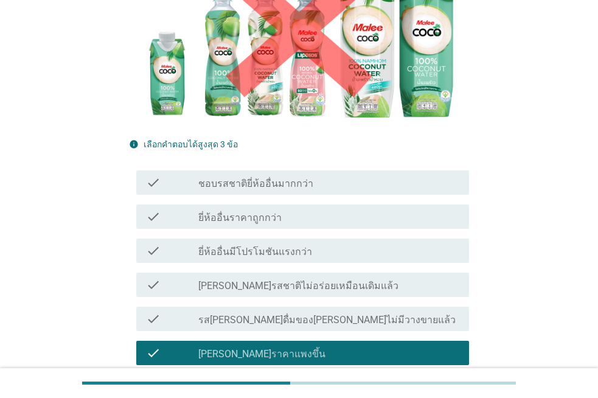
click at [265, 382] on label "[PERSON_NAME]มีโปรโมชัน" at bounding box center [259, 388] width 122 height 12
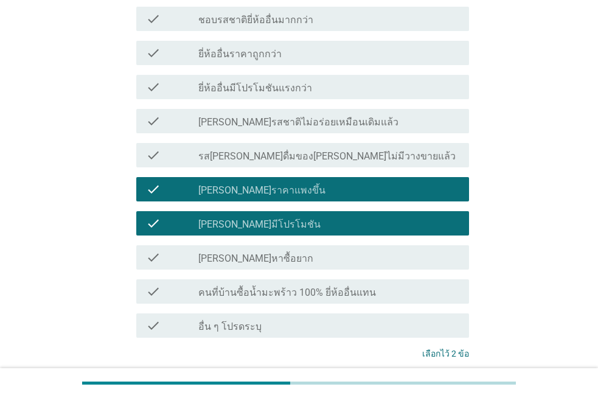
scroll to position [426, 0]
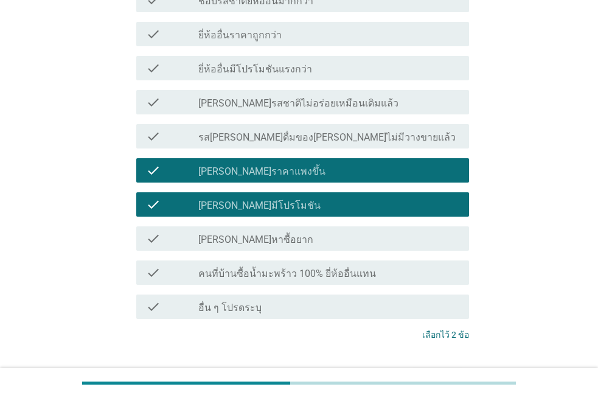
click at [269, 63] on label "ยี่ห้ออื่นมีโปรโมชันแรงกว่า" at bounding box center [255, 69] width 114 height 12
click at [444, 373] on div "ต่อไป" at bounding box center [438, 380] width 34 height 15
click at [444, 366] on div "ต่อไป" at bounding box center [299, 380] width 340 height 29
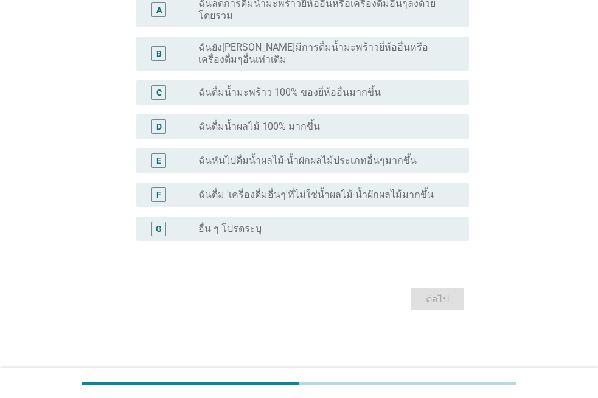
scroll to position [0, 0]
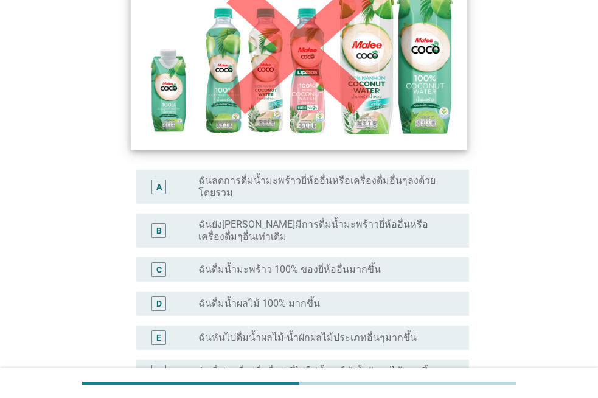
click at [269, 257] on div "C radio_button_unchecked ฉันดื่มน้ำมะพร้าว 100% ของยี่ห้ออื่นมากขึ้น" at bounding box center [302, 269] width 333 height 24
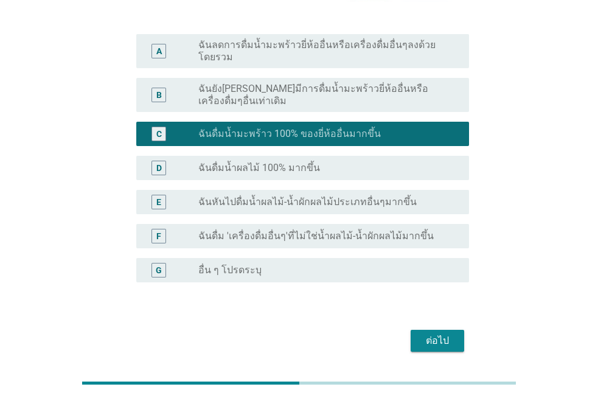
click at [268, 230] on label "ฉันดื่ม 'เครื่องดื่มอื่นๆ'ที่ไม่ใช่น้ำผลไม้-น้ำผักผลไม้มากขึ้น" at bounding box center [316, 236] width 236 height 12
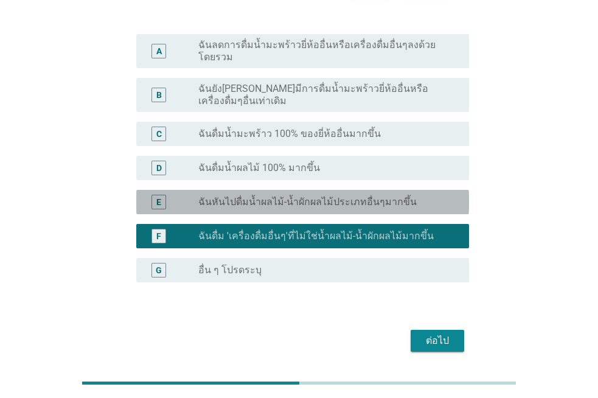
click at [268, 196] on label "ฉันหันไปดื่มน้ำผลไม้-น้ำผักผลไม้ประเภทอื่นๆมากขึ้น" at bounding box center [307, 202] width 218 height 12
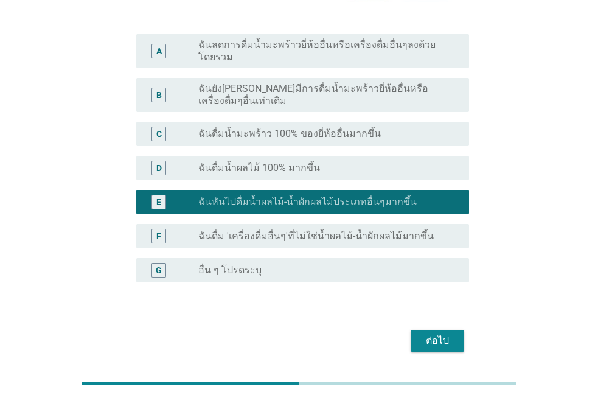
click at [430, 334] on div "ต่อไป" at bounding box center [438, 341] width 34 height 15
click at [430, 326] on div "ต่อไป" at bounding box center [299, 340] width 340 height 29
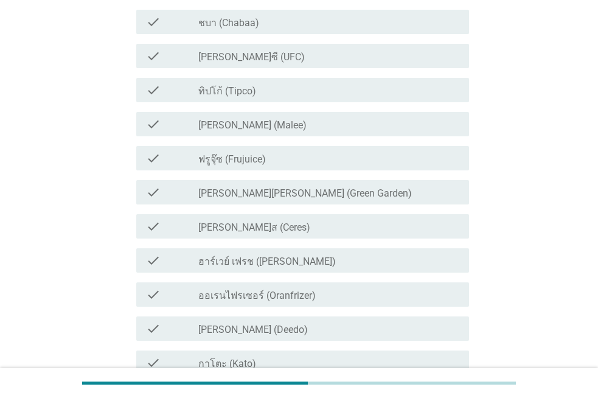
click at [253, 153] on label "ฟรูจุ๊ซ (Frujuice)" at bounding box center [232, 159] width 68 height 12
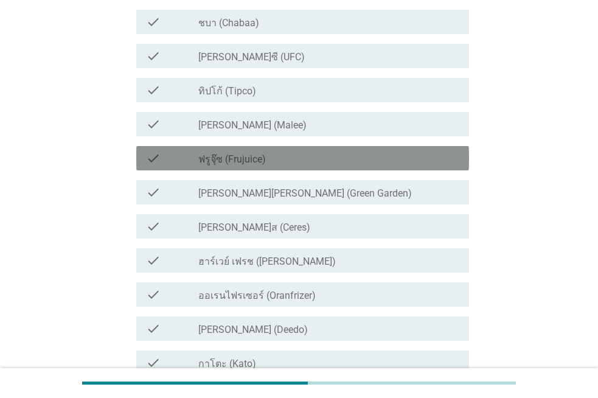
click at [242, 119] on label "[PERSON_NAME] (Malee)" at bounding box center [252, 125] width 108 height 12
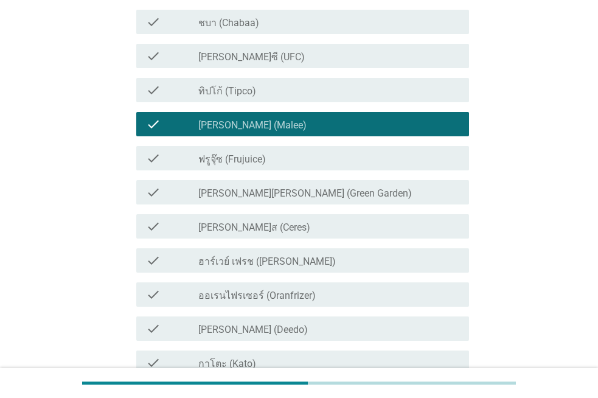
click at [236, 85] on label "ทิปโก้ (Tipco)" at bounding box center [227, 91] width 58 height 12
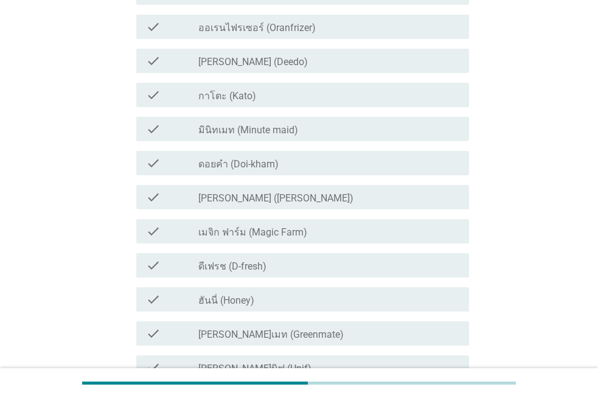
scroll to position [672, 0]
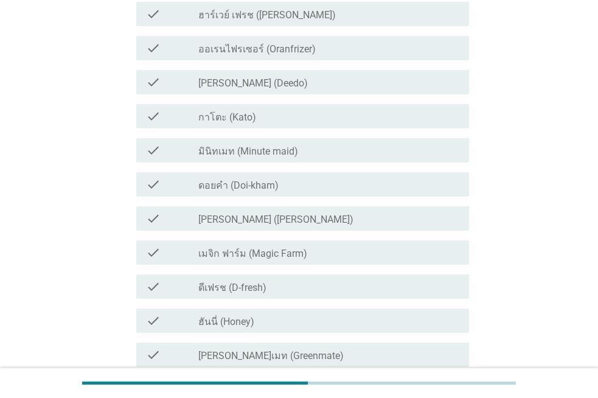
click at [257, 180] on label "ดอยคำ (Doi-kham)" at bounding box center [238, 186] width 80 height 12
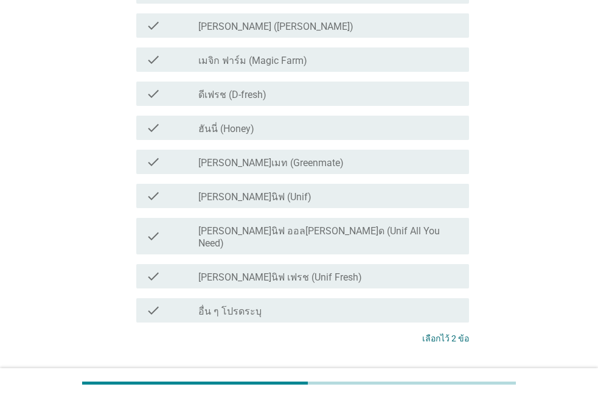
scroll to position [916, 0]
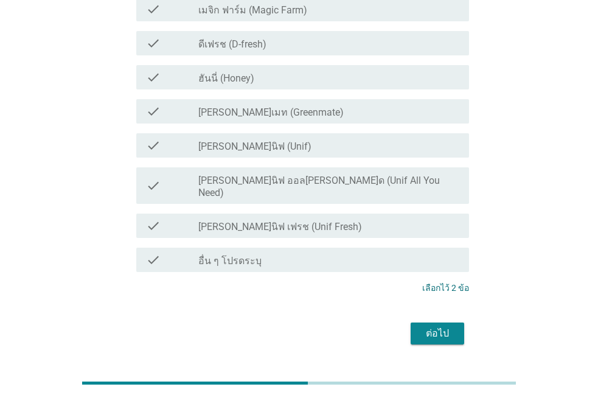
click at [439, 326] on div "ต่อไป" at bounding box center [438, 333] width 34 height 15
click at [439, 319] on div "ต่อไป" at bounding box center [299, 333] width 340 height 29
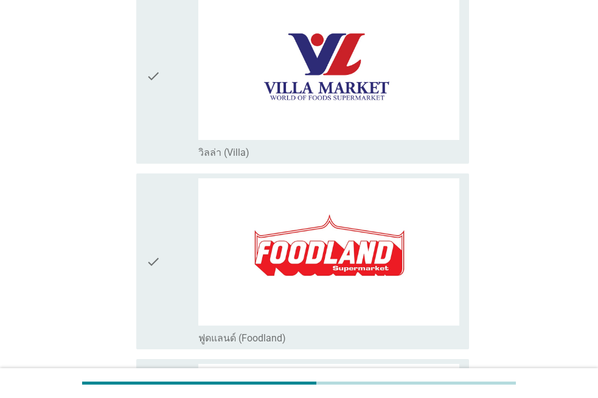
scroll to position [0, 0]
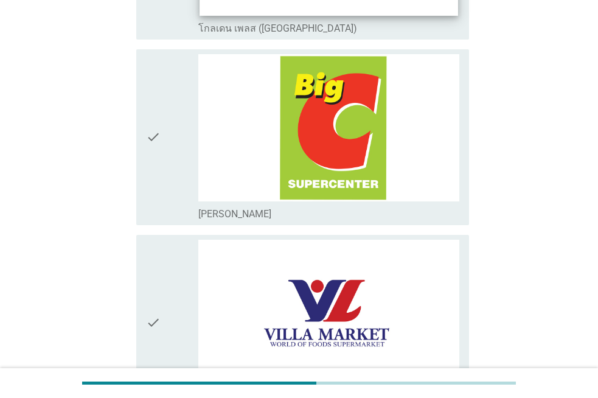
click at [250, 182] on img at bounding box center [328, 127] width 261 height 147
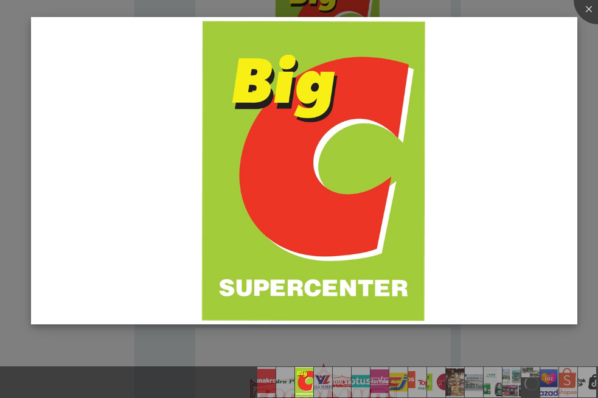
scroll to position [791, 0]
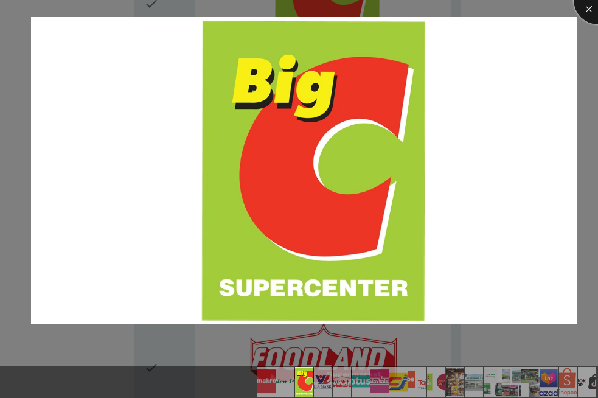
click at [589, 12] on div at bounding box center [598, 0] width 49 height 49
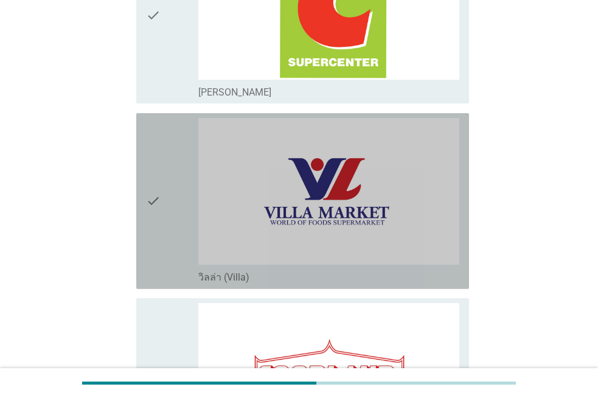
click at [173, 245] on div "check" at bounding box center [172, 201] width 52 height 166
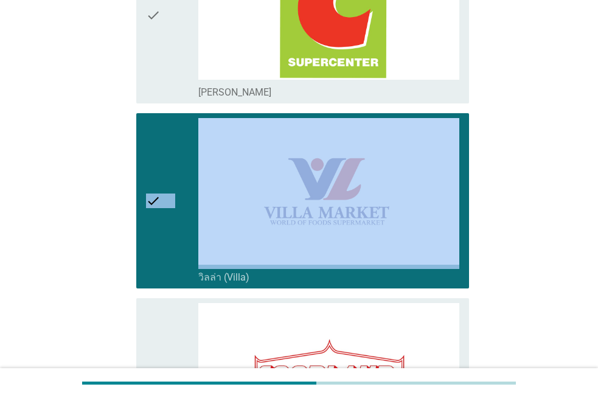
click at [176, 87] on div "check" at bounding box center [172, 15] width 52 height 166
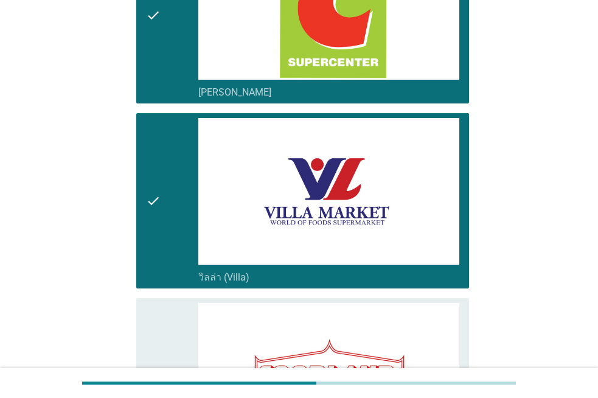
click at [166, 190] on div "check" at bounding box center [172, 201] width 52 height 166
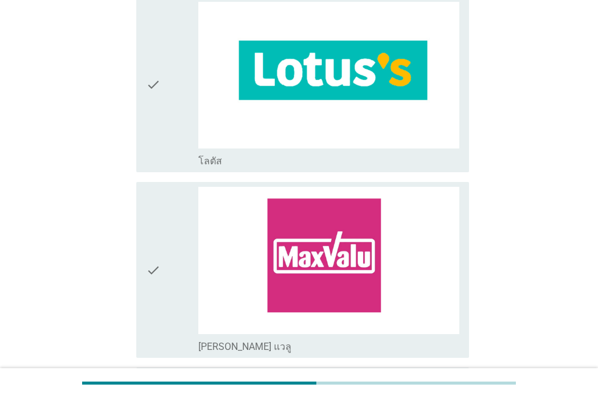
click at [153, 135] on icon "check" at bounding box center [153, 85] width 15 height 166
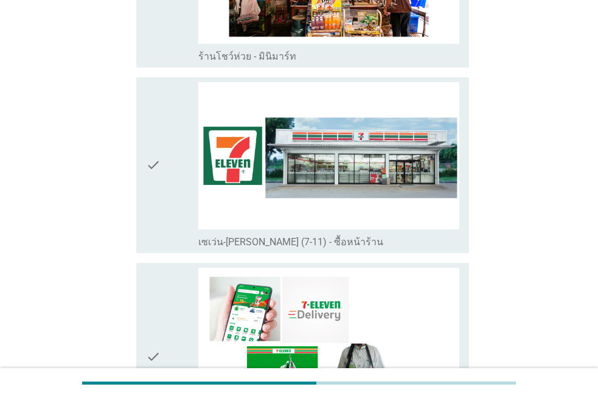
scroll to position [2434, 0]
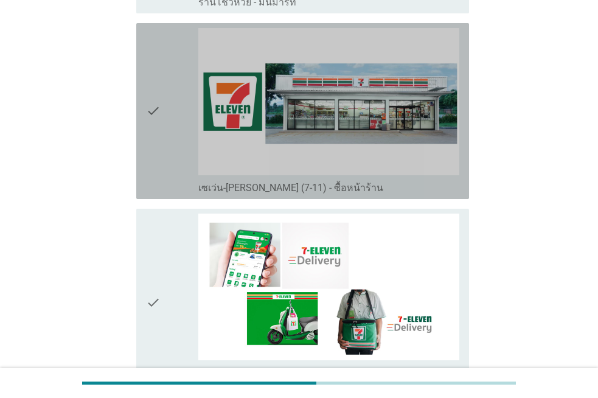
click at [173, 142] on div "check" at bounding box center [172, 111] width 52 height 166
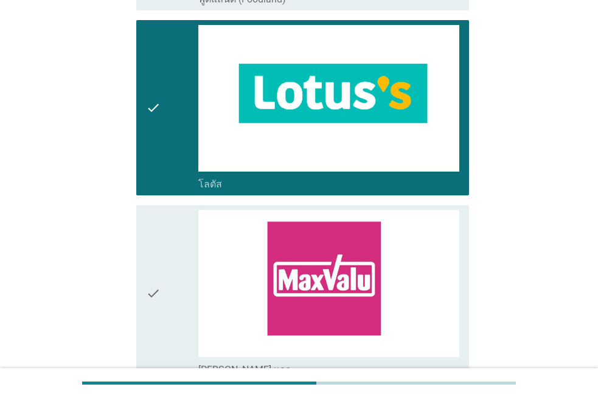
scroll to position [1011, 0]
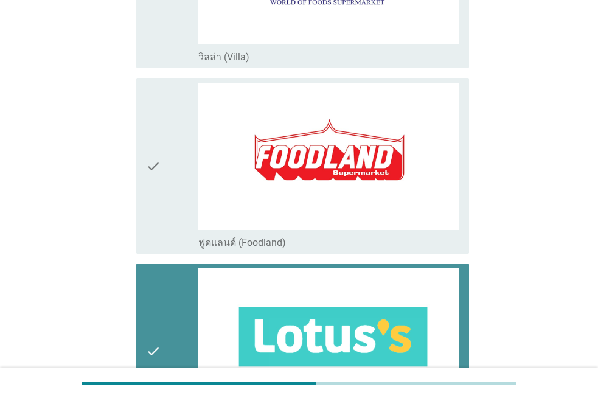
click at [171, 290] on div "check" at bounding box center [172, 351] width 52 height 166
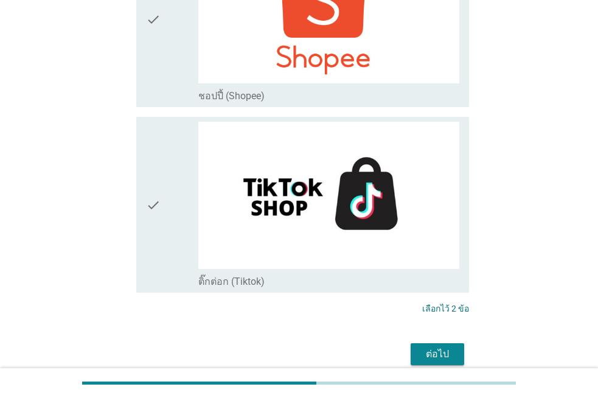
scroll to position [3507, 0]
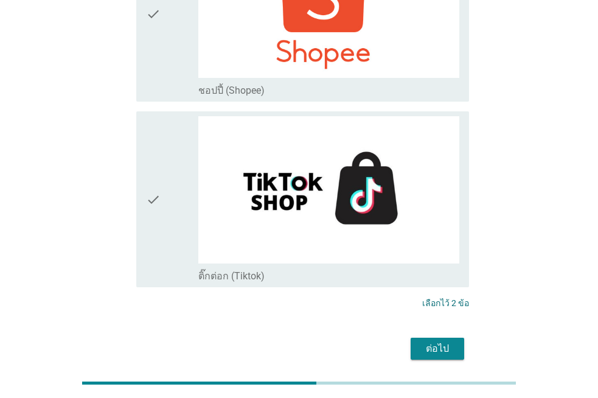
click at [436, 341] on div "ต่อไป" at bounding box center [438, 348] width 34 height 15
click at [436, 334] on div "ต่อไป" at bounding box center [299, 348] width 340 height 29
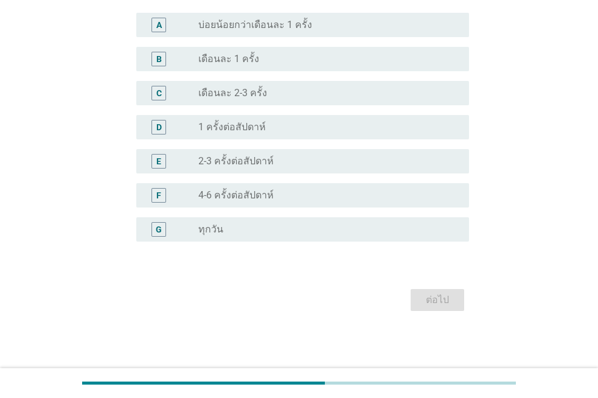
scroll to position [0, 0]
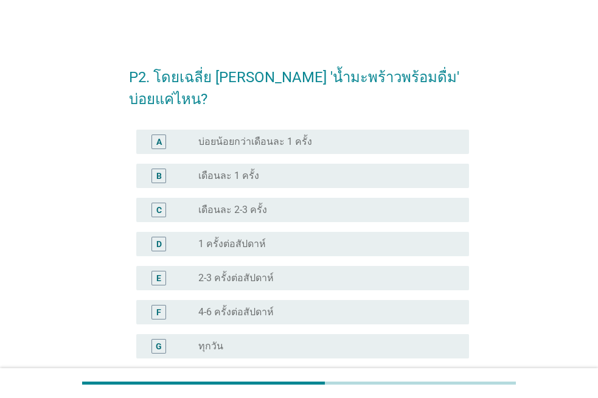
click at [268, 272] on label "2-3 ครั้งต่อสัปดาห์" at bounding box center [235, 278] width 75 height 12
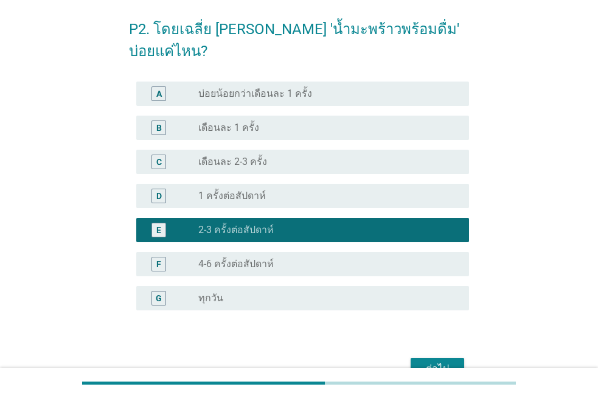
scroll to position [95, 0]
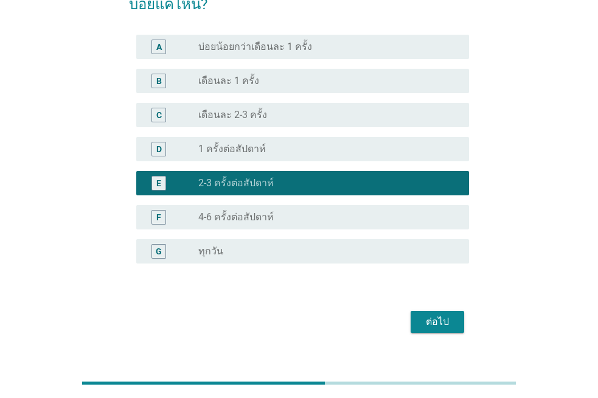
click at [425, 315] on div "ต่อไป" at bounding box center [438, 322] width 34 height 15
click at [425, 307] on div "ต่อไป" at bounding box center [299, 321] width 340 height 29
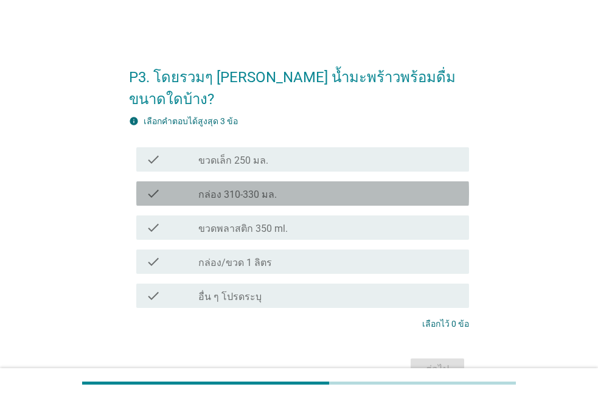
click at [232, 189] on label "กล่อง 310-330 มล." at bounding box center [237, 195] width 79 height 12
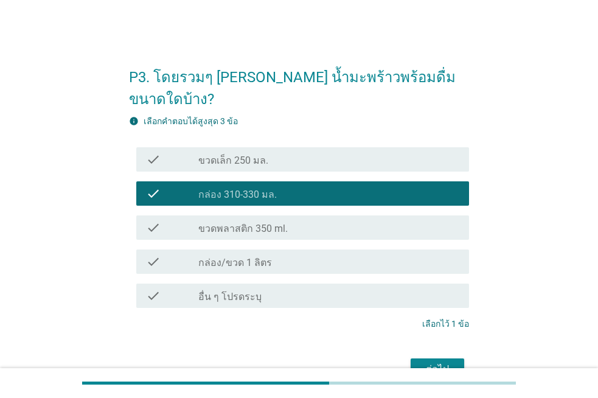
click at [425, 362] on div "ต่อไป" at bounding box center [438, 369] width 34 height 15
click at [425, 355] on div "ต่อไป" at bounding box center [299, 369] width 340 height 29
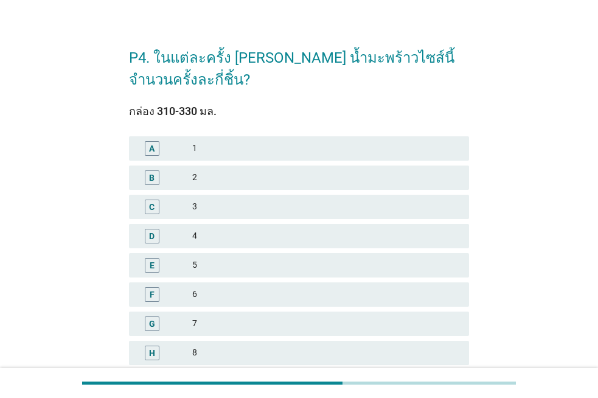
scroll to position [30, 0]
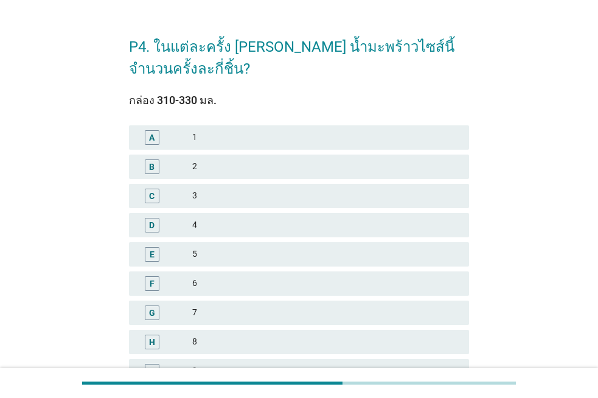
click at [220, 162] on div "2" at bounding box center [325, 166] width 267 height 15
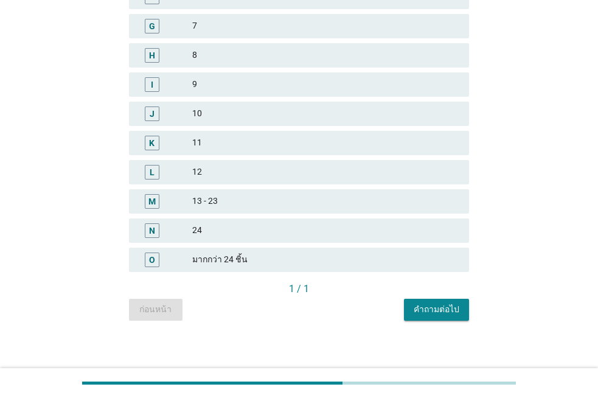
scroll to position [323, 0]
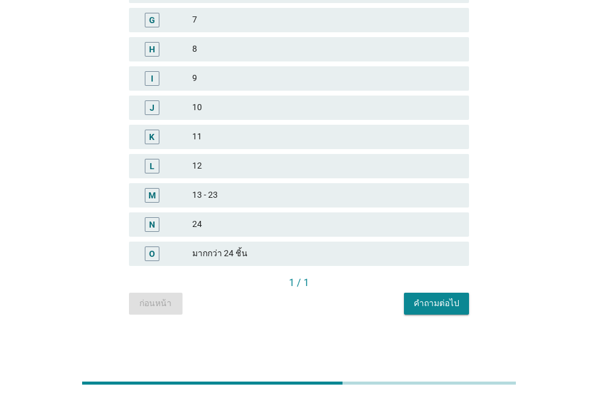
click at [428, 296] on button "คำถามต่อไป" at bounding box center [436, 304] width 65 height 22
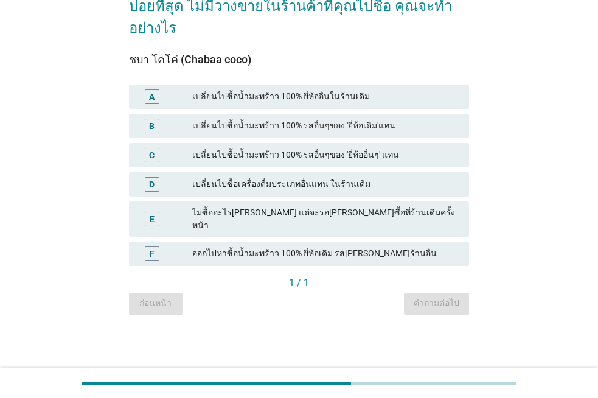
scroll to position [0, 0]
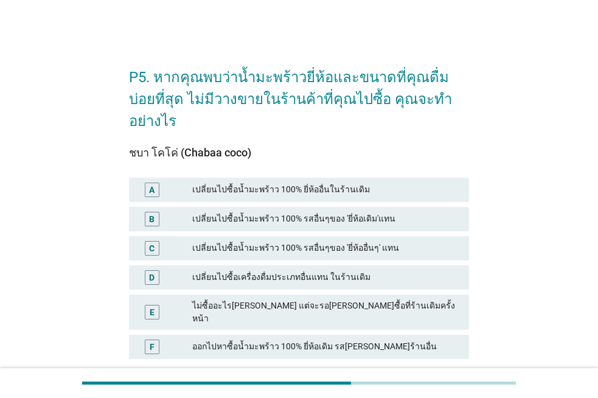
click at [247, 212] on div "เปลี่ยนไปซื้อน้ำมะพร้าว 100% รสอื่นๆของ 'ยี่ห้อเดิม'แทน" at bounding box center [325, 219] width 267 height 15
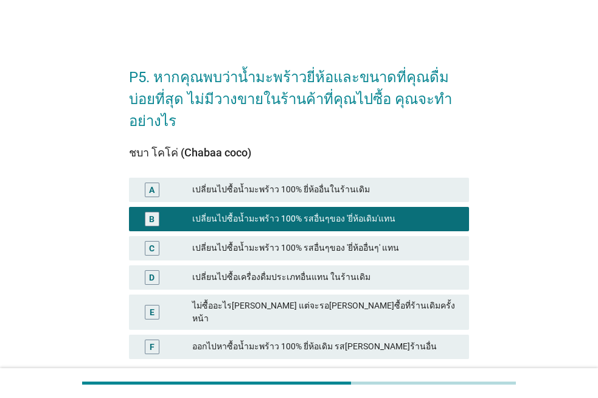
click at [250, 241] on div "เปลี่ยนไปซื้อน้ำมะพร้าว 100% รสอื่นๆของ 'ยี่ห้ออื่นๆ' แทน" at bounding box center [325, 248] width 267 height 15
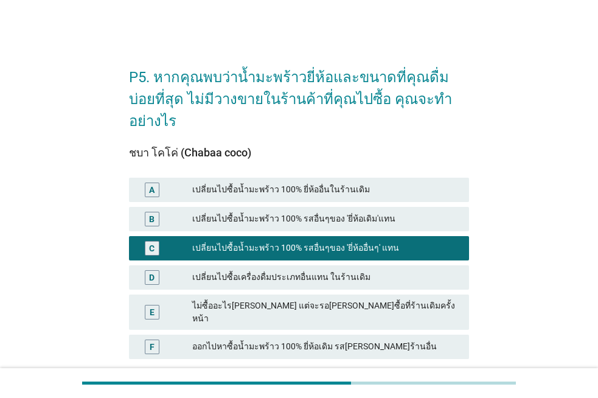
click at [455, 390] on div "คำถามต่อไป" at bounding box center [437, 396] width 46 height 13
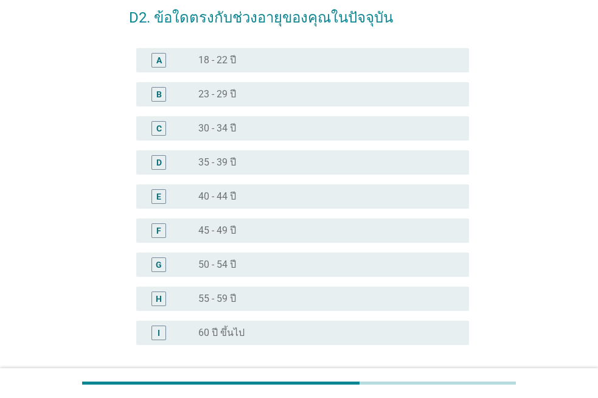
scroll to position [38, 0]
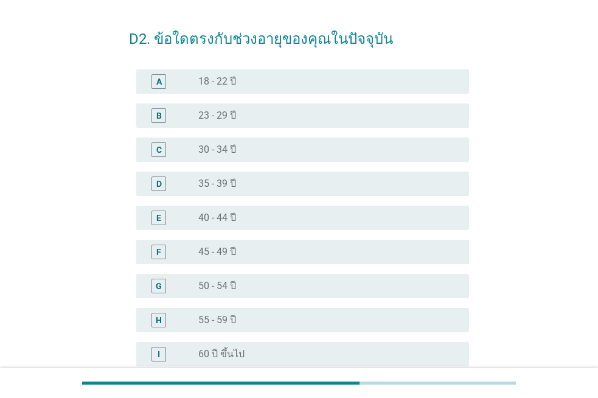
click at [266, 116] on div "radio_button_unchecked 23 - 29 ปี" at bounding box center [323, 116] width 251 height 12
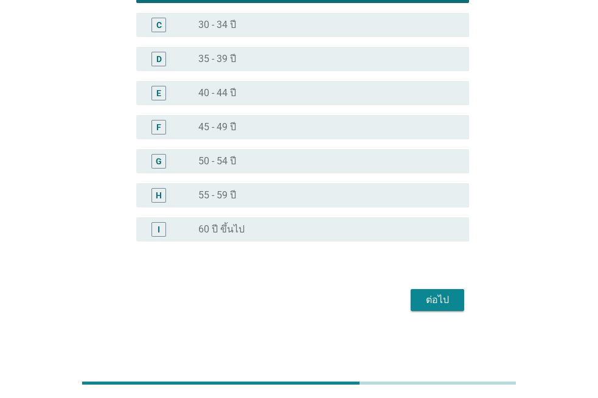
click at [440, 302] on div "ต่อไป" at bounding box center [438, 300] width 34 height 15
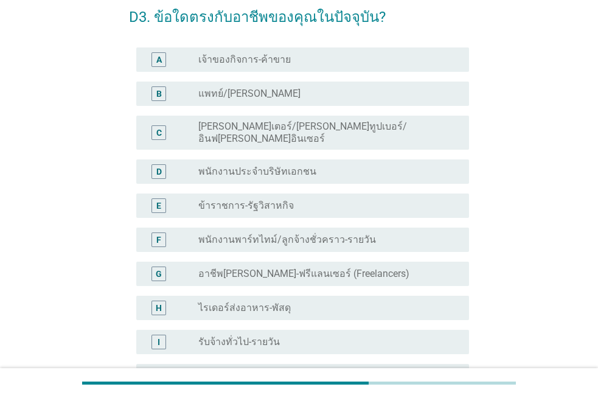
scroll to position [183, 0]
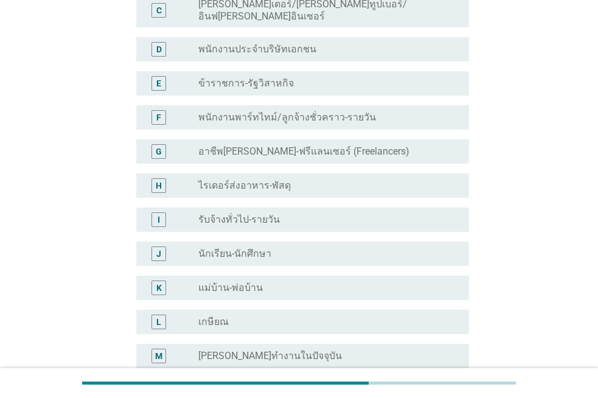
click at [261, 145] on label "อาชีพ[PERSON_NAME]-ฟรีแลนเซอร์ (Freelancers)" at bounding box center [303, 151] width 211 height 12
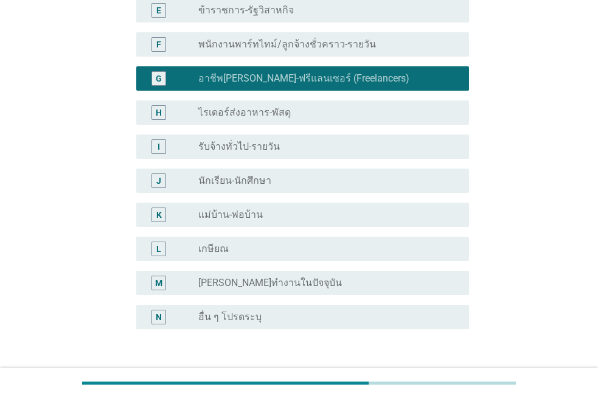
scroll to position [334, 0]
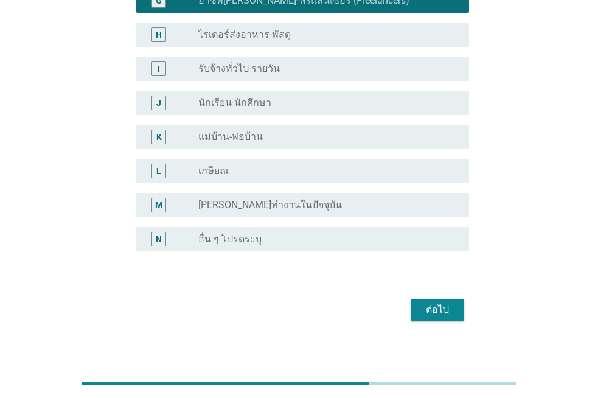
click at [433, 299] on button "ต่อไป" at bounding box center [438, 310] width 54 height 22
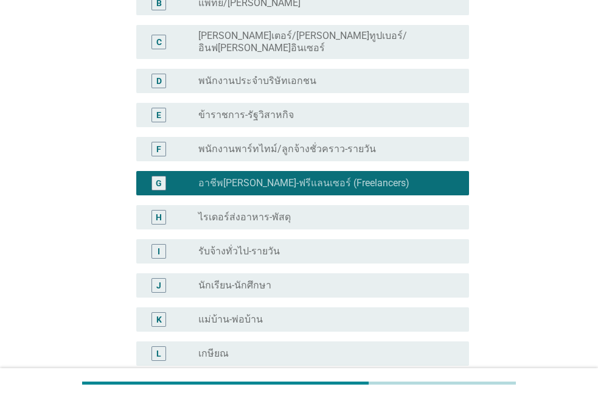
scroll to position [0, 0]
